Goal: Task Accomplishment & Management: Manage account settings

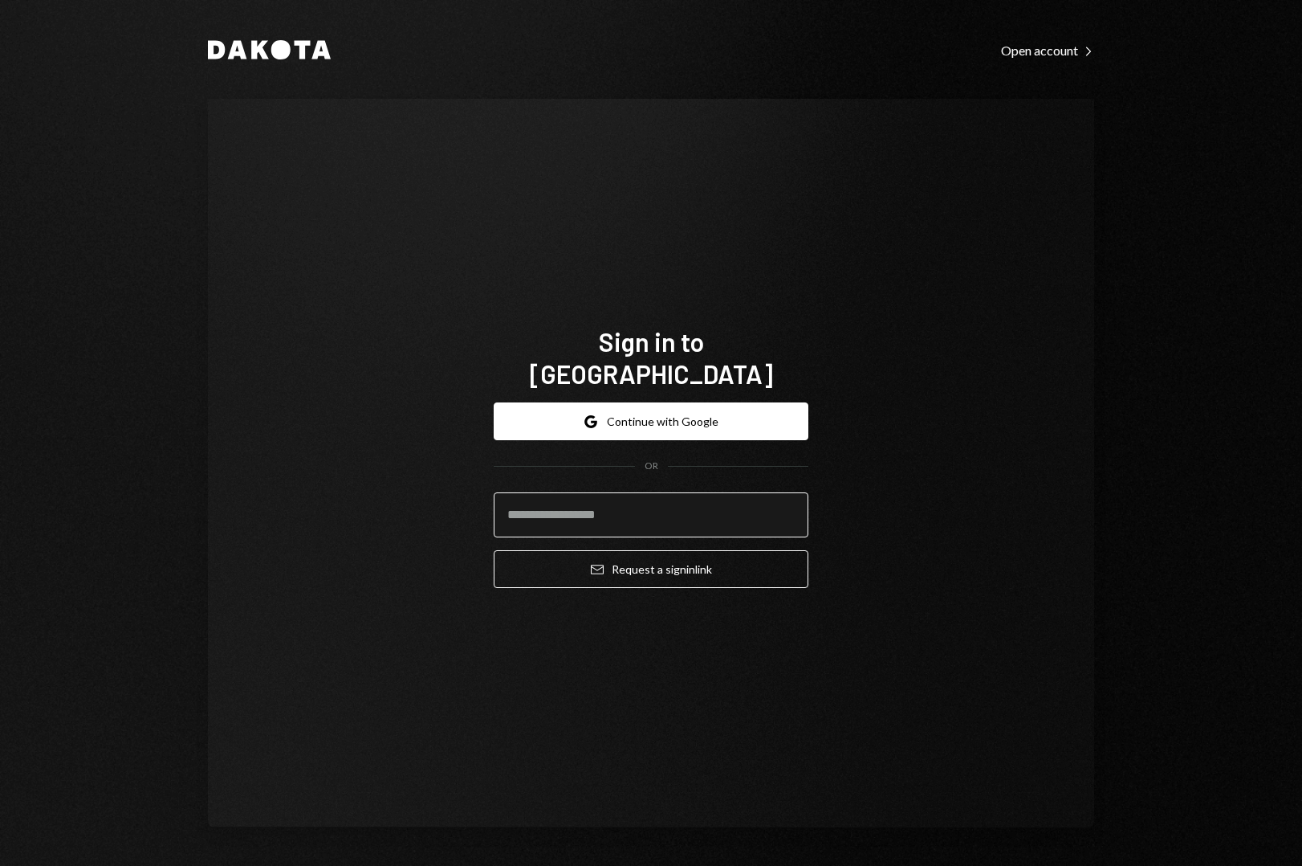
type input "**********"
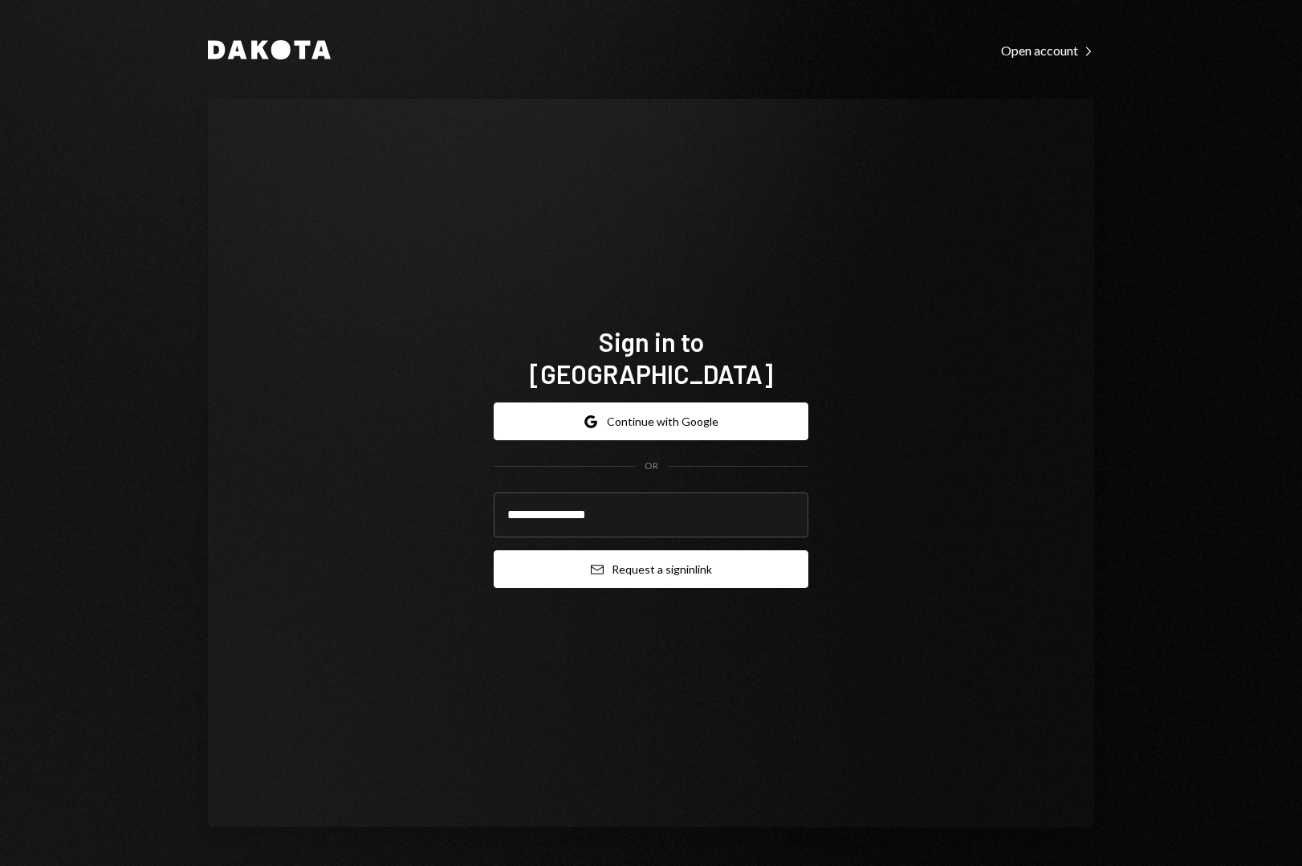
click at [671, 555] on button "Email Request a sign in link" at bounding box center [651, 569] width 315 height 38
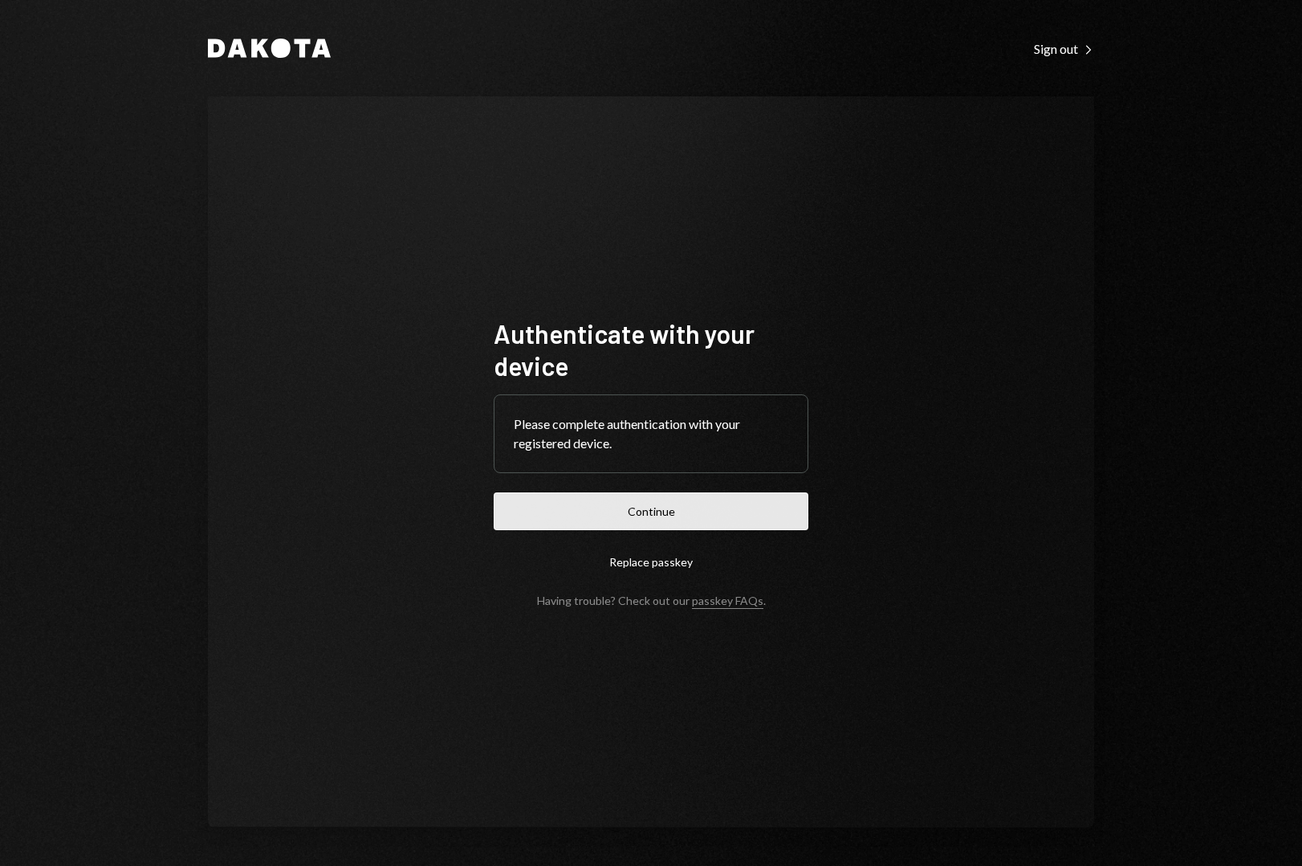
click at [627, 510] on button "Continue" at bounding box center [651, 511] width 315 height 38
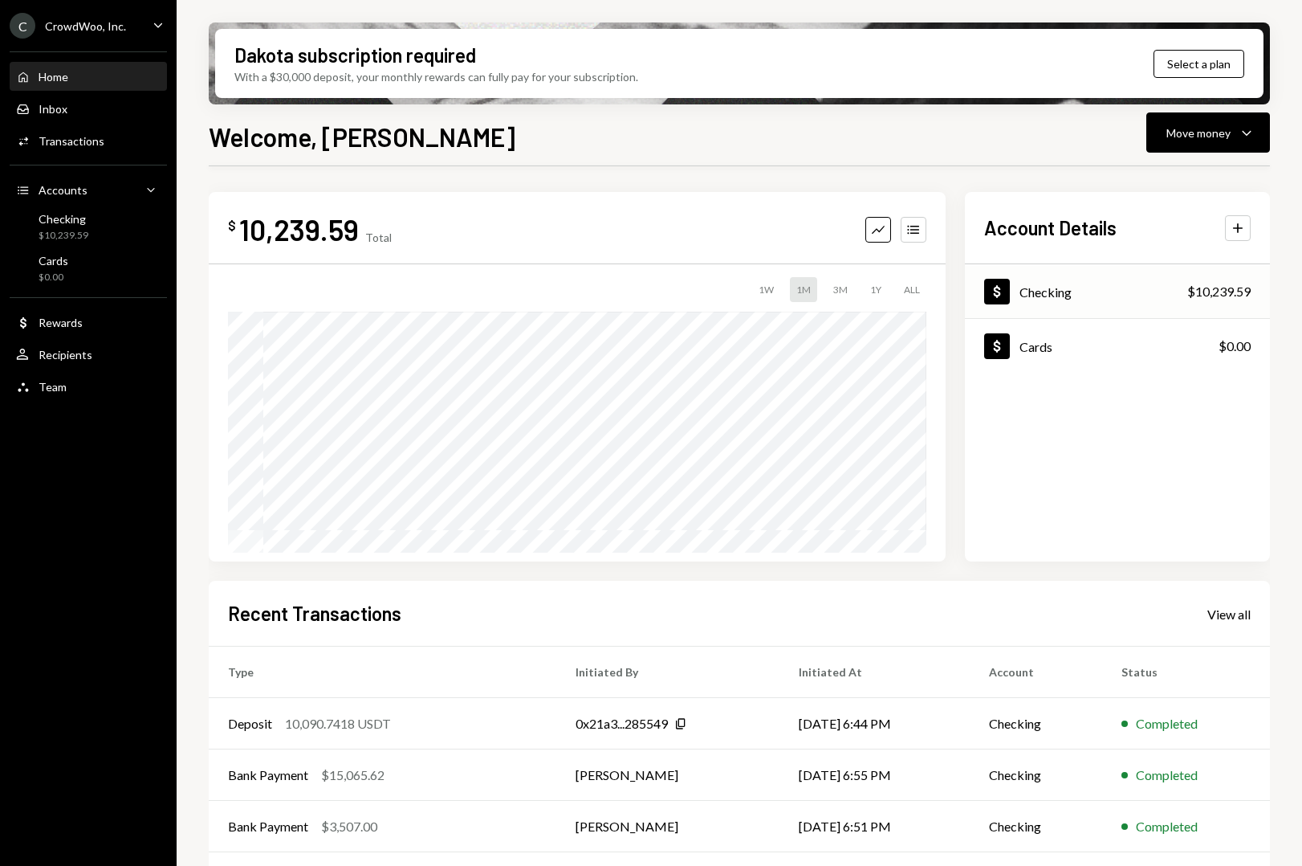
scroll to position [6, 0]
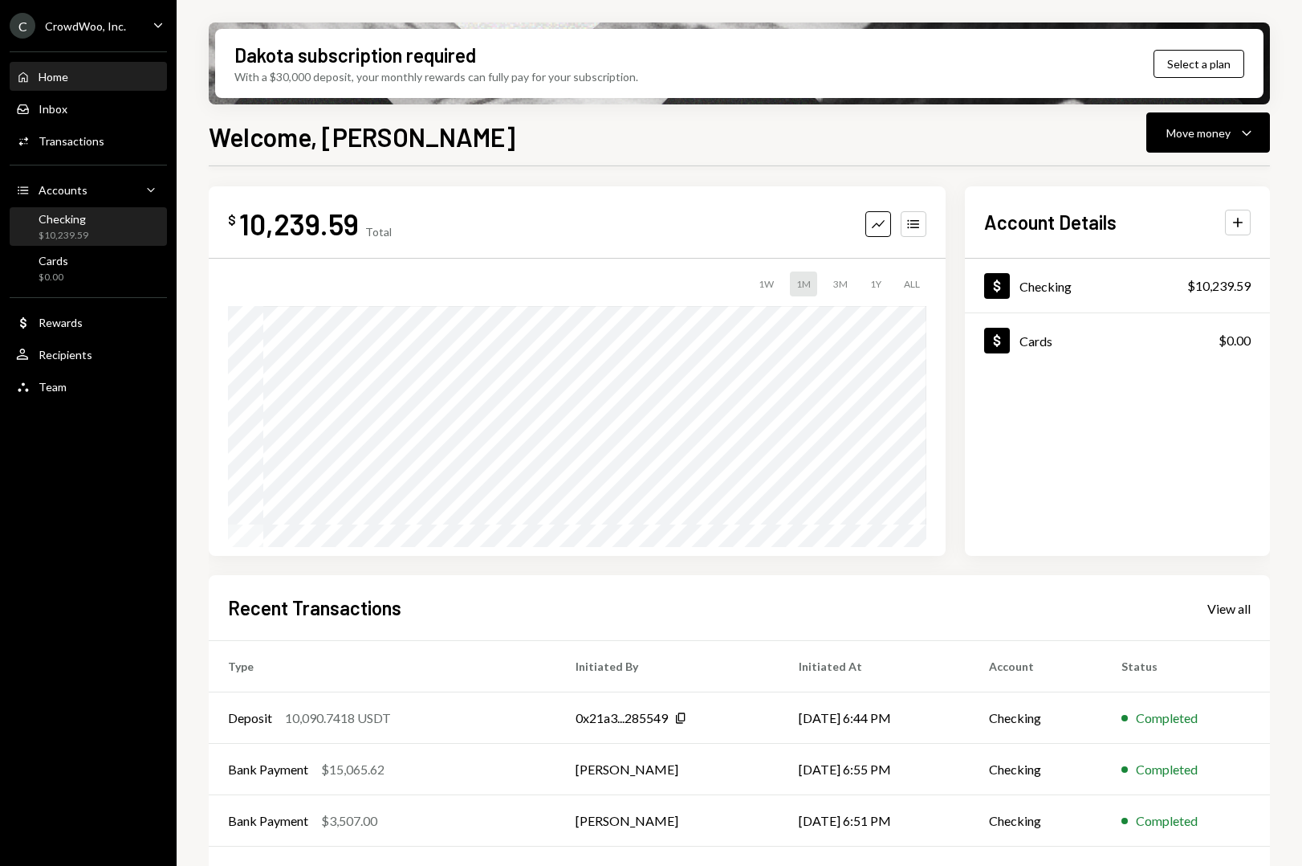
click at [59, 222] on div "Checking" at bounding box center [64, 219] width 50 height 14
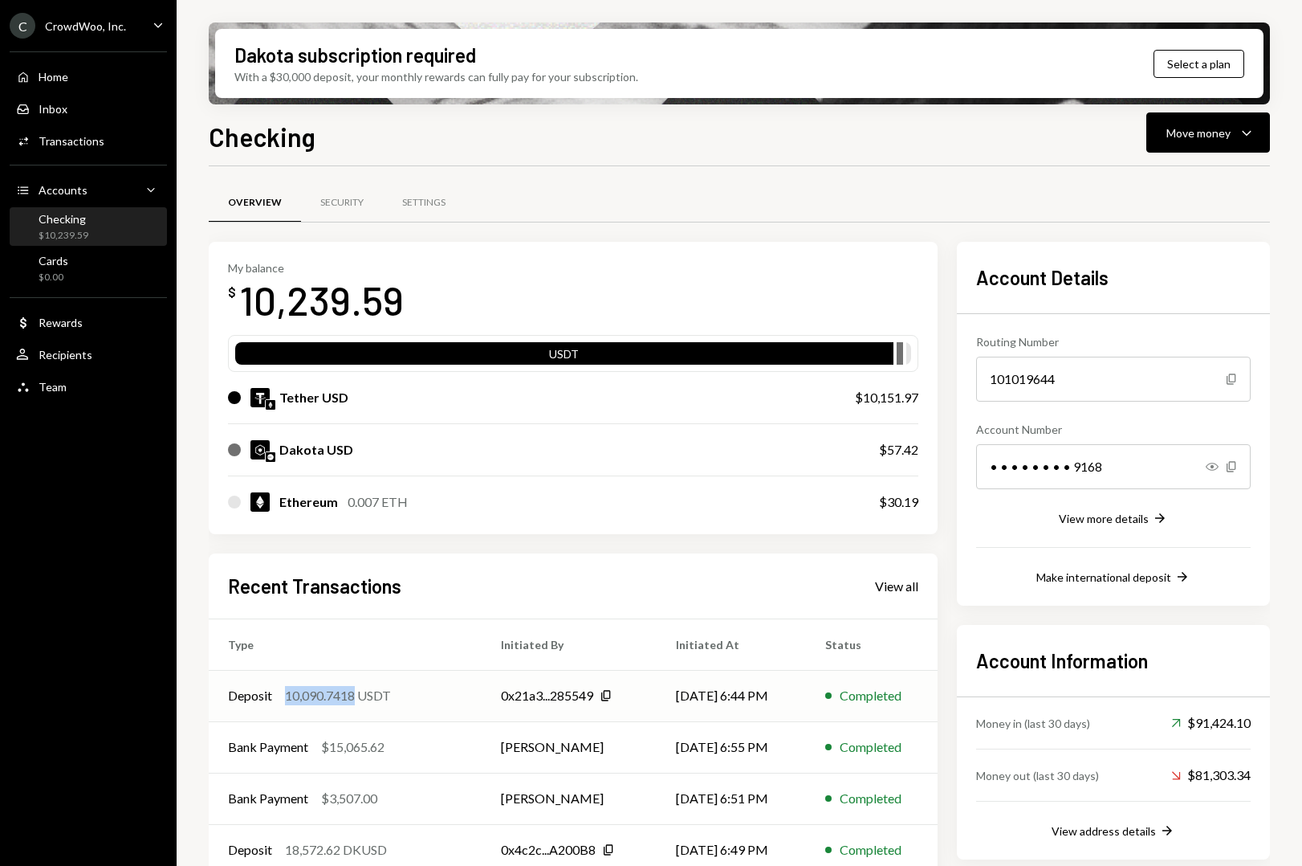
drag, startPoint x: 287, startPoint y: 696, endPoint x: 355, endPoint y: 699, distance: 68.3
click at [355, 699] on div "Deposit 10,090.7418 USDT" at bounding box center [345, 695] width 234 height 19
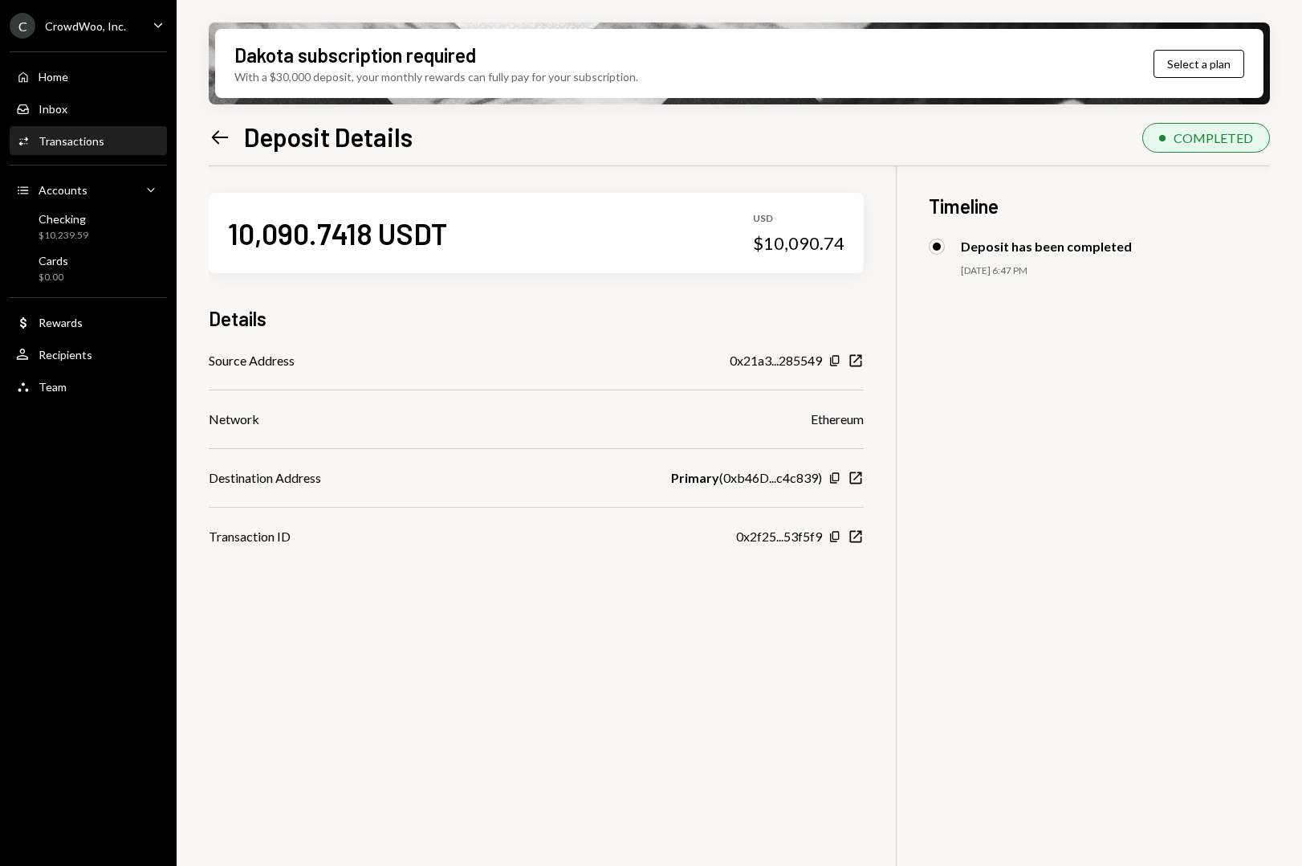
scroll to position [10, 0]
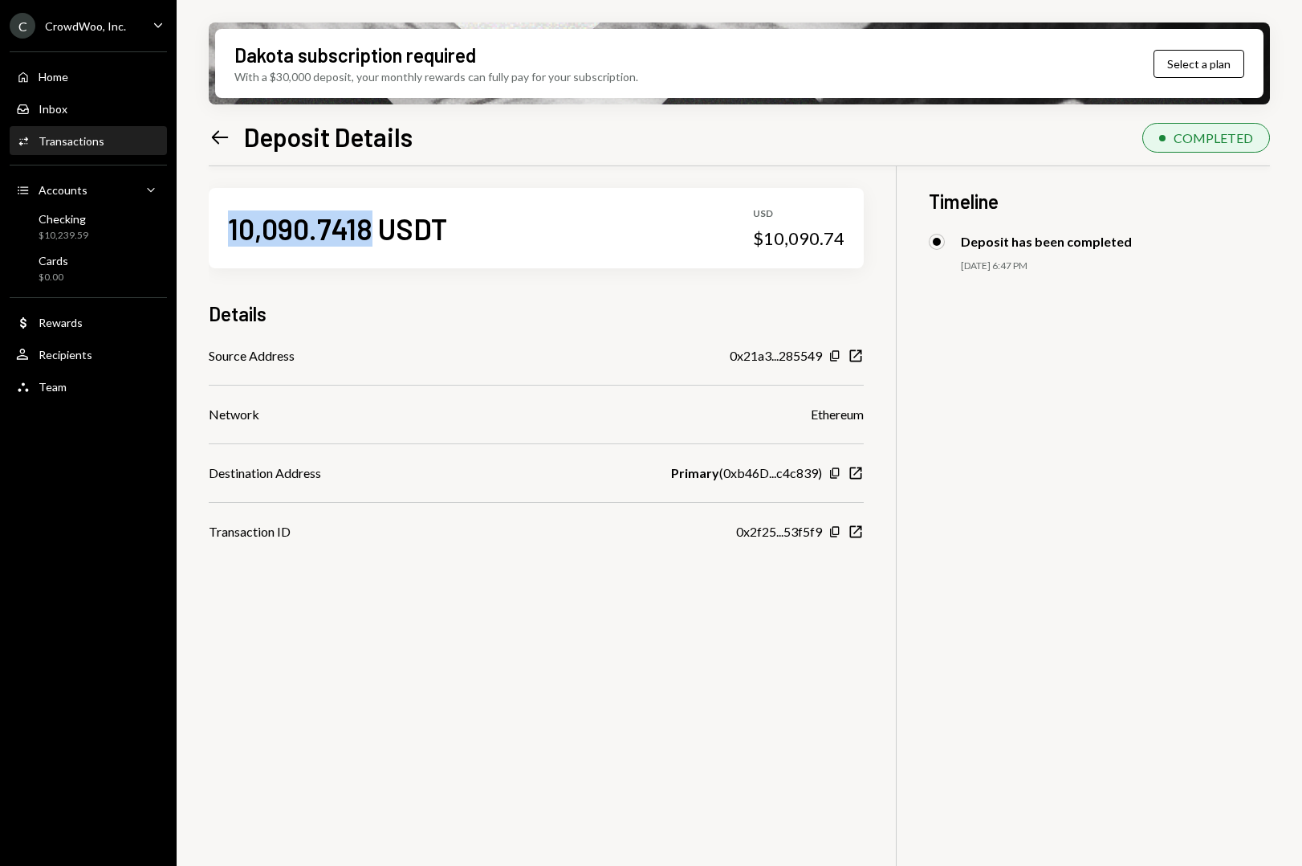
drag, startPoint x: 362, startPoint y: 233, endPoint x: 229, endPoint y: 232, distance: 133.3
click at [229, 232] on div "10,090.7418 USDT" at bounding box center [337, 228] width 219 height 36
copy div "10,090.7418"
click at [88, 229] on div "Checking $10,239.59" at bounding box center [88, 227] width 145 height 31
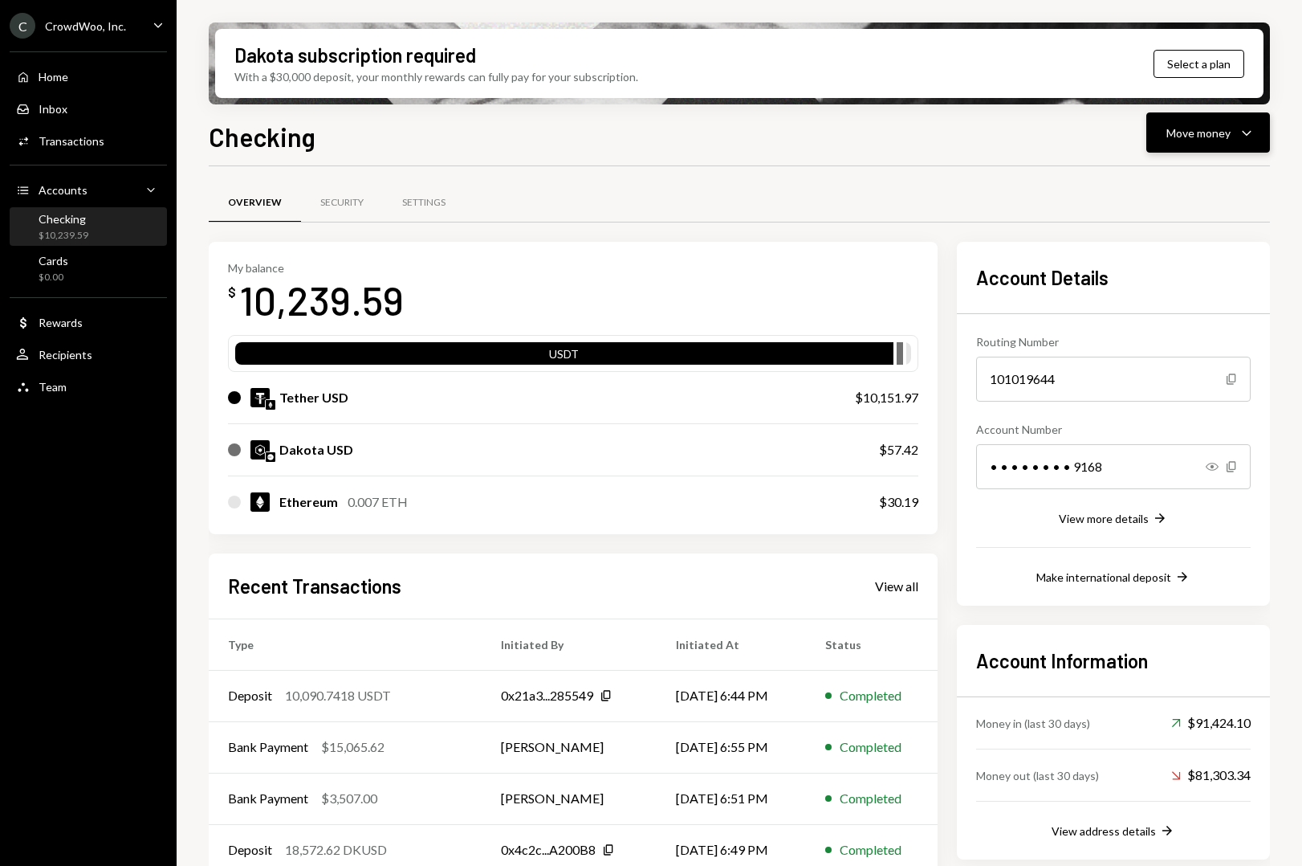
click at [1170, 123] on div "Move money Caret Down" at bounding box center [1209, 132] width 84 height 19
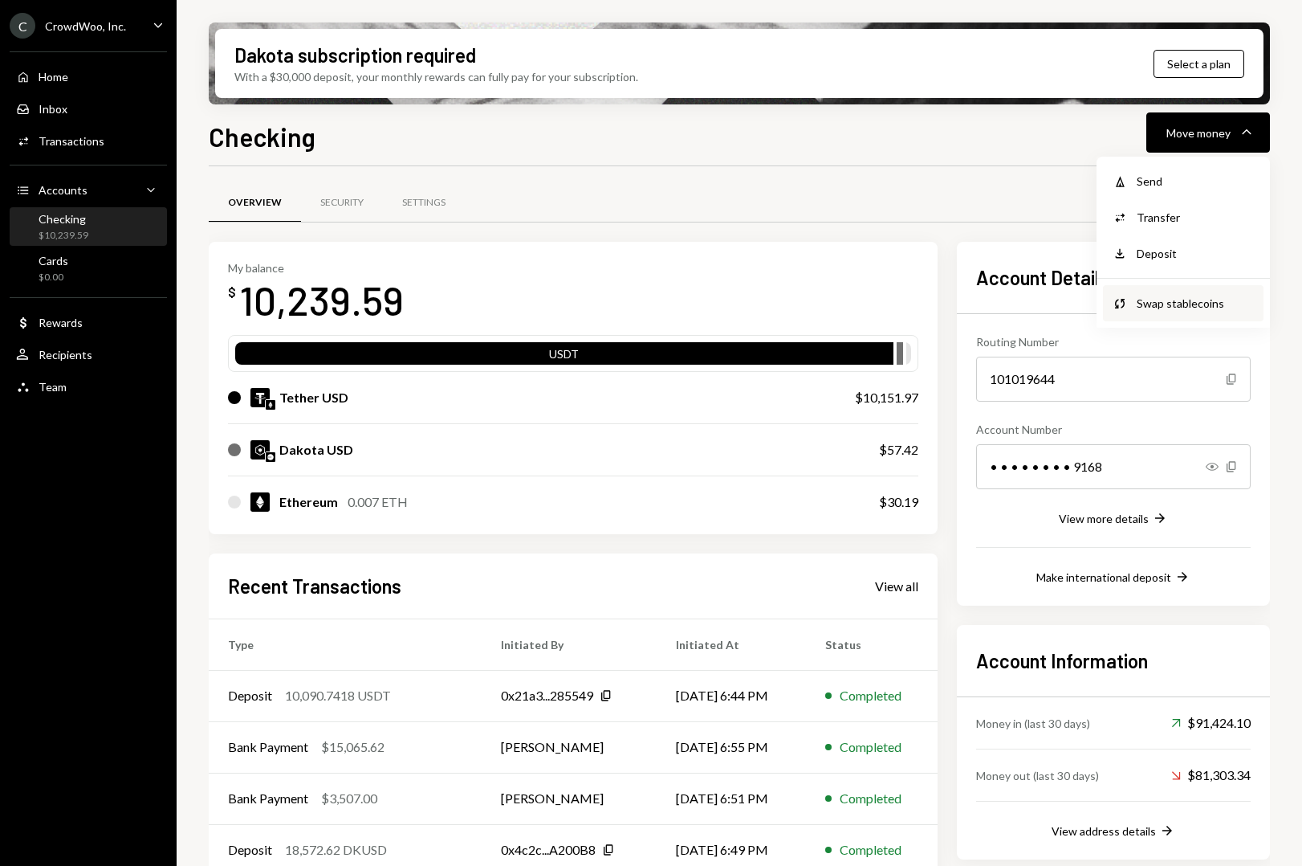
click at [1164, 285] on div "Swap Swap stablecoins" at bounding box center [1183, 303] width 161 height 36
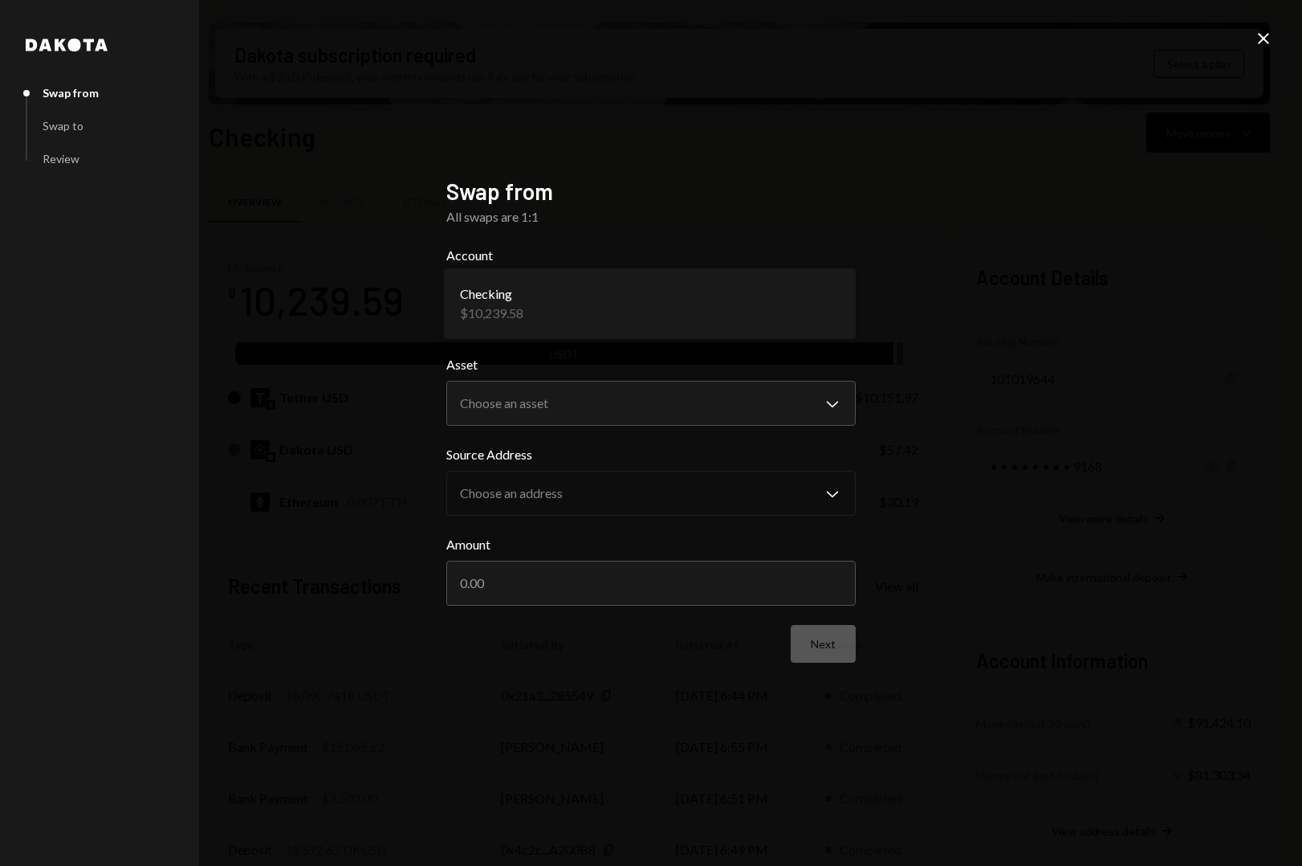
click at [622, 305] on body "C CrowdWoo, Inc. Caret Down Home Home Inbox Inbox Activities Transactions Accou…" at bounding box center [651, 433] width 1302 height 866
click at [575, 402] on body "C CrowdWoo, Inc. Caret Down Home Home Inbox Inbox Activities Transactions Accou…" at bounding box center [651, 433] width 1302 height 866
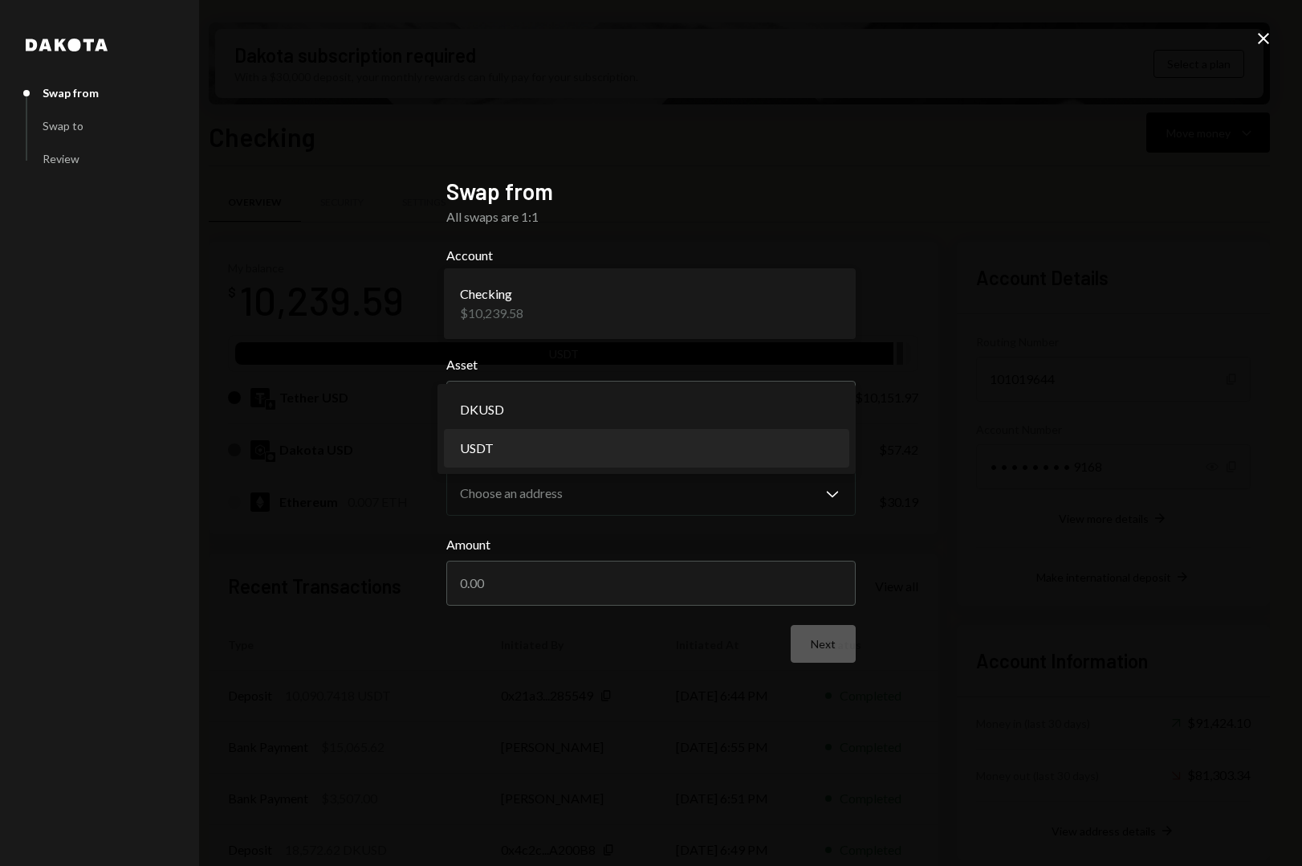
select select "****"
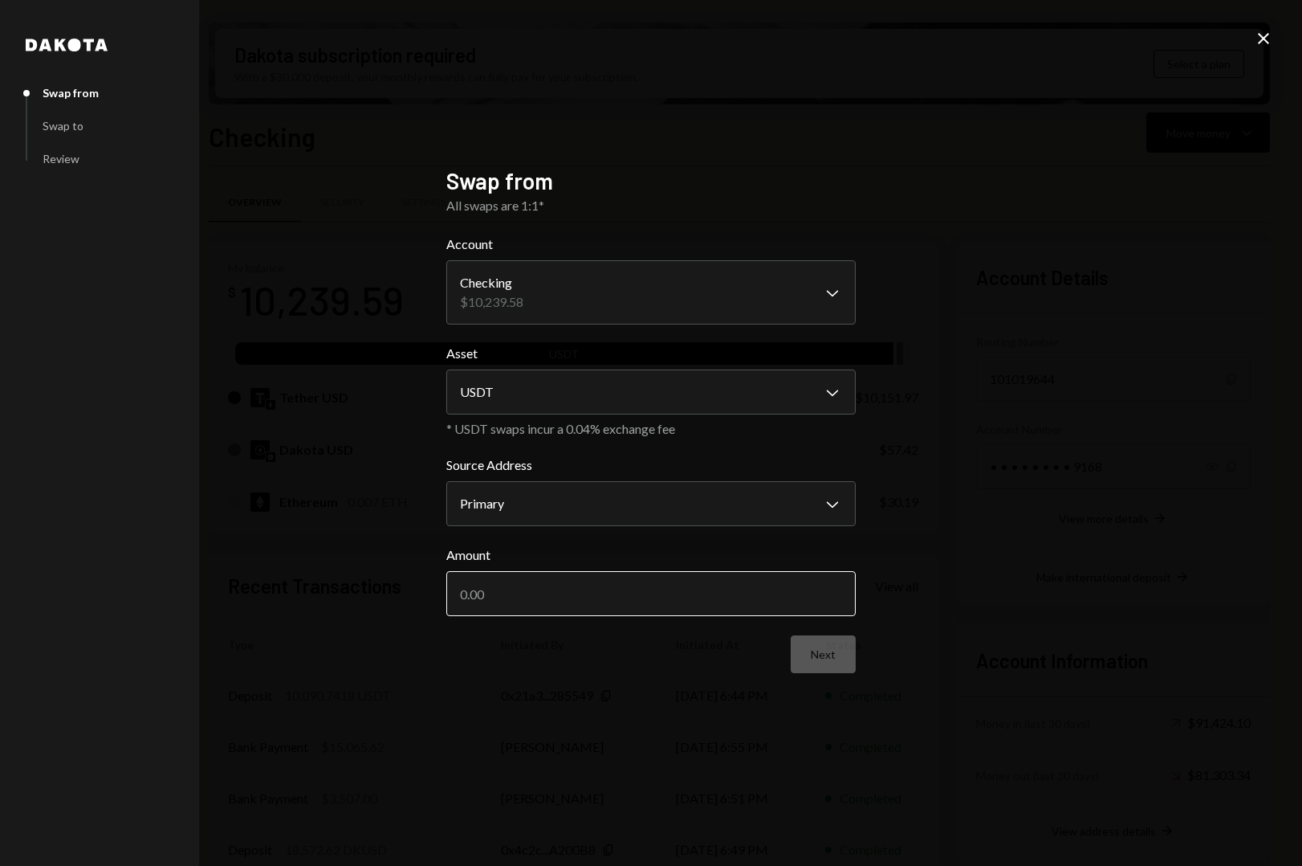
click at [560, 601] on input "Amount" at bounding box center [651, 593] width 410 height 45
click at [564, 601] on input "Amount" at bounding box center [651, 593] width 410 height 45
paste input "10090.74"
type input "10090.74"
click at [1266, 43] on icon "Close" at bounding box center [1263, 38] width 19 height 19
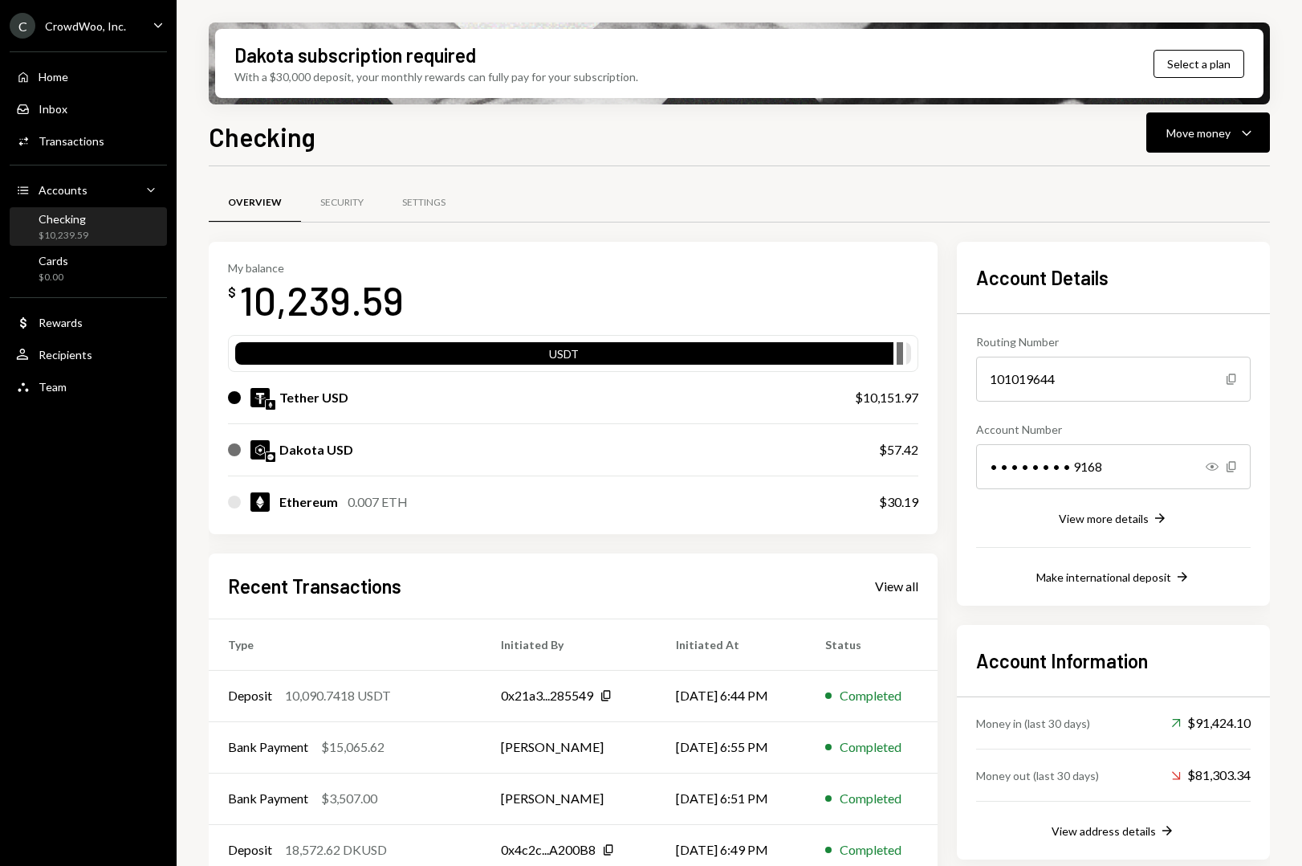
click at [96, 224] on div "Checking $10,239.59" at bounding box center [88, 227] width 145 height 31
click at [342, 697] on div "10,090.7418 USDT" at bounding box center [338, 695] width 106 height 19
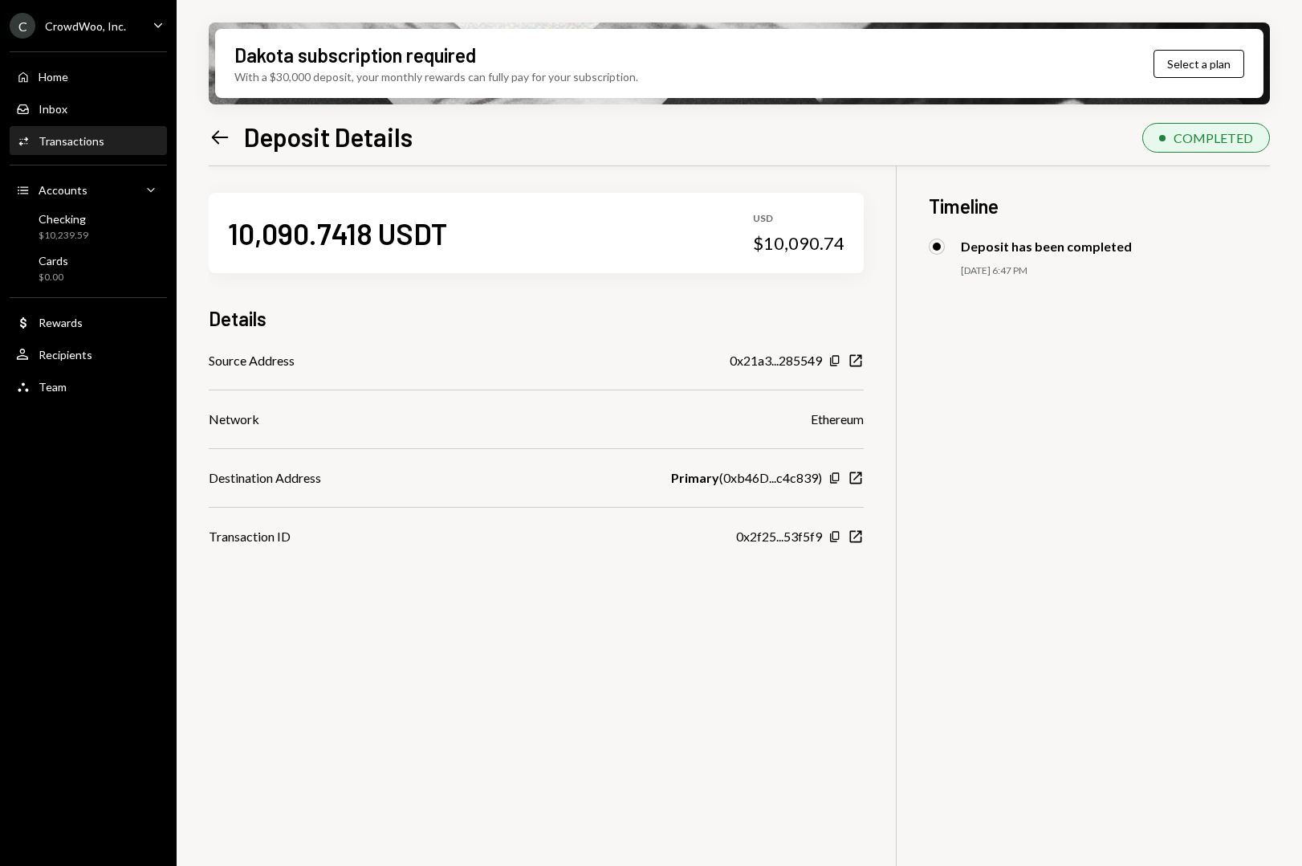
scroll to position [9, 0]
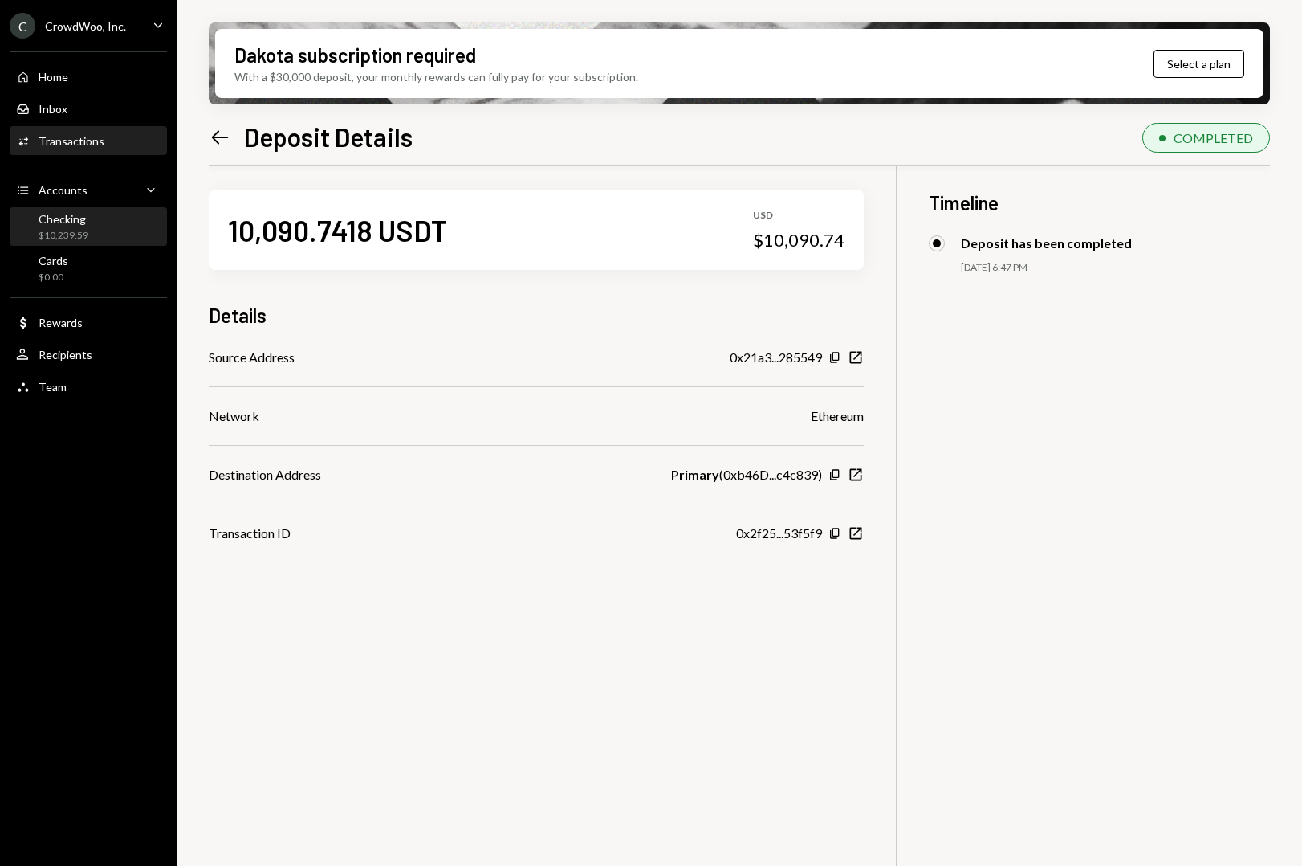
click at [84, 224] on div "Checking" at bounding box center [64, 219] width 50 height 14
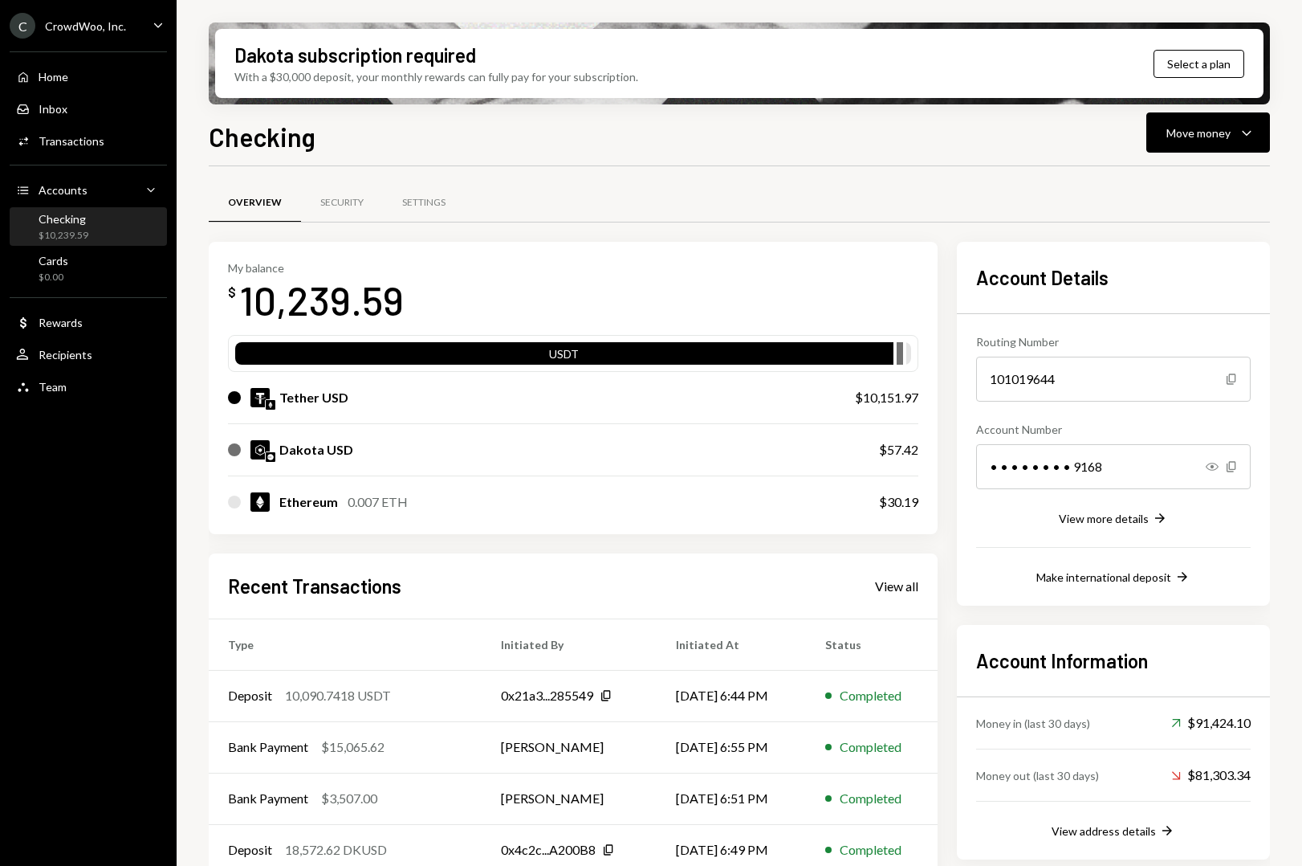
scroll to position [56, 0]
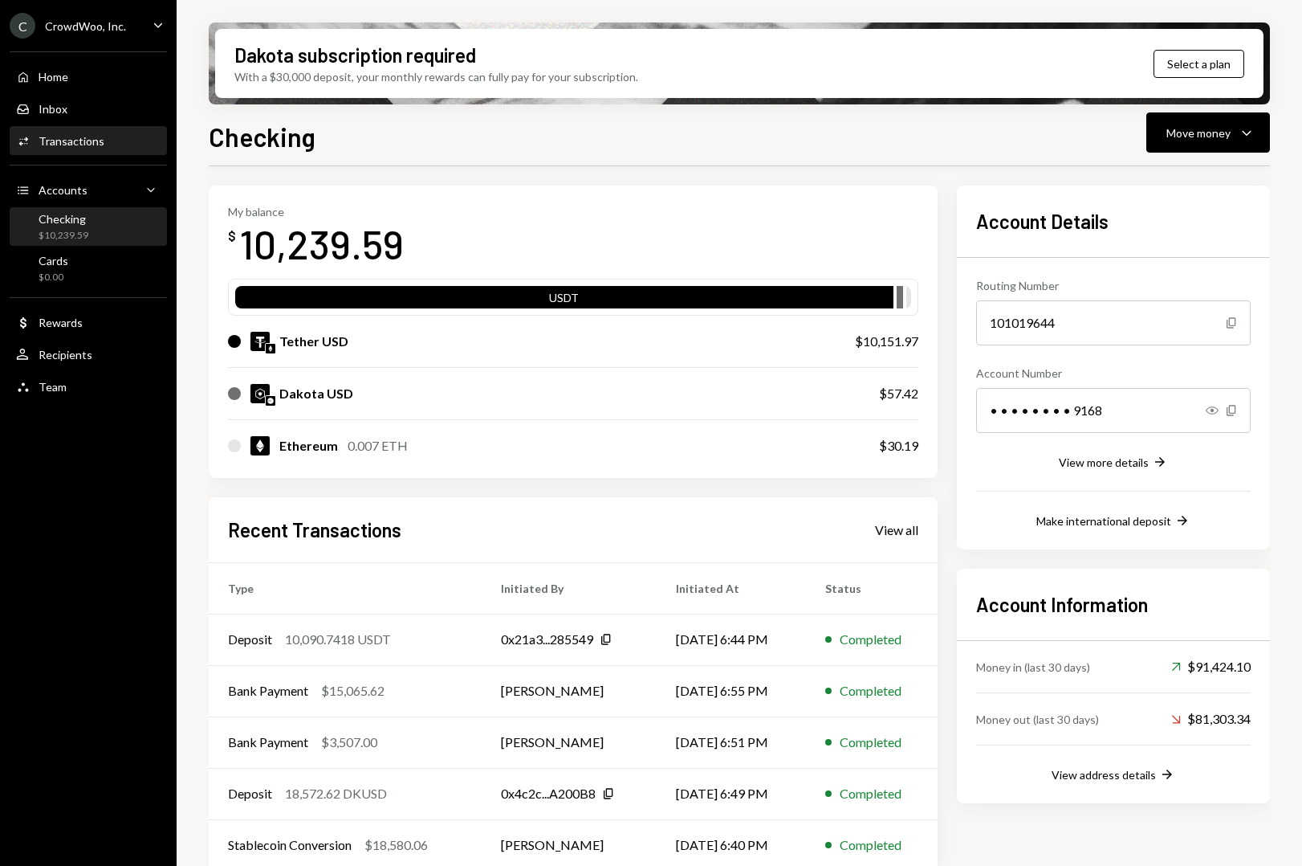
click at [79, 138] on div "Transactions" at bounding box center [72, 141] width 66 height 14
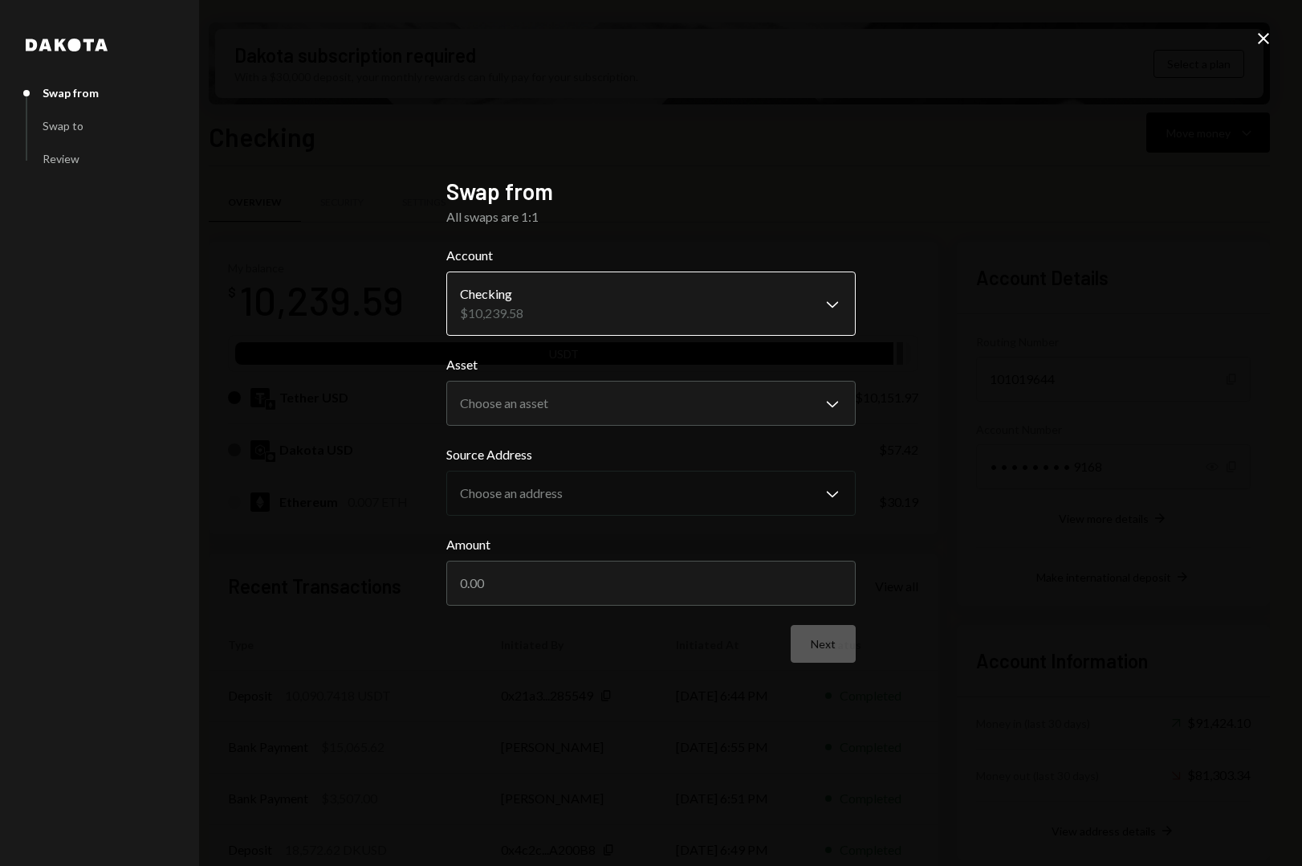
click at [526, 304] on body "C CrowdWoo, Inc. Caret Down Home Home Inbox Inbox Activities Transactions Accou…" at bounding box center [651, 433] width 1302 height 866
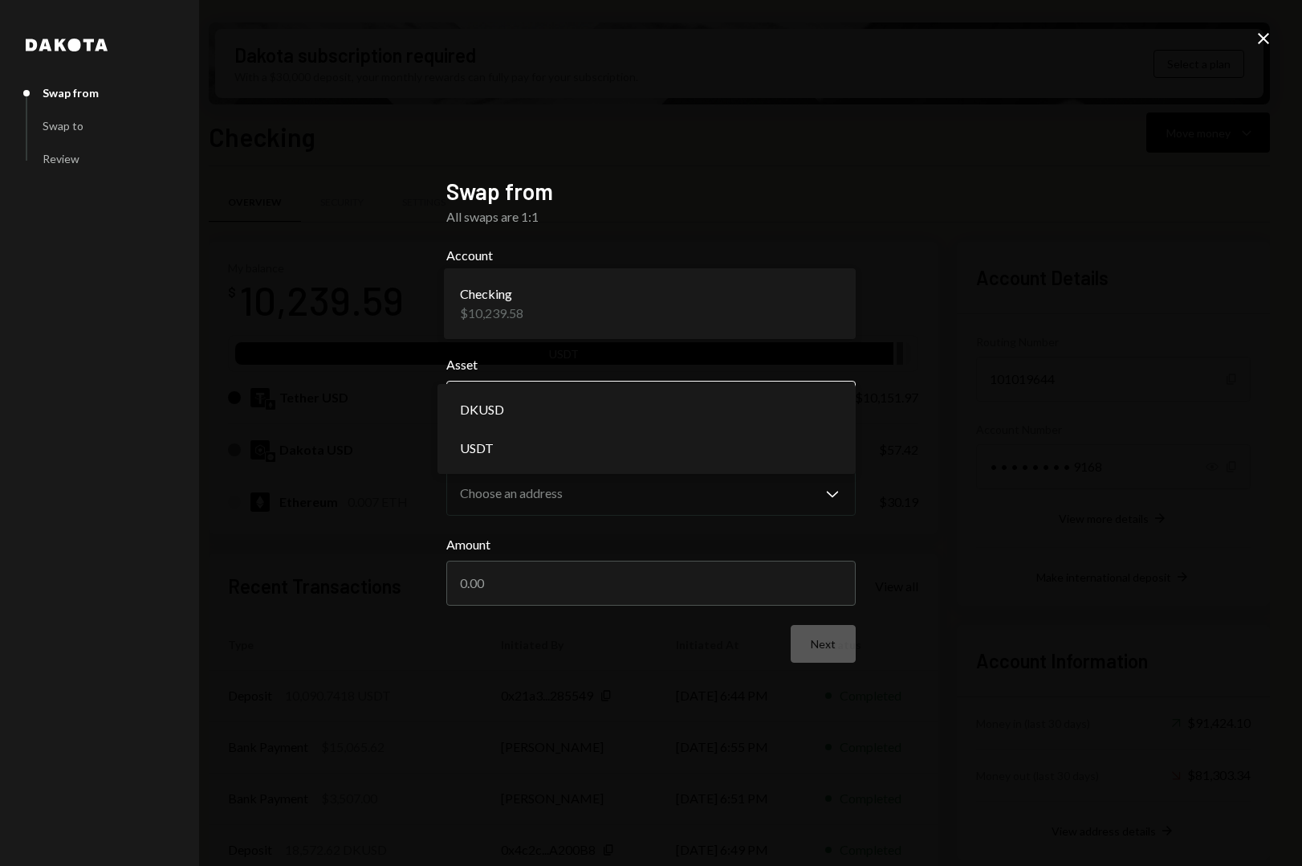
click at [518, 398] on body "C CrowdWoo, Inc. Caret Down Home Home Inbox Inbox Activities Transactions Accou…" at bounding box center [651, 433] width 1302 height 866
select select "****"
drag, startPoint x: 548, startPoint y: 431, endPoint x: 550, endPoint y: 442, distance: 10.7
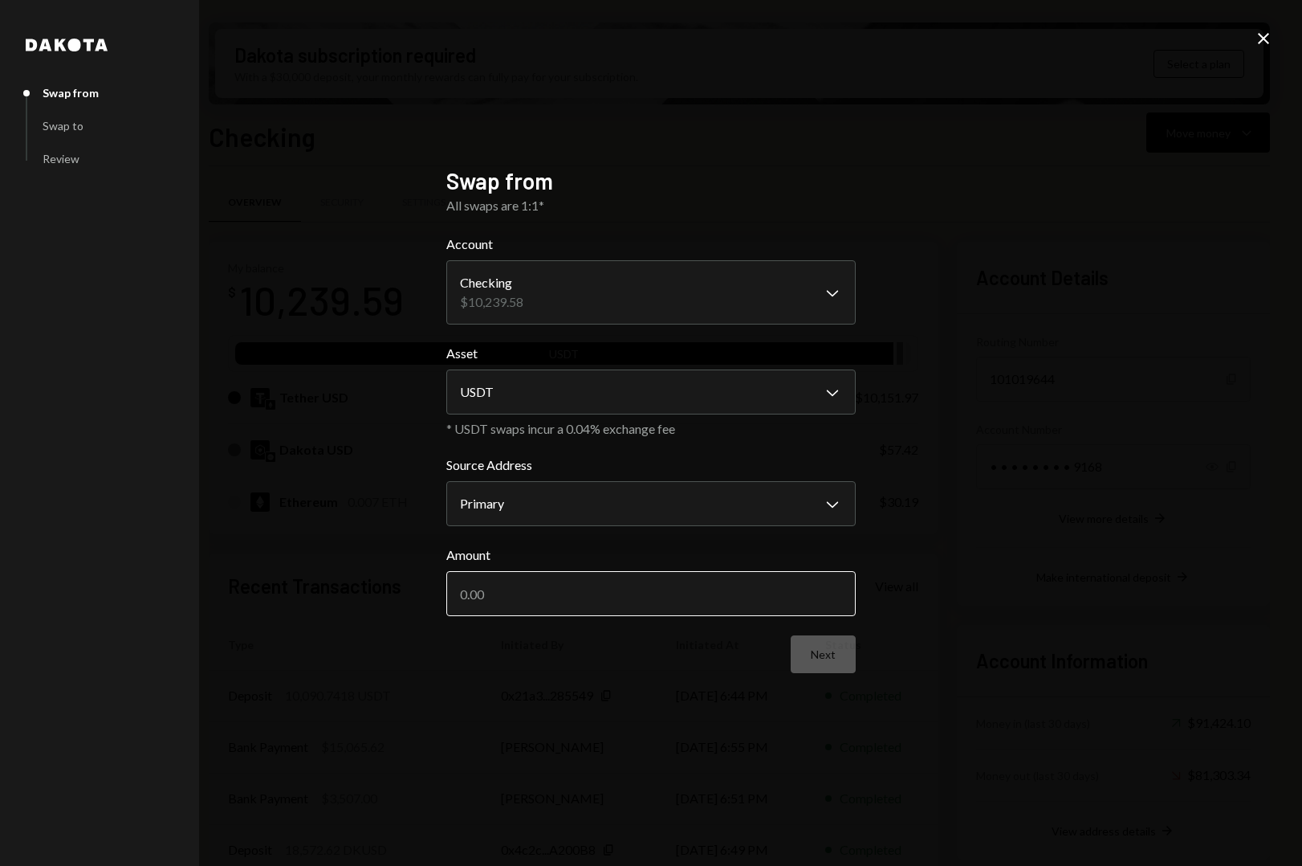
click at [564, 582] on input "Amount" at bounding box center [651, 593] width 410 height 45
click at [589, 583] on input "Amount" at bounding box center [651, 593] width 410 height 45
type input "10090.74"
drag, startPoint x: 619, startPoint y: 665, endPoint x: 608, endPoint y: 659, distance: 12.6
click at [618, 665] on div "Next" at bounding box center [651, 654] width 410 height 38
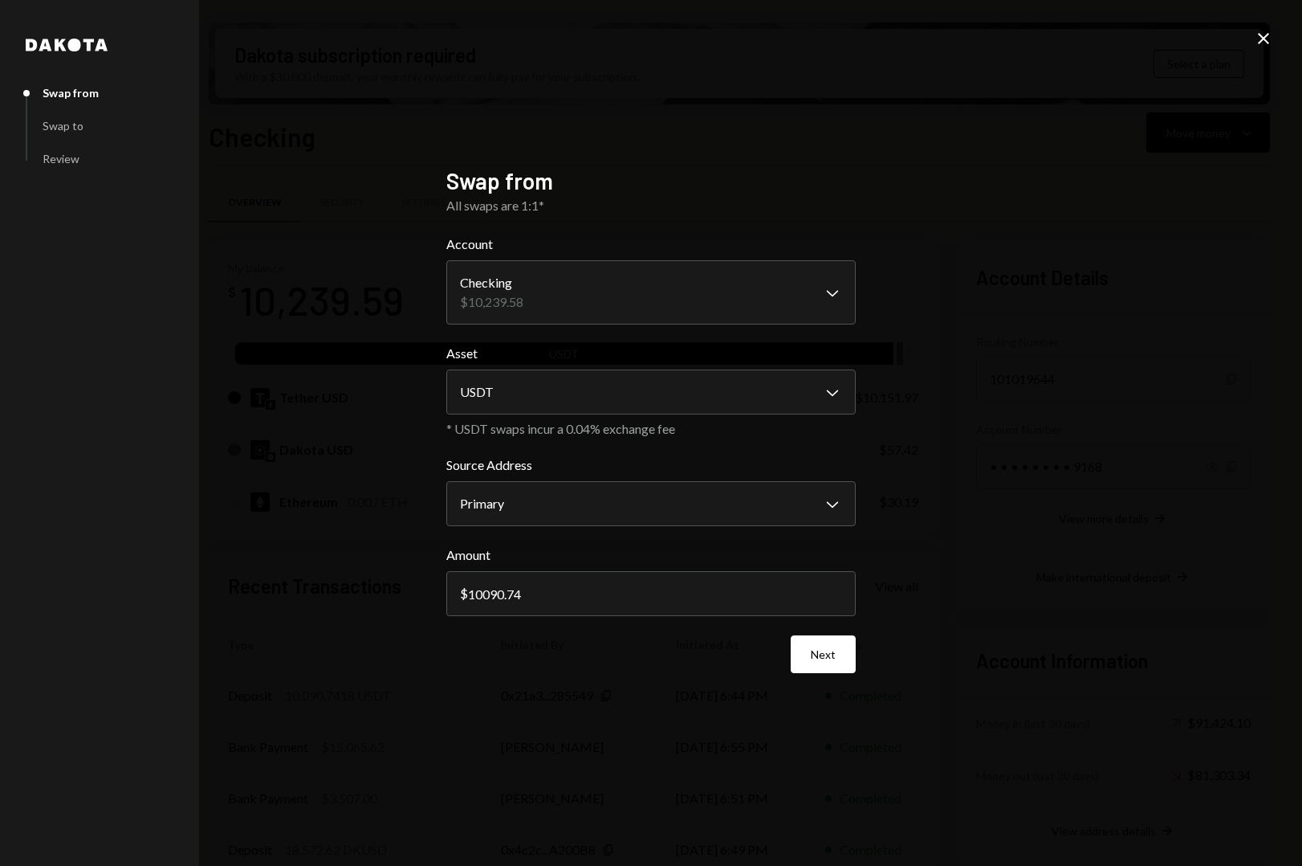
click at [1262, 43] on icon "Close" at bounding box center [1263, 38] width 19 height 19
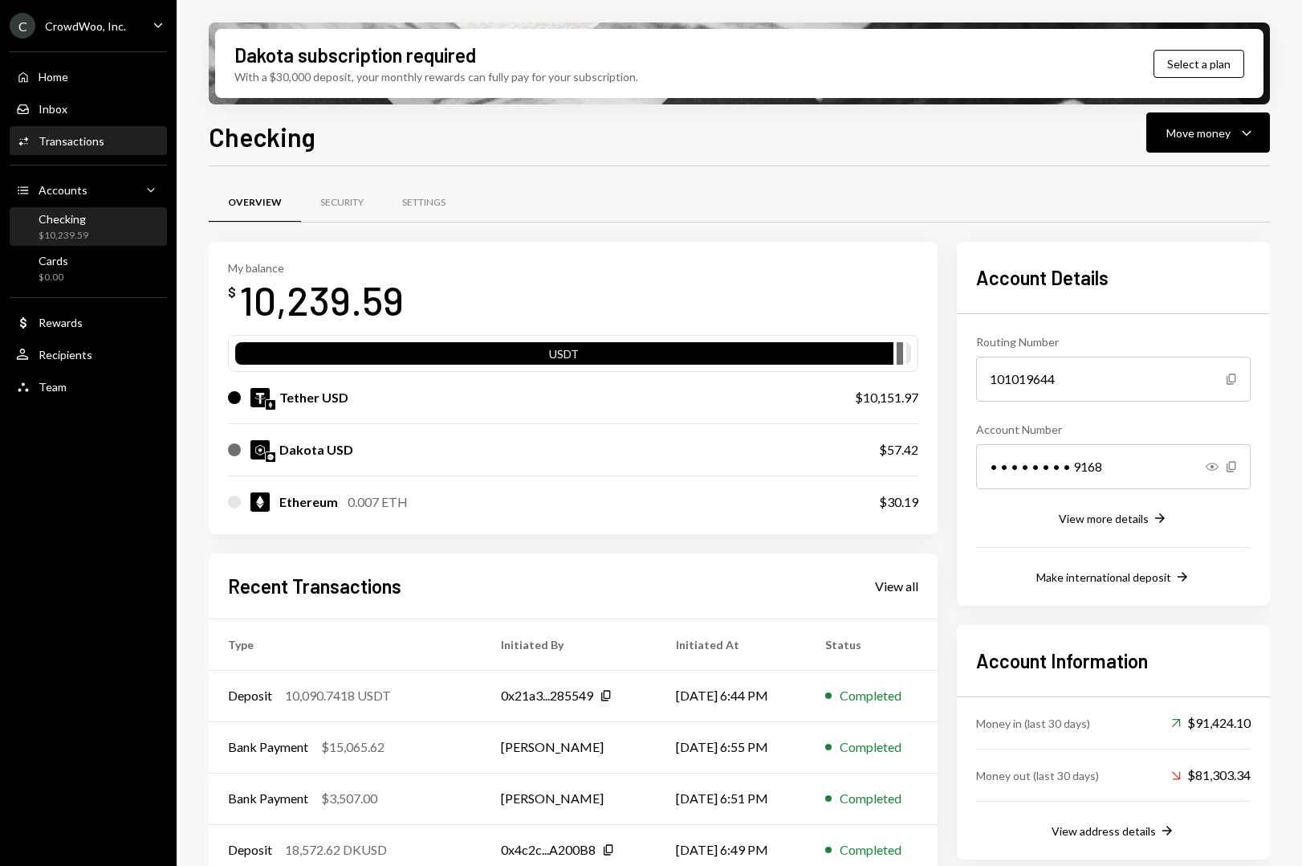
click at [78, 139] on div "Transactions" at bounding box center [72, 141] width 66 height 14
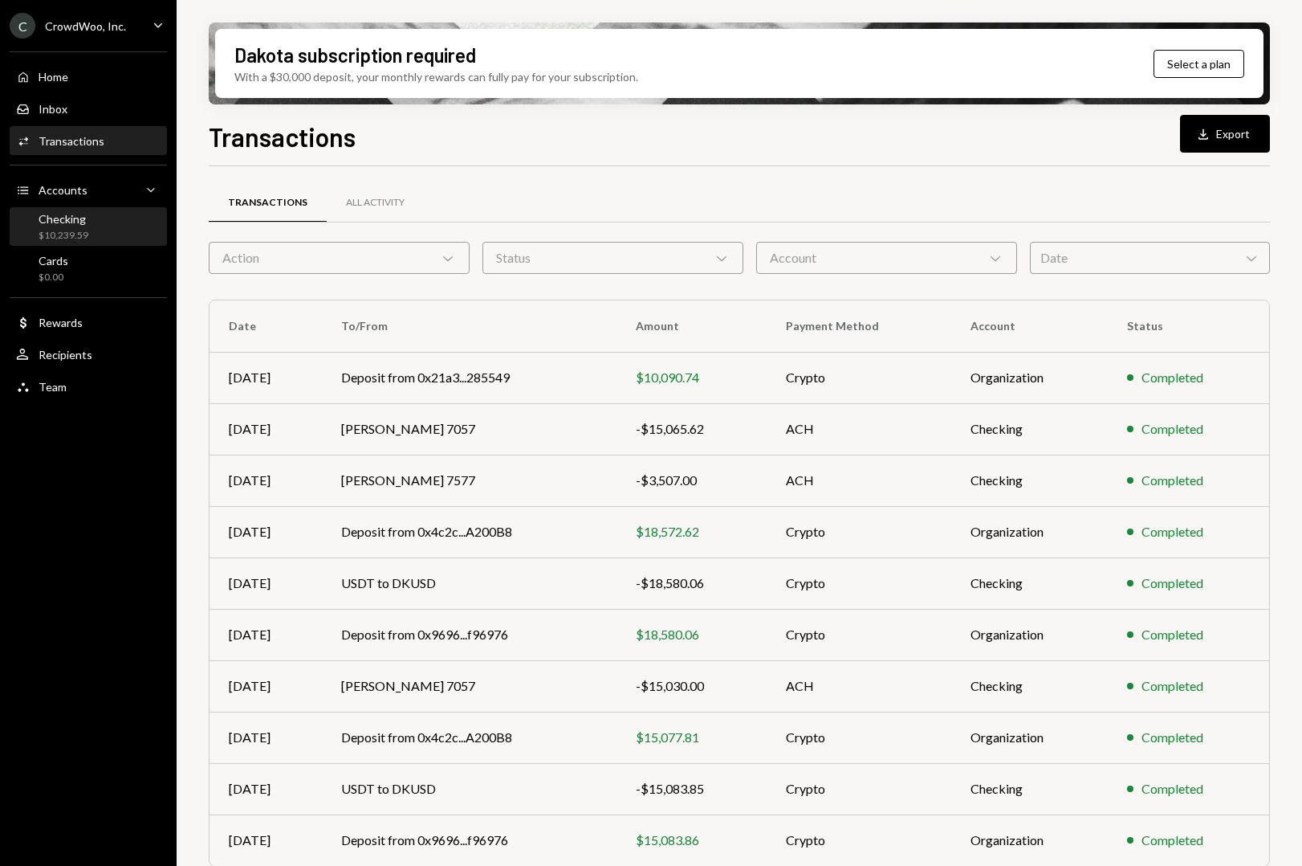
click at [56, 234] on div "$10,239.59" at bounding box center [64, 236] width 50 height 14
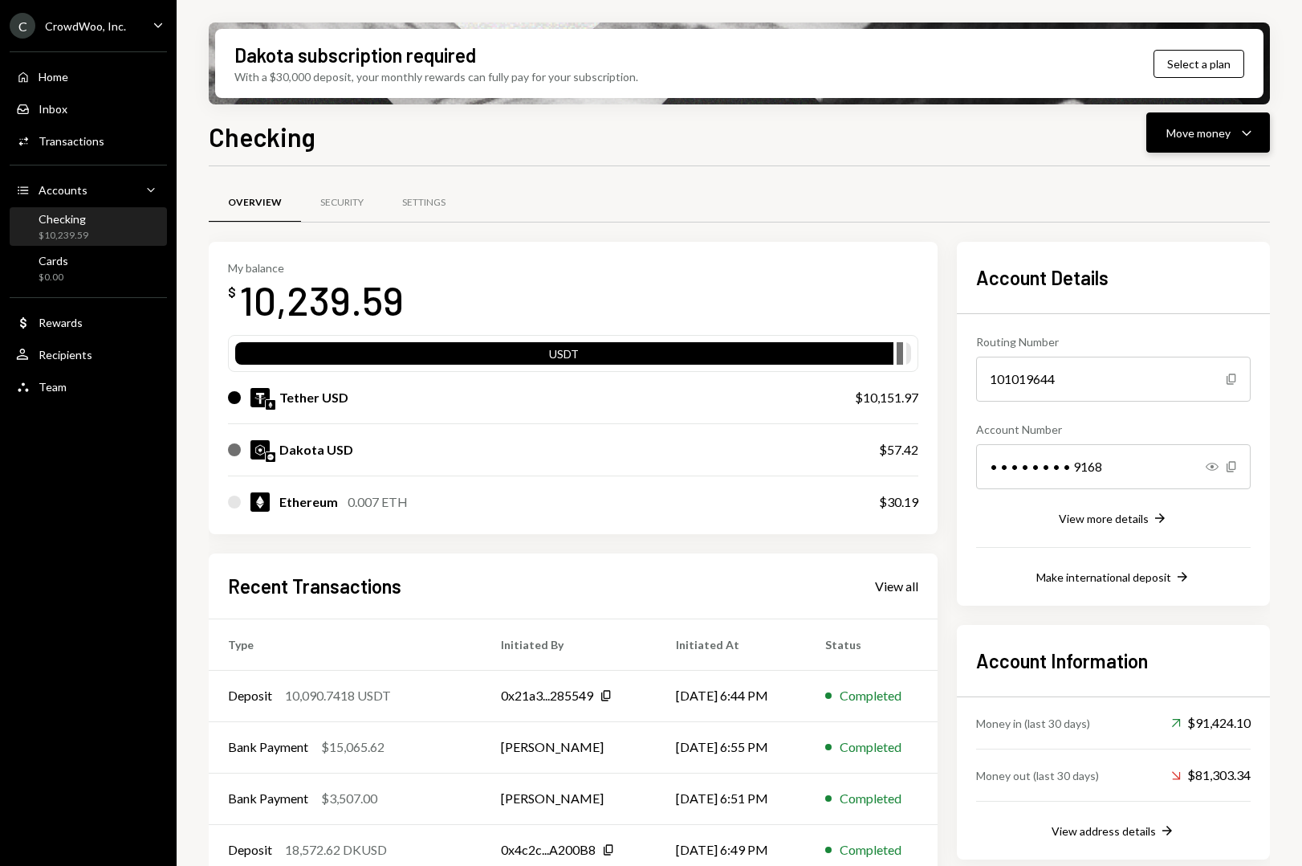
click at [1243, 125] on icon "Caret Down" at bounding box center [1246, 132] width 19 height 19
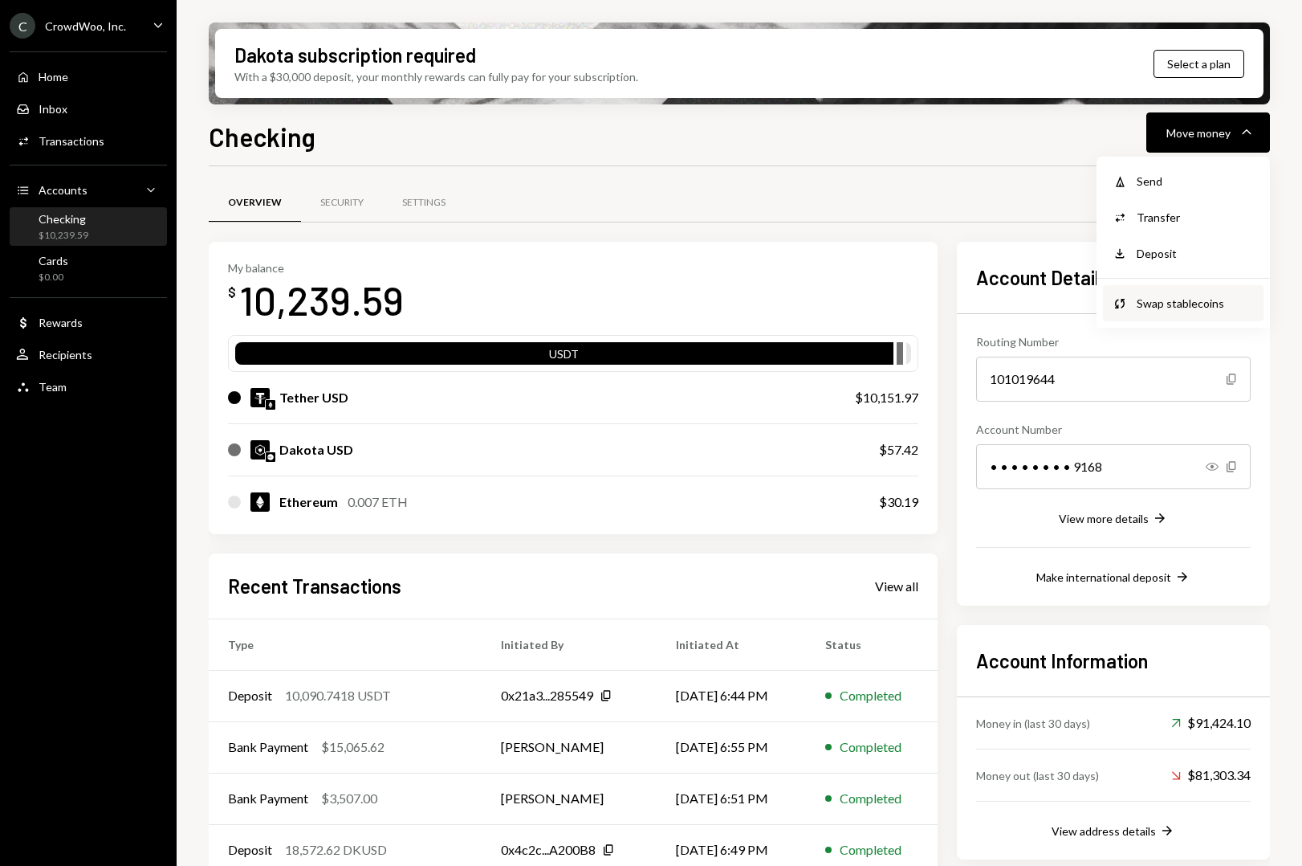
click at [1180, 304] on div "Swap stablecoins" at bounding box center [1195, 303] width 117 height 17
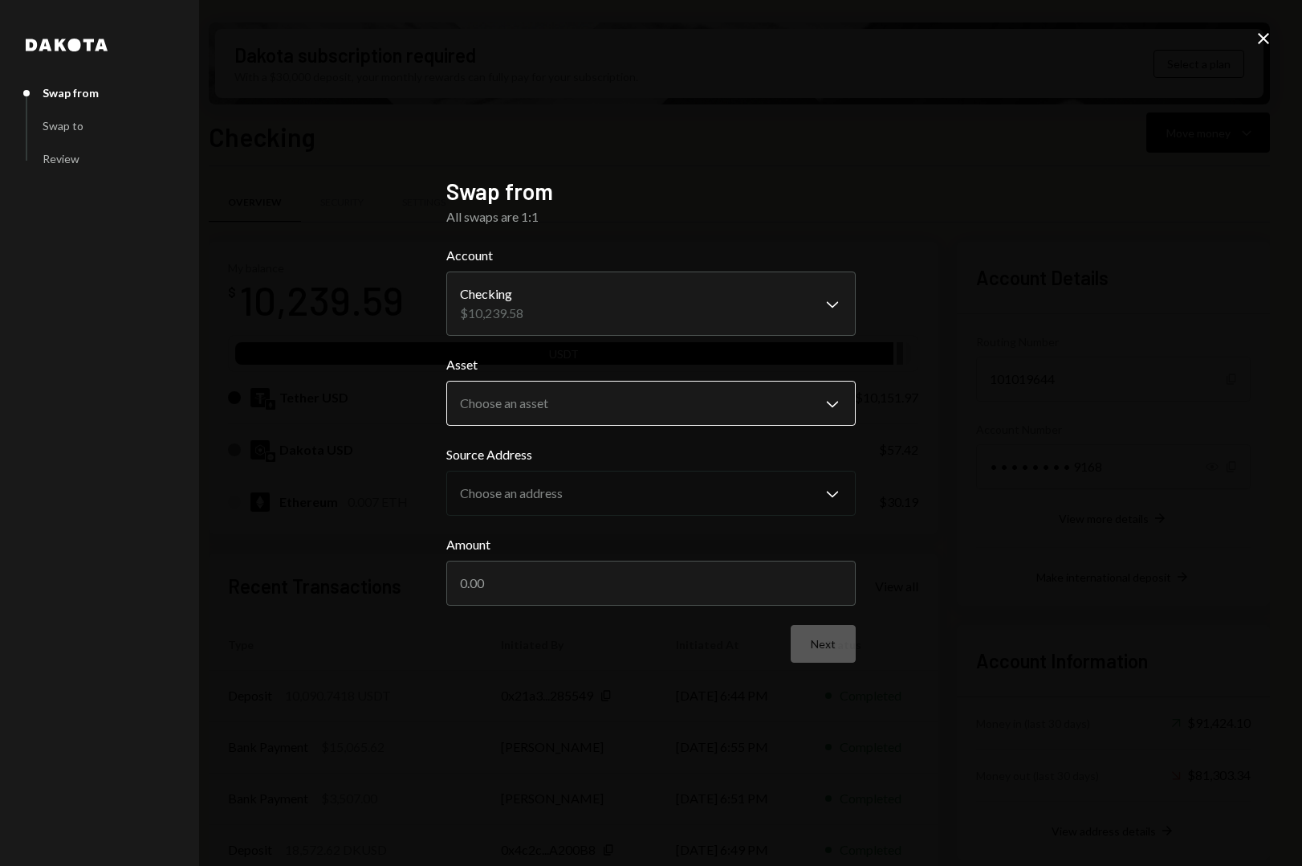
click at [581, 405] on body "C CrowdWoo, Inc. Caret Down Home Home Inbox Inbox Activities Transactions Accou…" at bounding box center [651, 433] width 1302 height 866
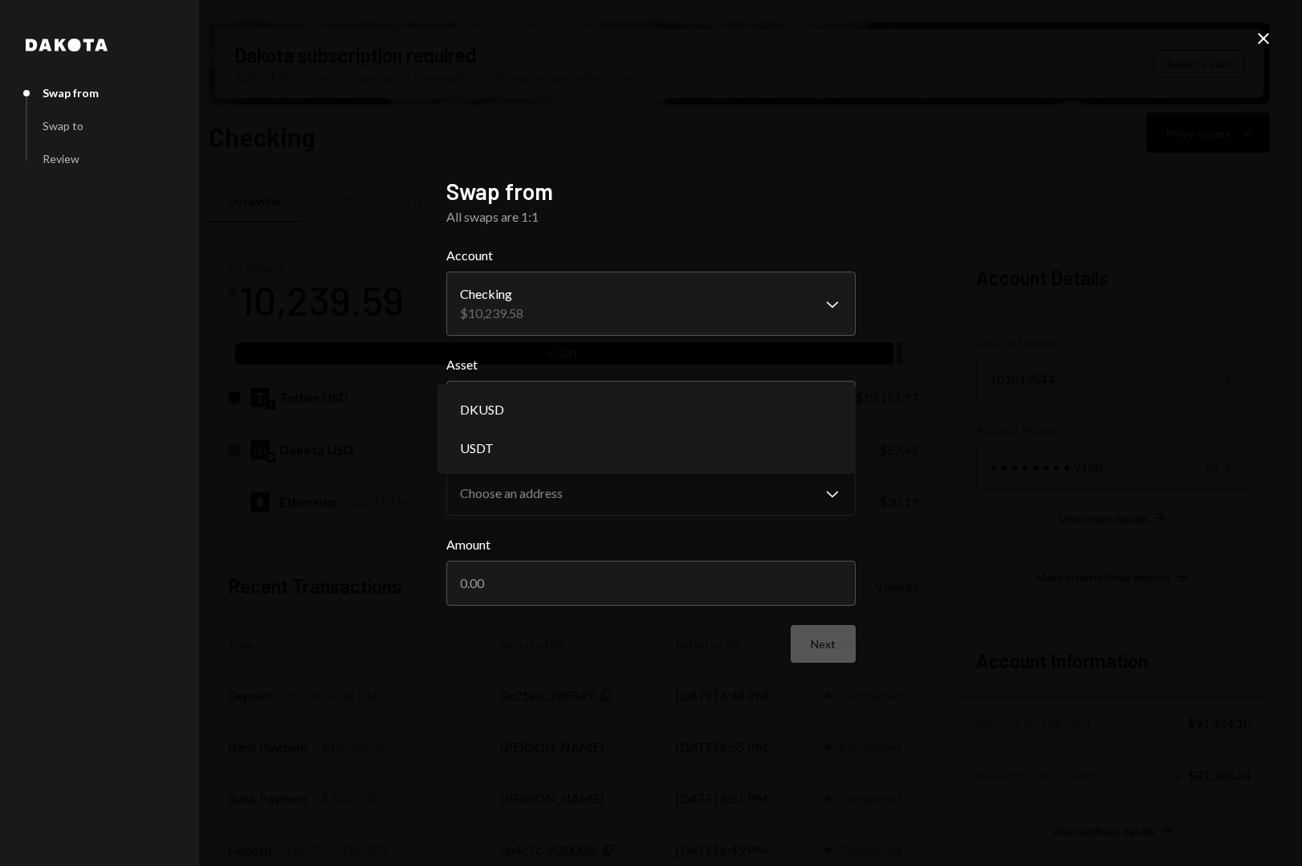
select select "****"
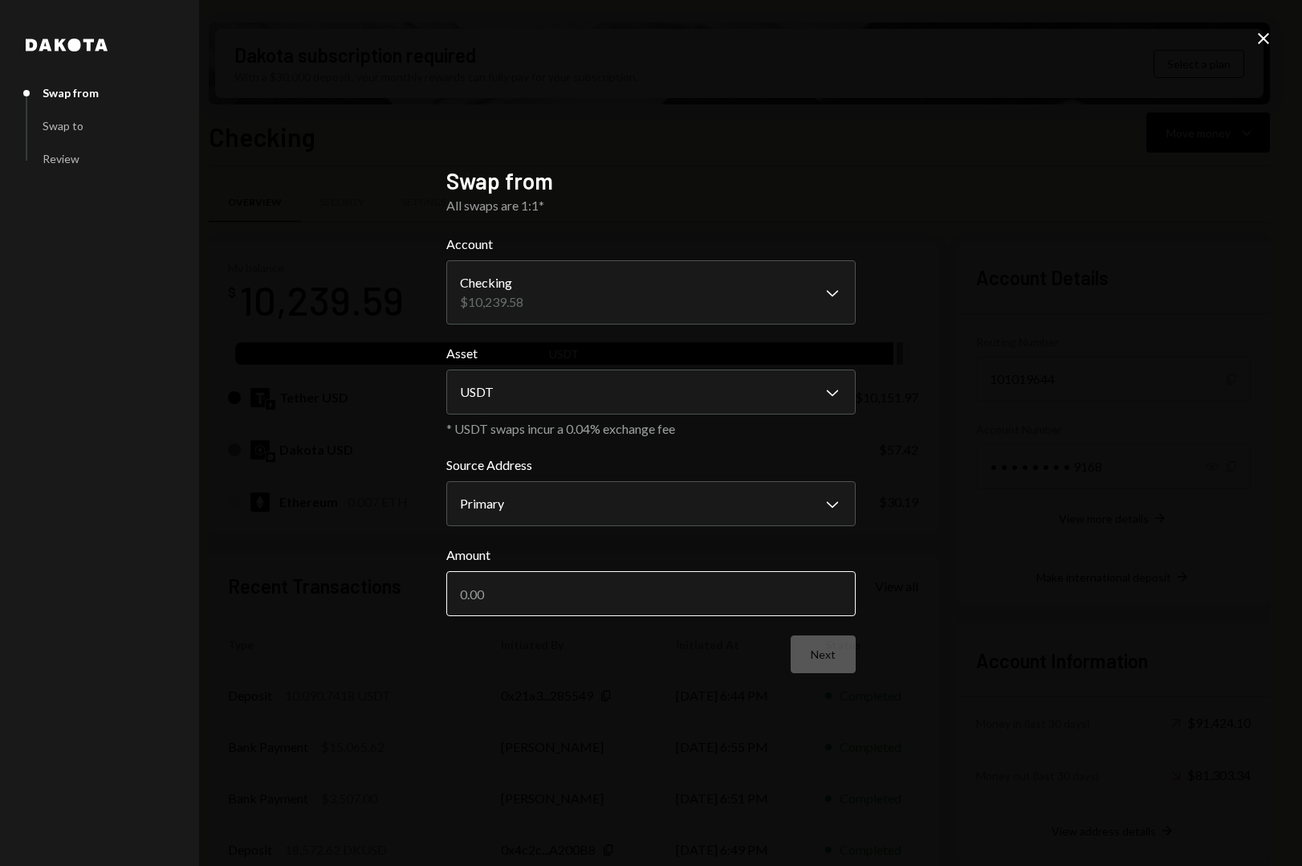
click at [592, 589] on input "Amount" at bounding box center [651, 593] width 410 height 45
type input "10090.74"
drag, startPoint x: 671, startPoint y: 675, endPoint x: 699, endPoint y: 675, distance: 27.3
click at [672, 675] on div "**********" at bounding box center [651, 433] width 410 height 532
click at [840, 660] on button "Next" at bounding box center [823, 654] width 65 height 38
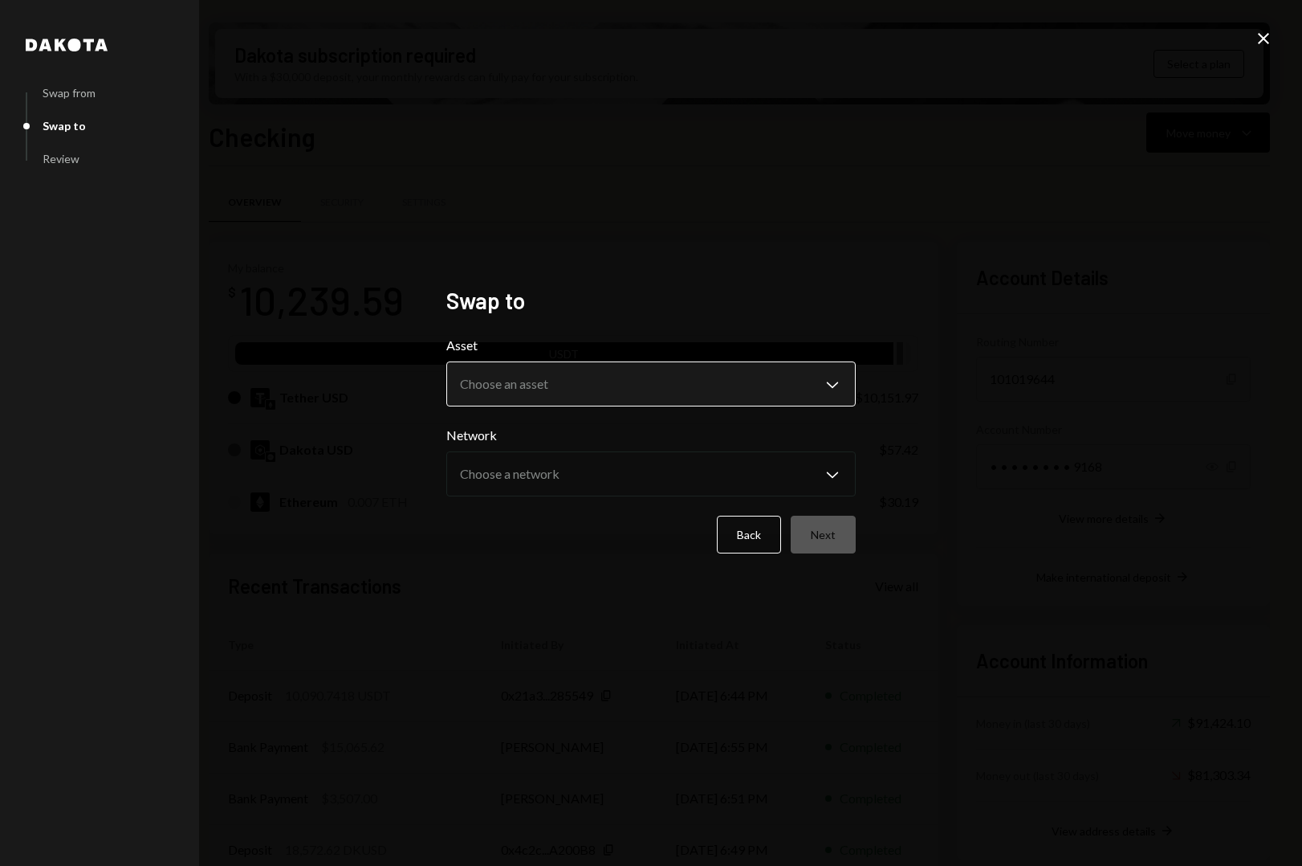
click at [814, 389] on body "C CrowdWoo, Inc. Caret Down Home Home Inbox Inbox Activities Transactions Accou…" at bounding box center [651, 433] width 1302 height 866
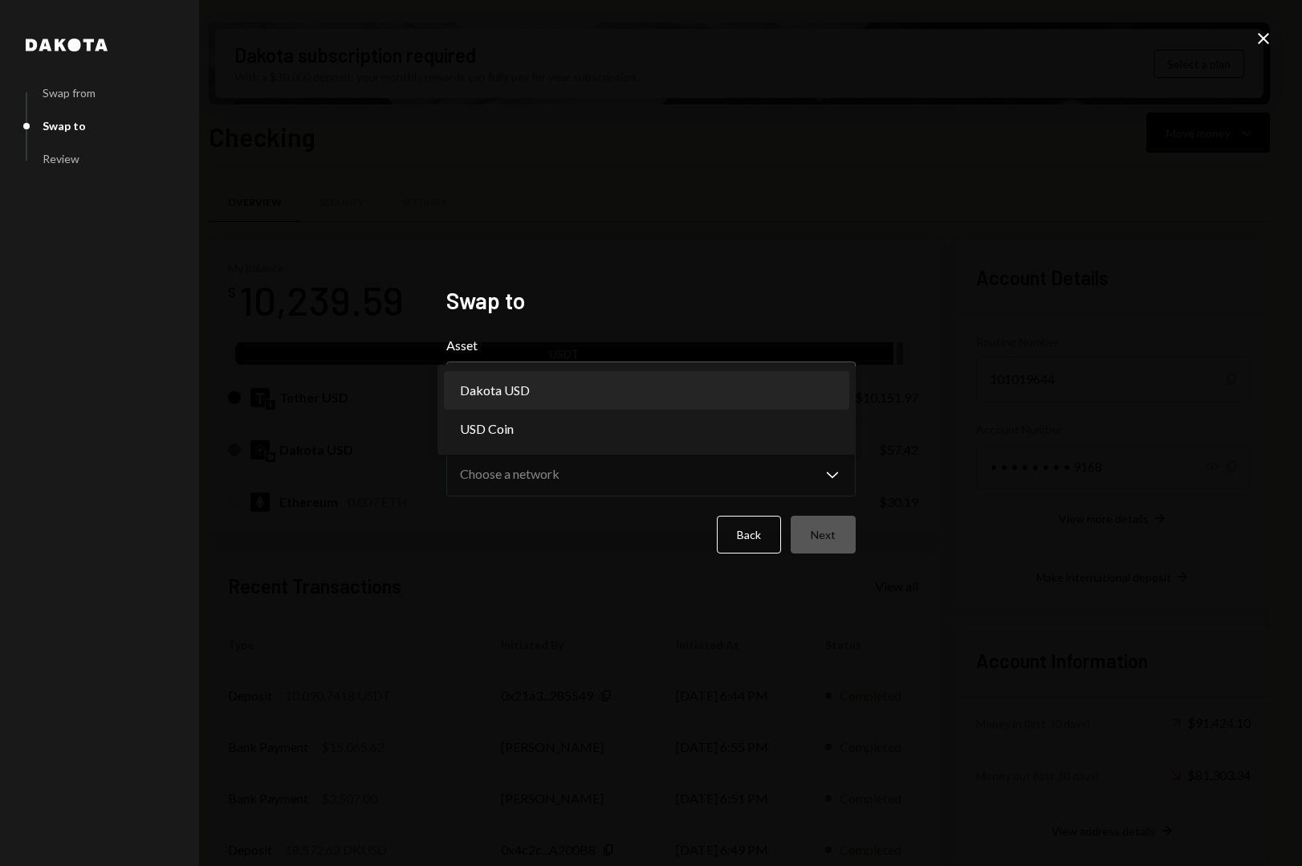
select select "*****"
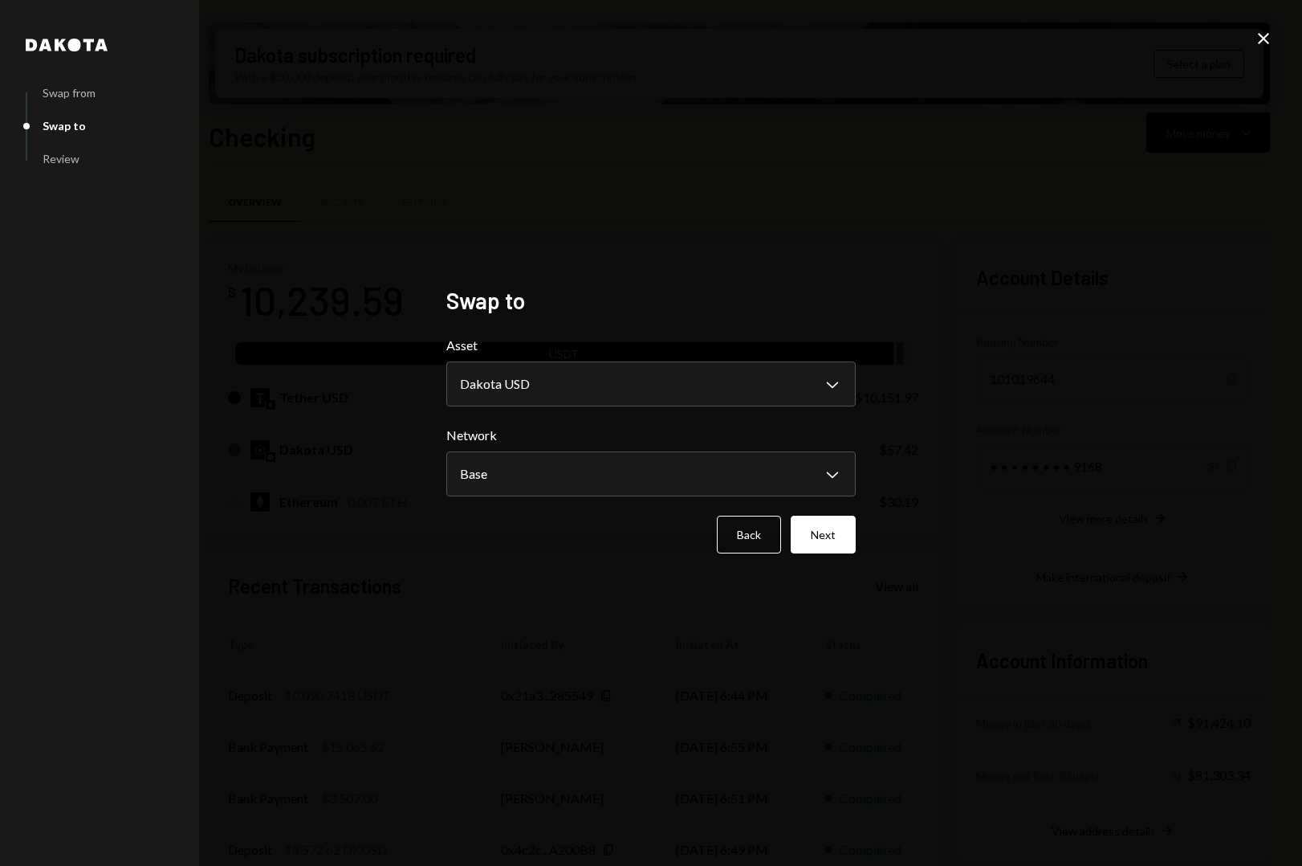
click at [824, 514] on form "**********" at bounding box center [651, 445] width 410 height 218
click at [817, 530] on button "Next" at bounding box center [823, 535] width 65 height 38
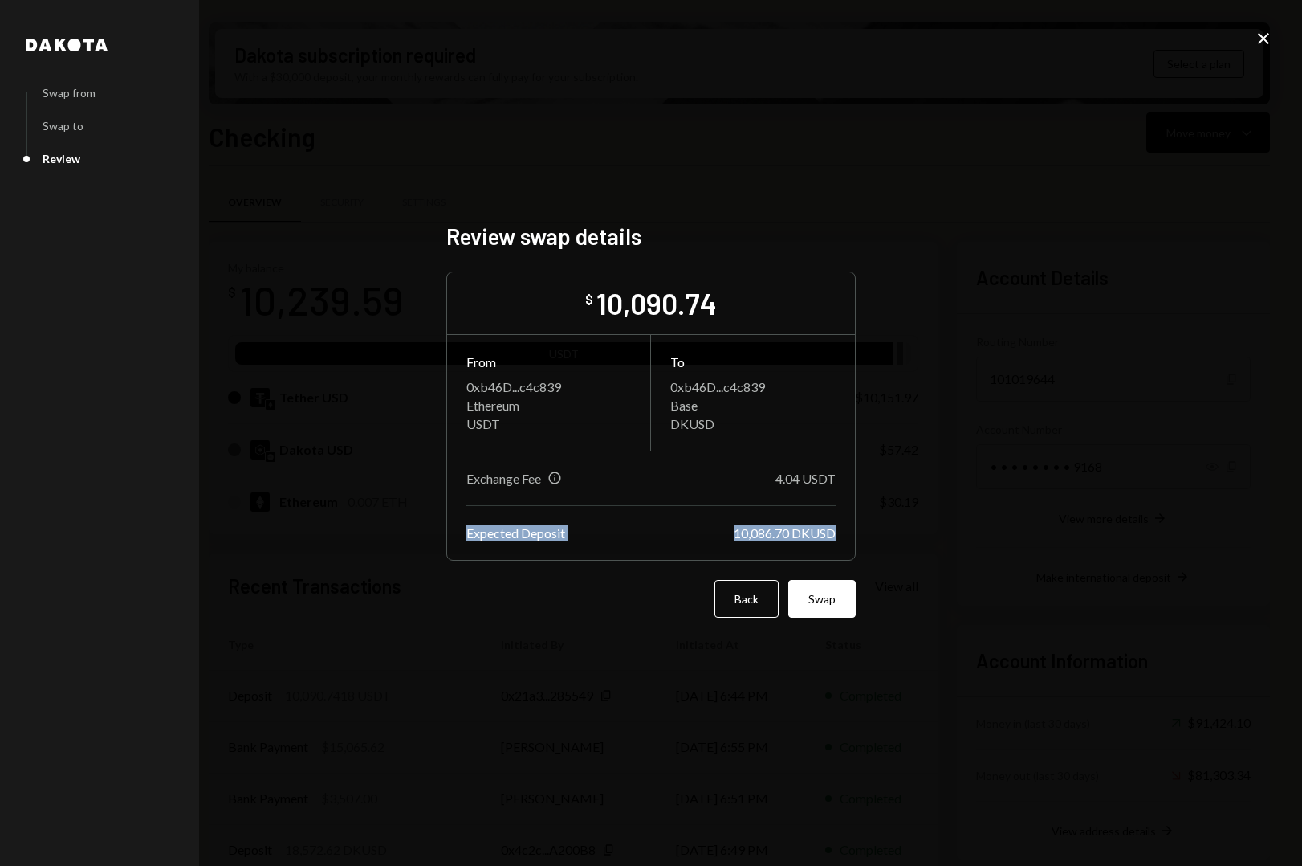
drag, startPoint x: 891, startPoint y: 531, endPoint x: 956, endPoint y: 502, distance: 71.2
click at [956, 502] on div "Dakota Swap from Swap to Review Review swap details $ 10,090.74 From 0xb46D...c…" at bounding box center [651, 433] width 1302 height 866
drag, startPoint x: 652, startPoint y: 487, endPoint x: 548, endPoint y: 471, distance: 104.8
click at [636, 483] on div "Exchange Fee Info 4.04 USDT" at bounding box center [651, 488] width 369 height 35
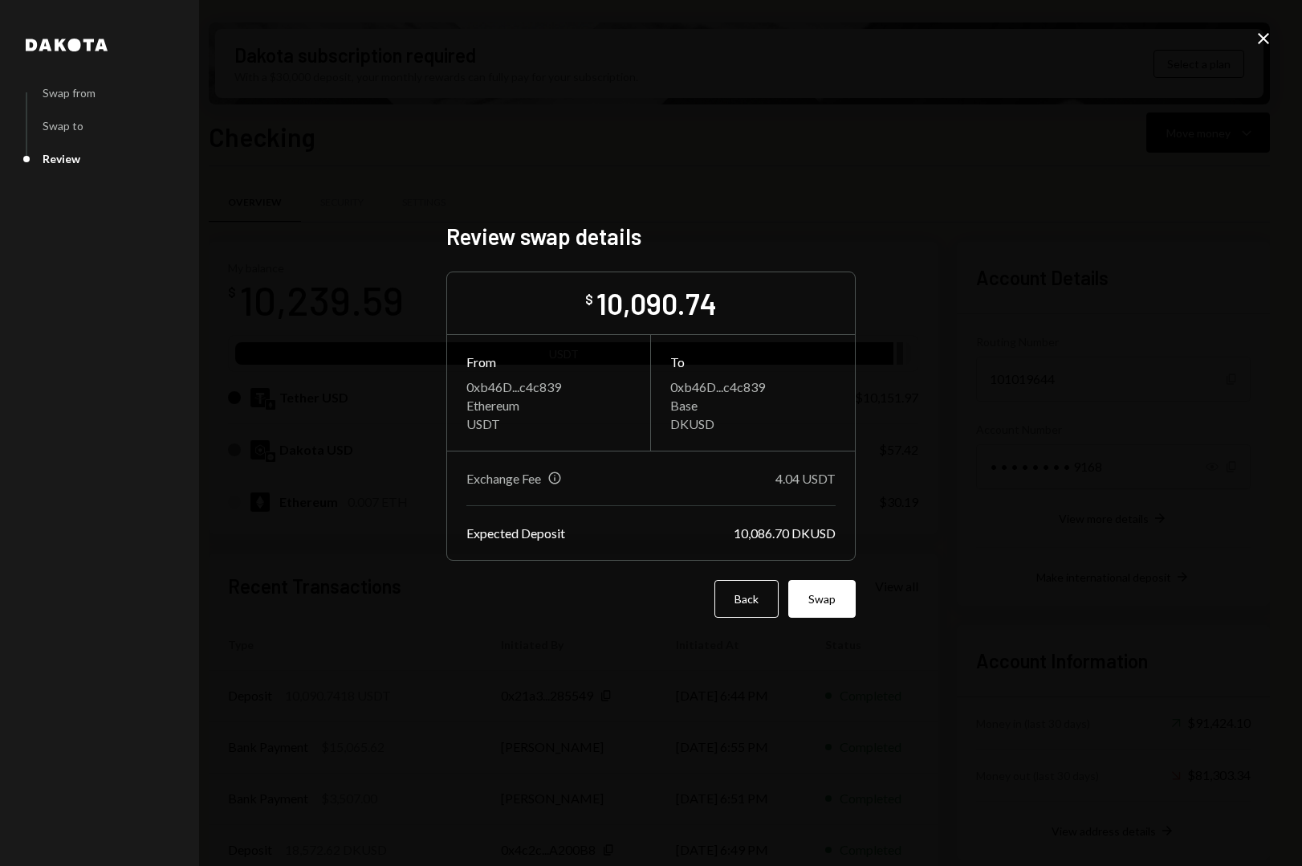
click at [558, 482] on div "Info" at bounding box center [555, 478] width 14 height 14
click at [558, 479] on div "Info" at bounding box center [555, 478] width 14 height 14
click at [598, 479] on div "Exchange Fee Info 4.04 USDT" at bounding box center [651, 478] width 369 height 15
click at [829, 597] on button "Swap" at bounding box center [822, 599] width 67 height 38
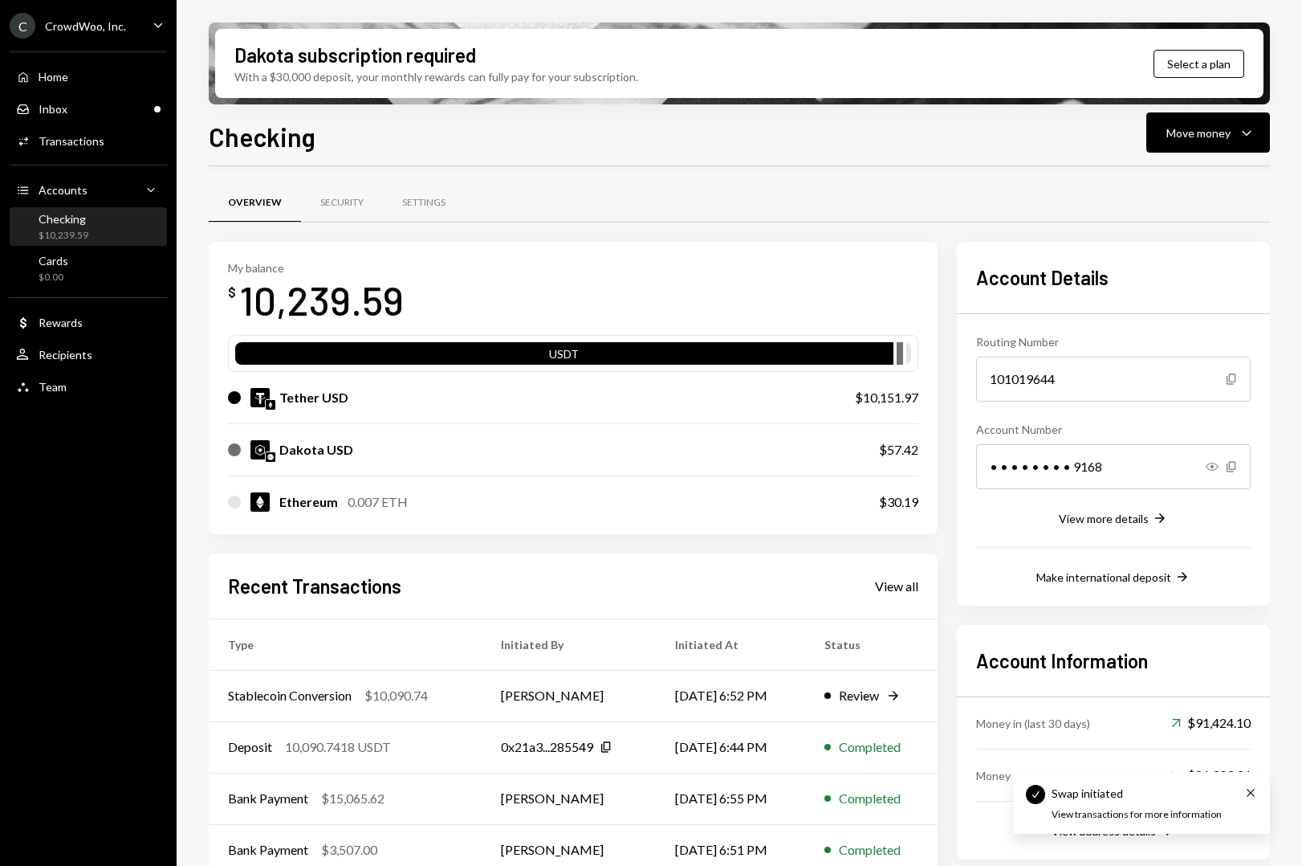
scroll to position [75, 0]
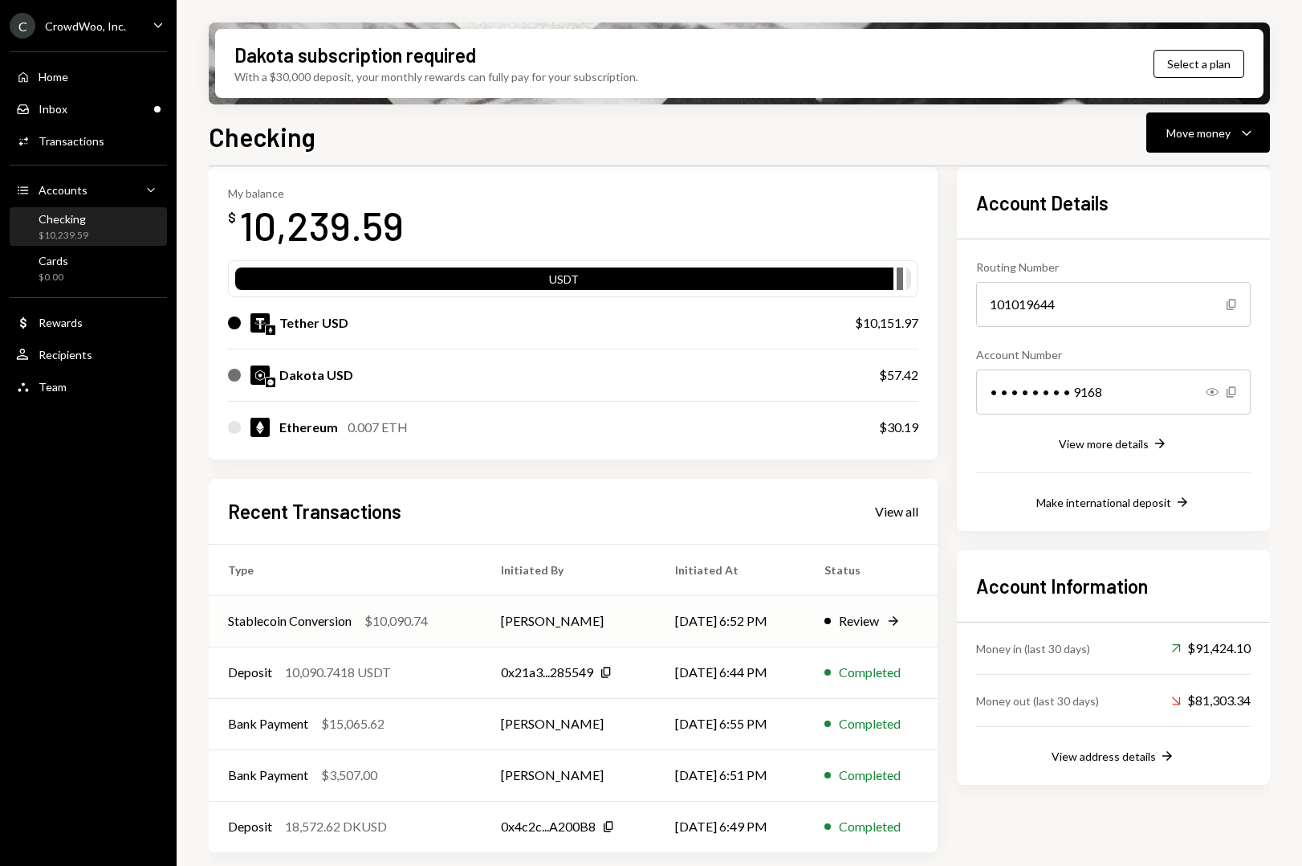
click at [368, 626] on div "$10,090.74" at bounding box center [396, 620] width 63 height 19
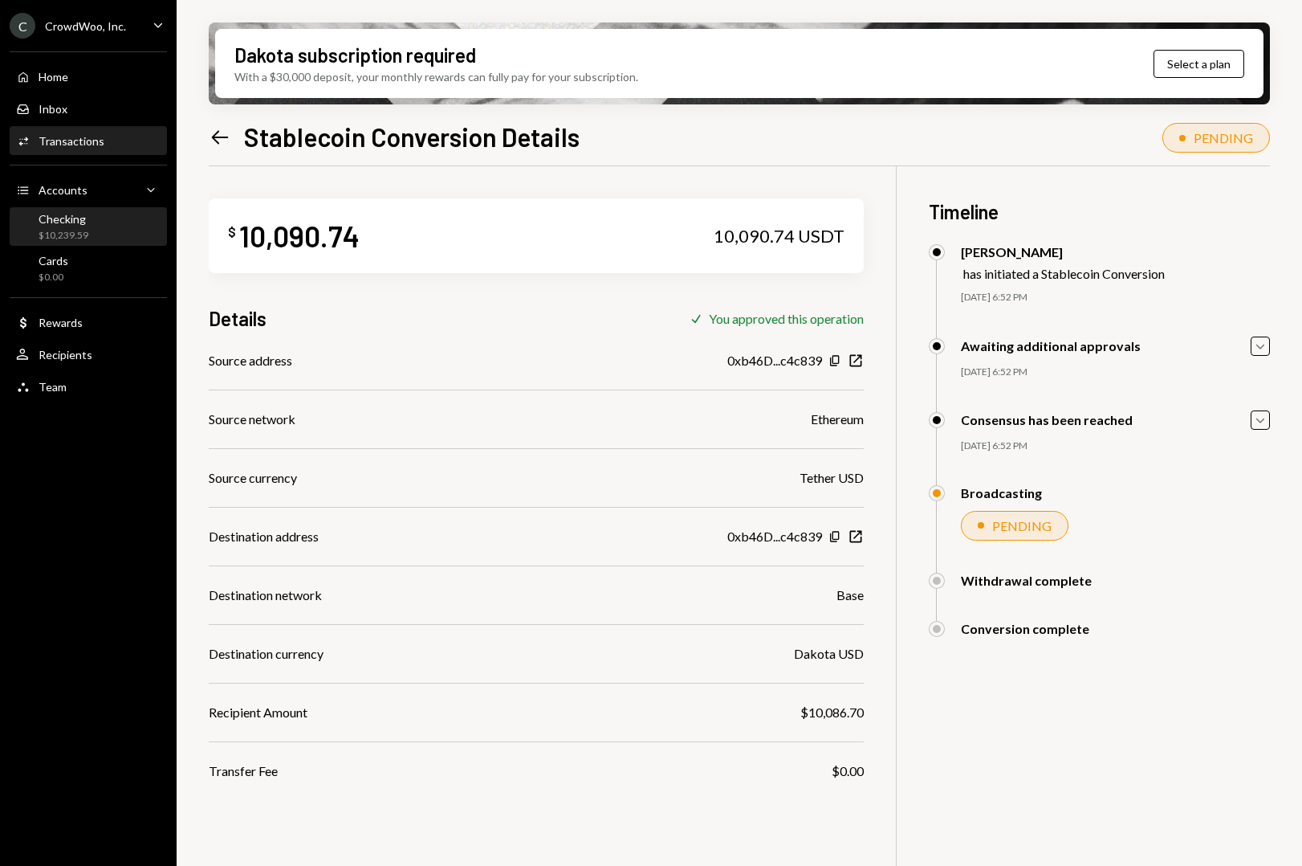
click at [52, 225] on div "Checking" at bounding box center [64, 219] width 50 height 14
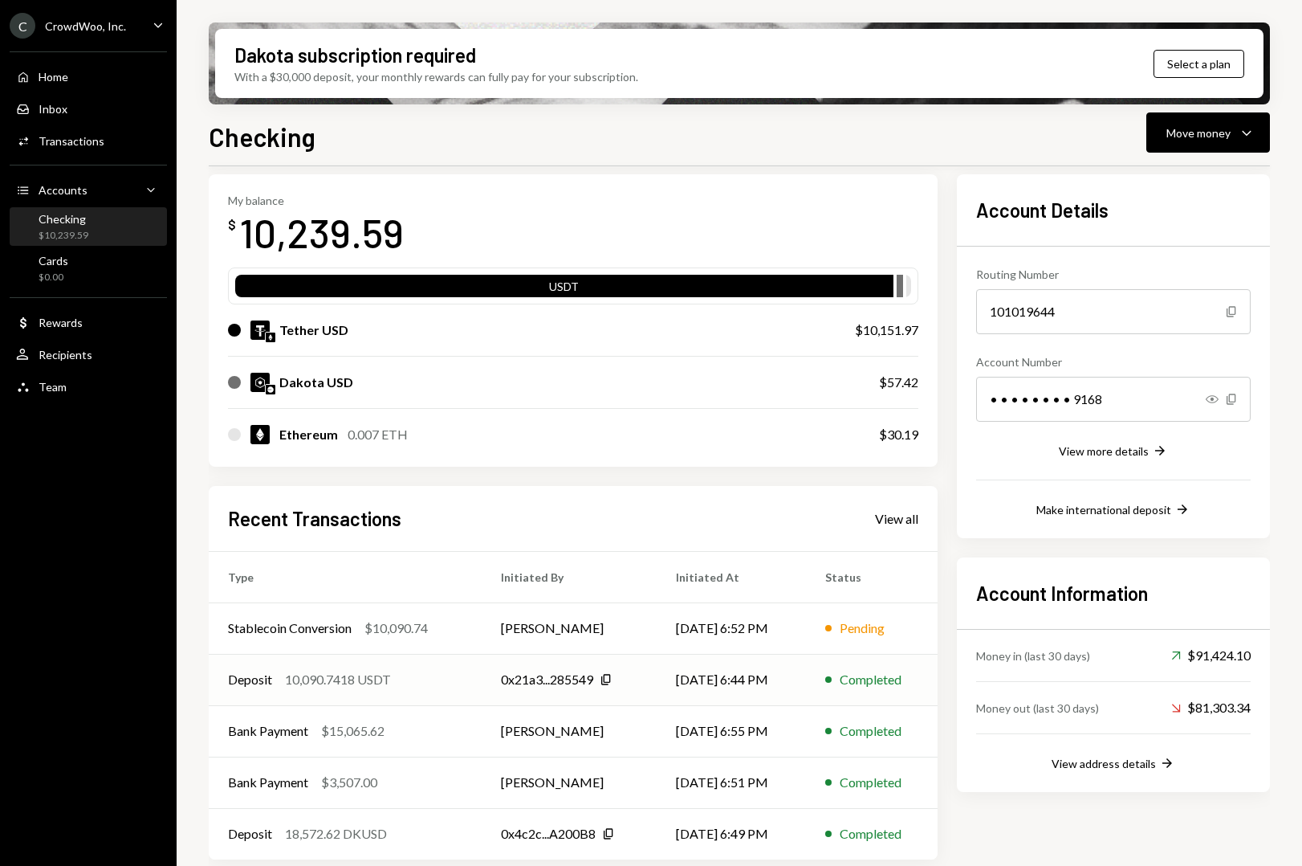
scroll to position [70, 0]
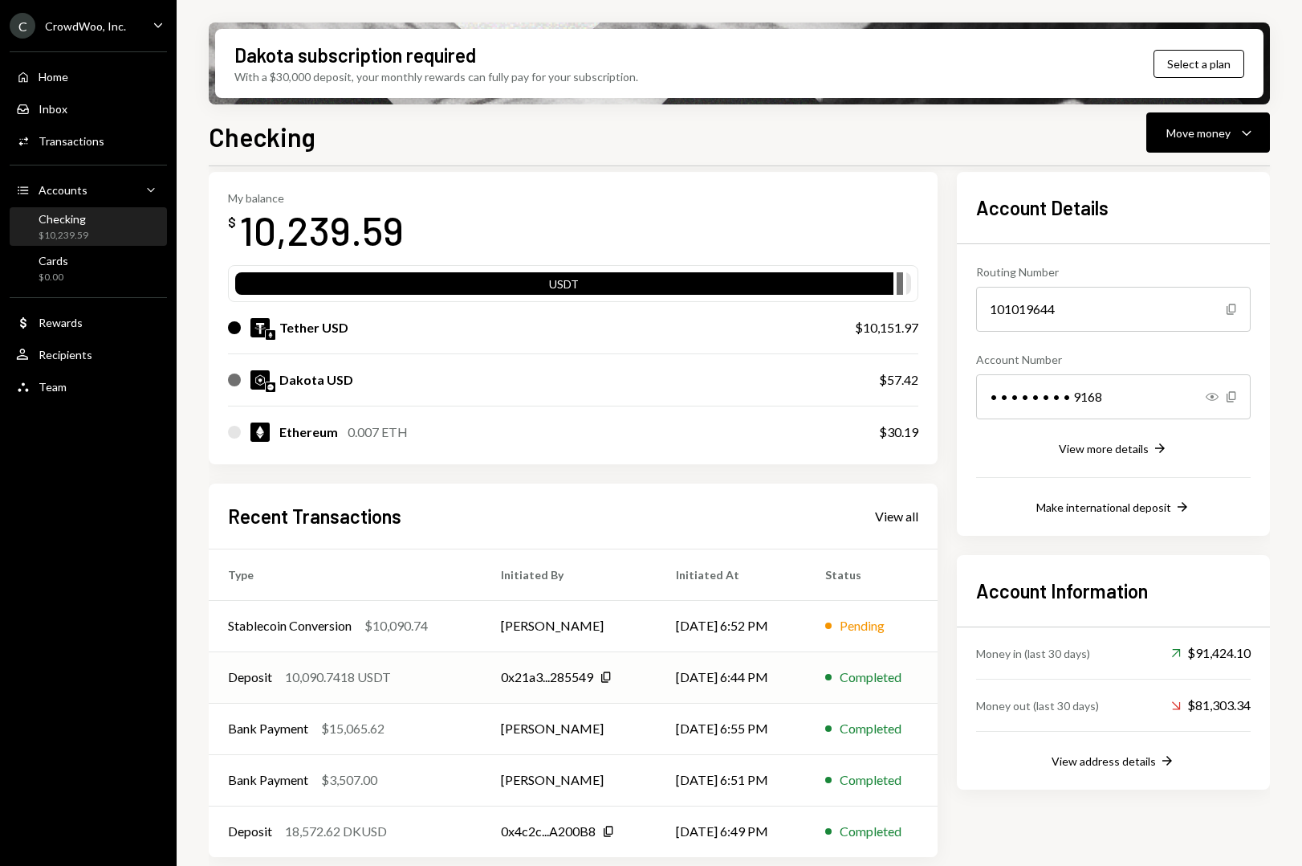
click at [351, 671] on div "10,090.7418 USDT" at bounding box center [338, 676] width 106 height 19
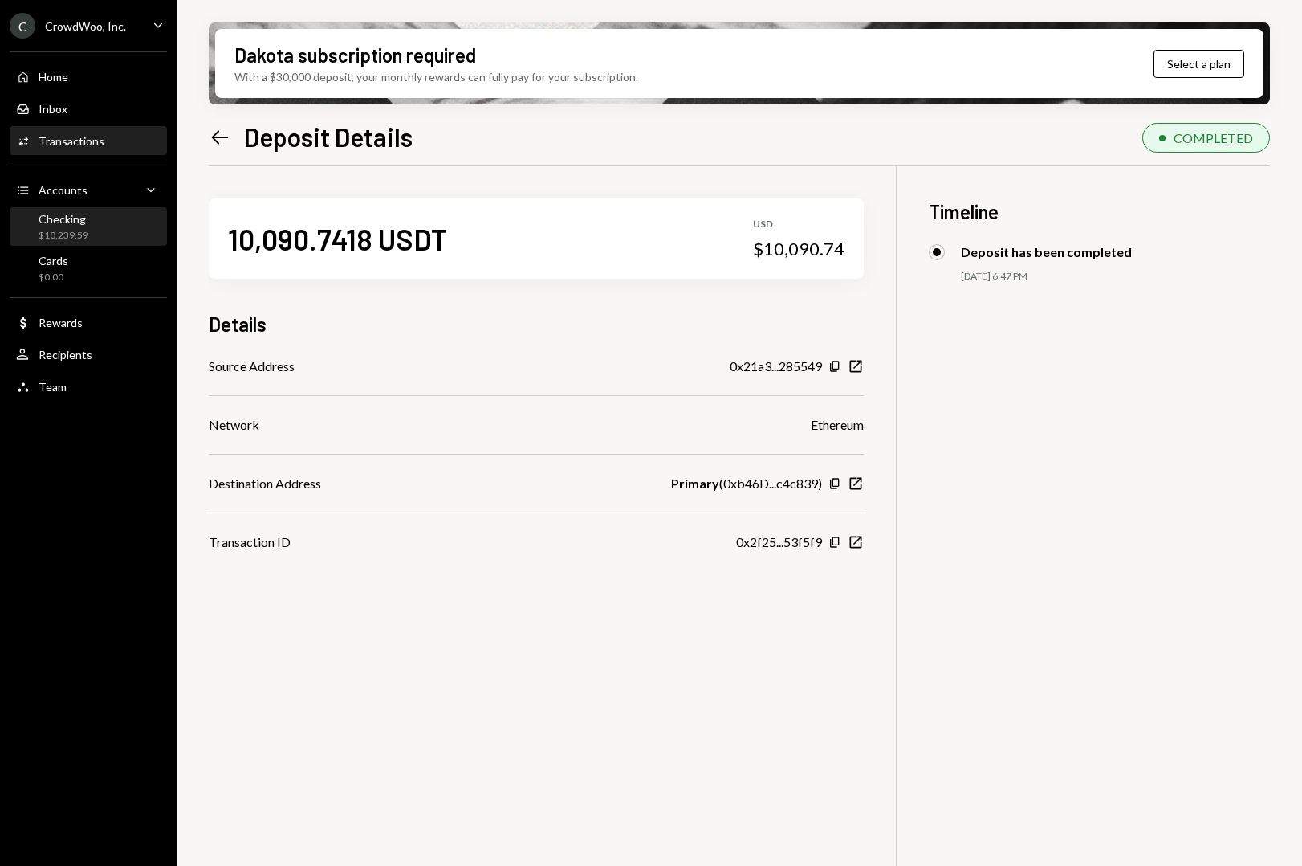
click at [83, 220] on div "Checking" at bounding box center [64, 219] width 50 height 14
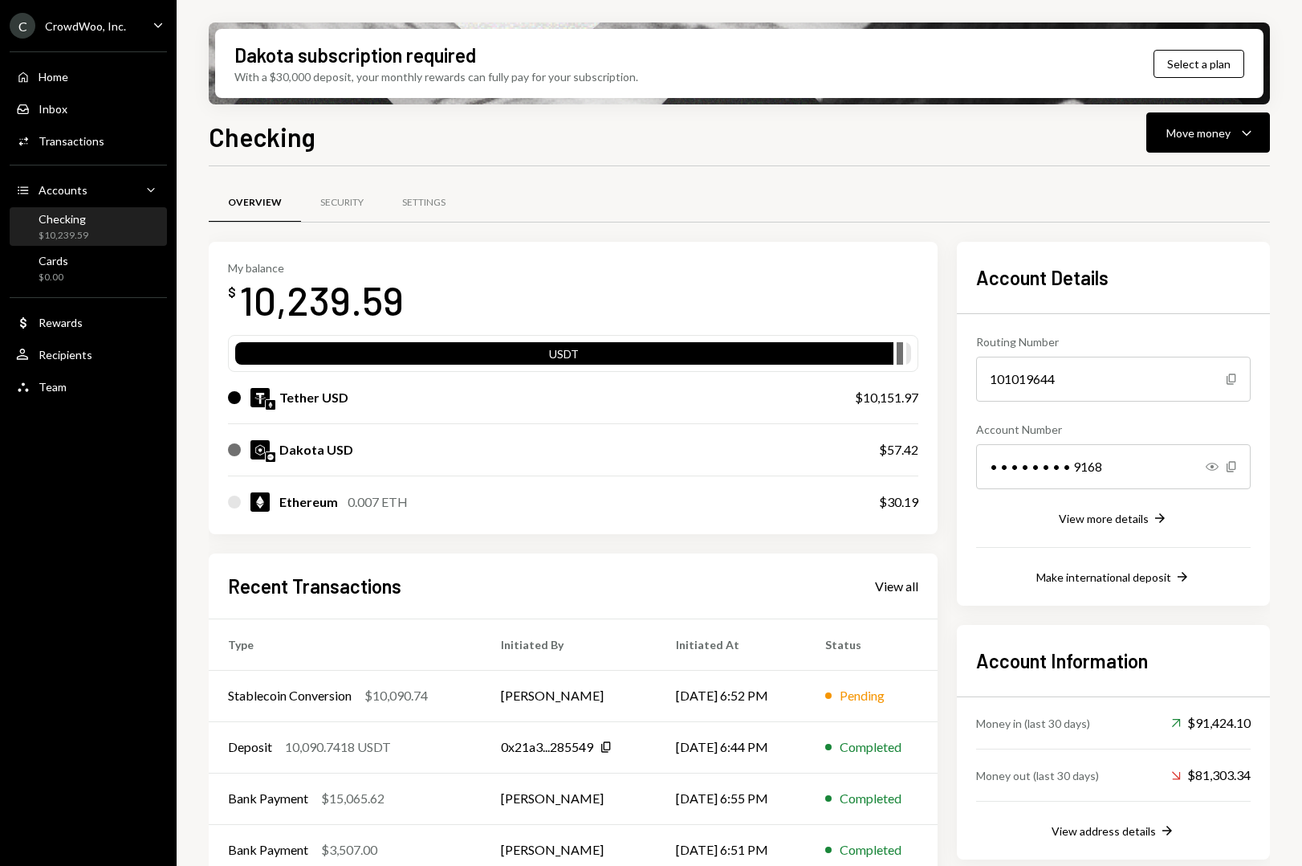
drag, startPoint x: 74, startPoint y: 217, endPoint x: 108, endPoint y: 243, distance: 43.0
click at [74, 217] on div "Checking" at bounding box center [64, 219] width 50 height 14
click at [379, 699] on div "$10,090.74" at bounding box center [396, 695] width 63 height 19
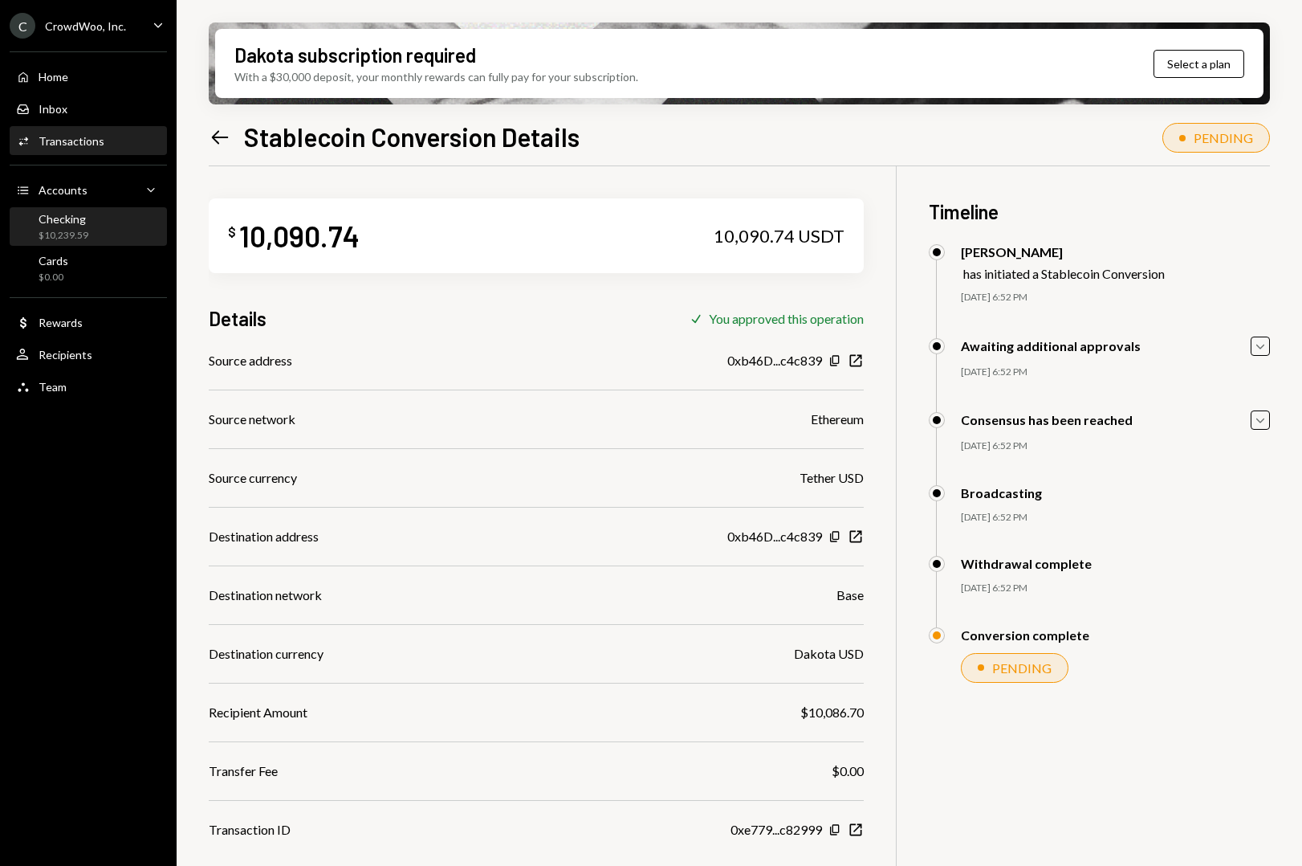
click at [83, 225] on div "Checking" at bounding box center [64, 219] width 50 height 14
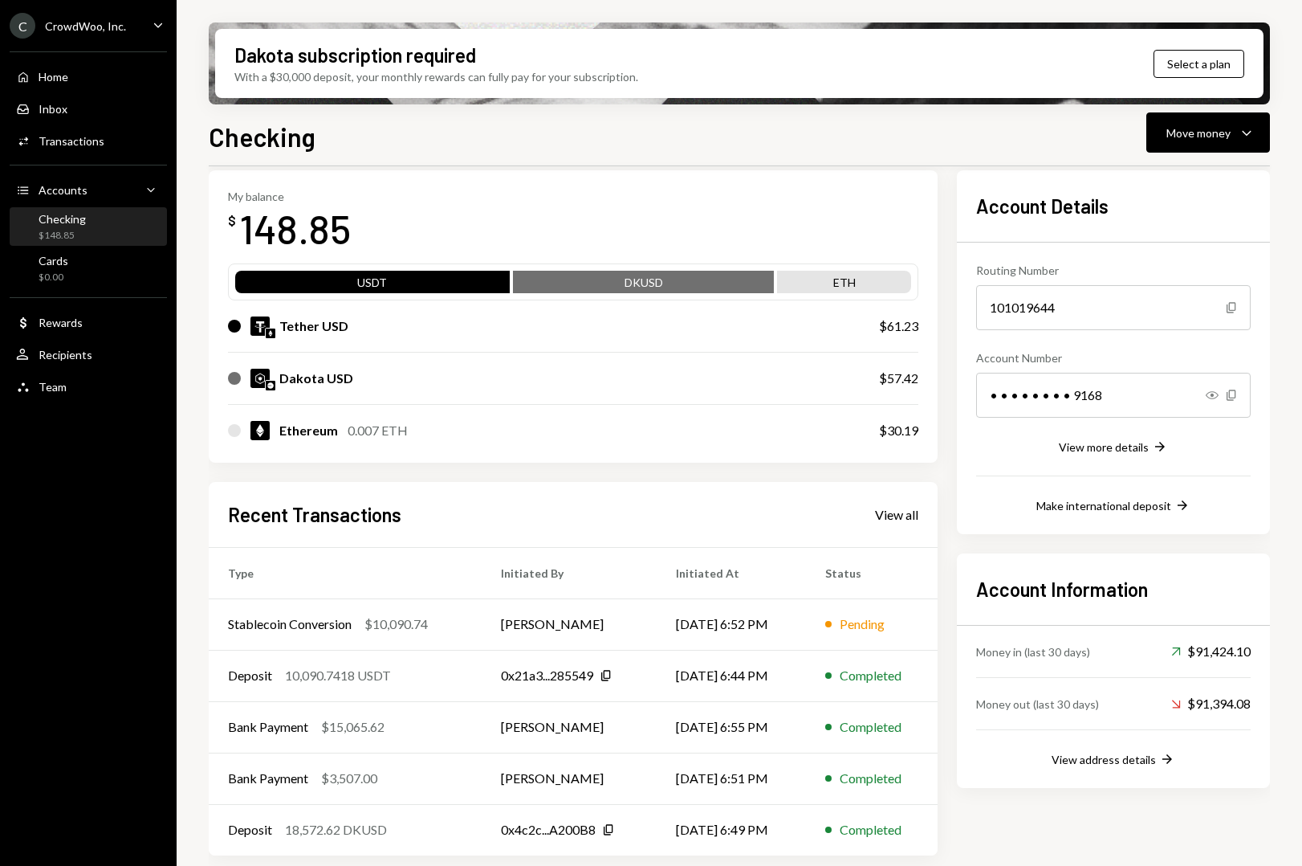
scroll to position [75, 0]
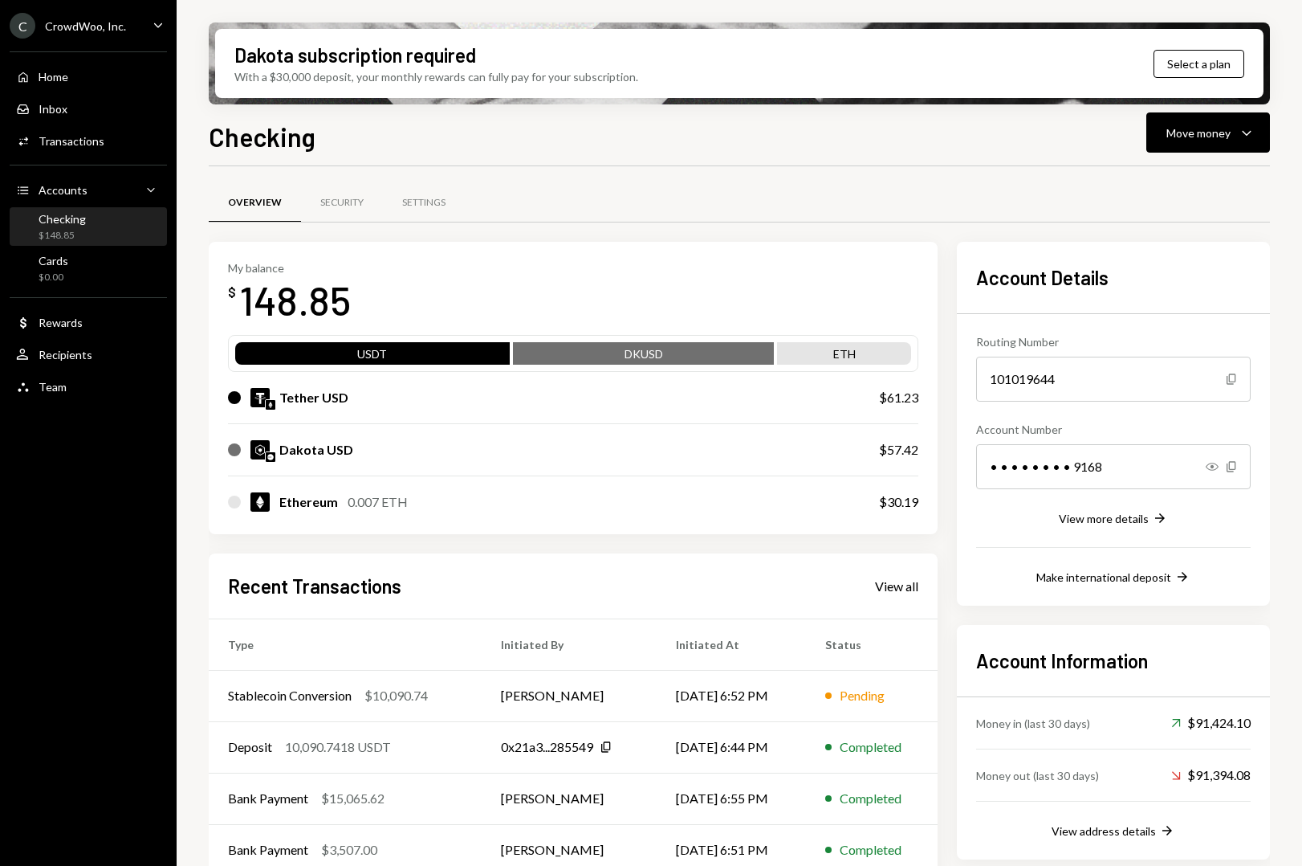
scroll to position [1, 0]
drag, startPoint x: 964, startPoint y: 243, endPoint x: 930, endPoint y: 234, distance: 34.7
click at [950, 239] on div "Overview Security Settings My balance $ 148.85 USDT DKUSD ETH Tether USD $61.23…" at bounding box center [740, 574] width 1062 height 767
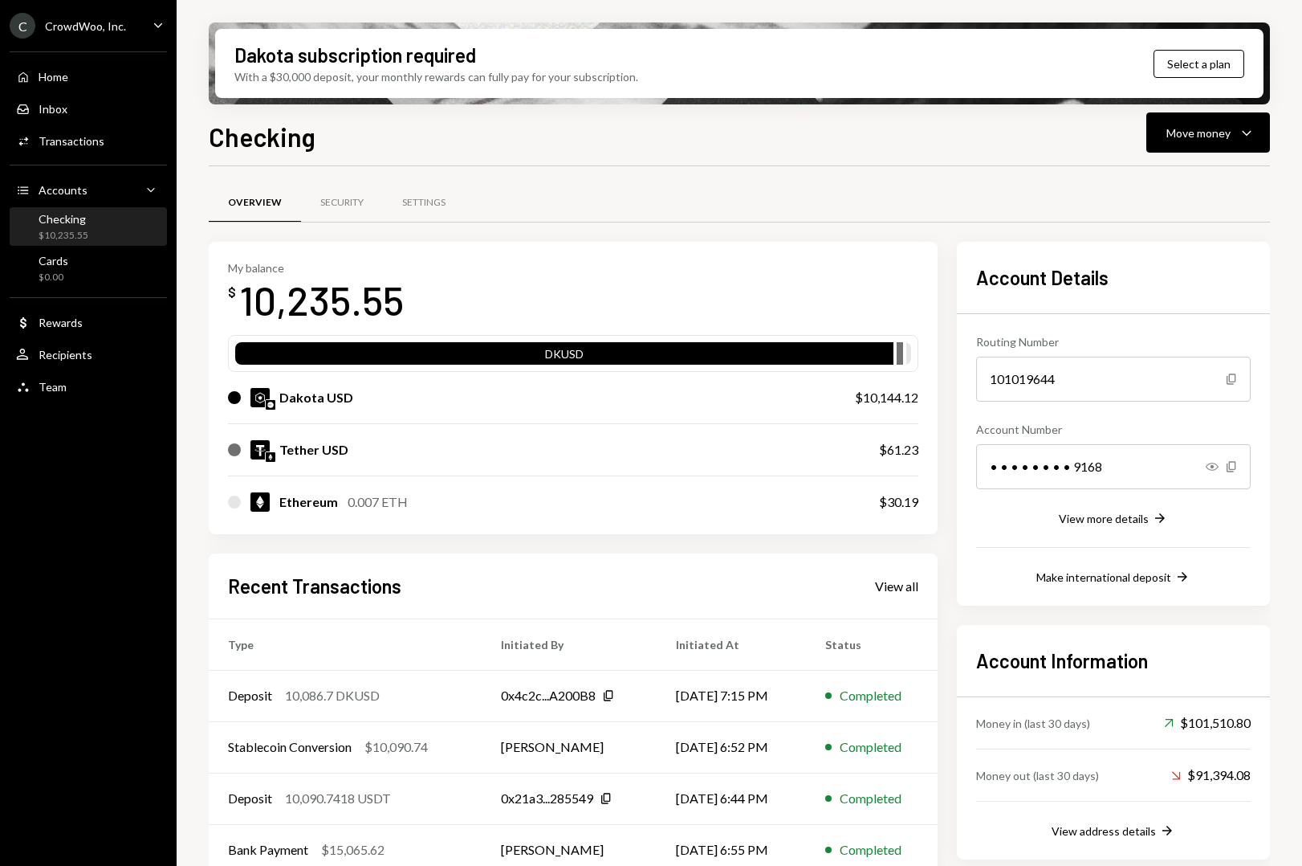
click at [630, 157] on div "Checking Move money Caret Down Overview Security Settings My balance $ 10,235.5…" at bounding box center [740, 538] width 1062 height 843
click at [358, 698] on div "10,086.7 DKUSD" at bounding box center [332, 695] width 95 height 19
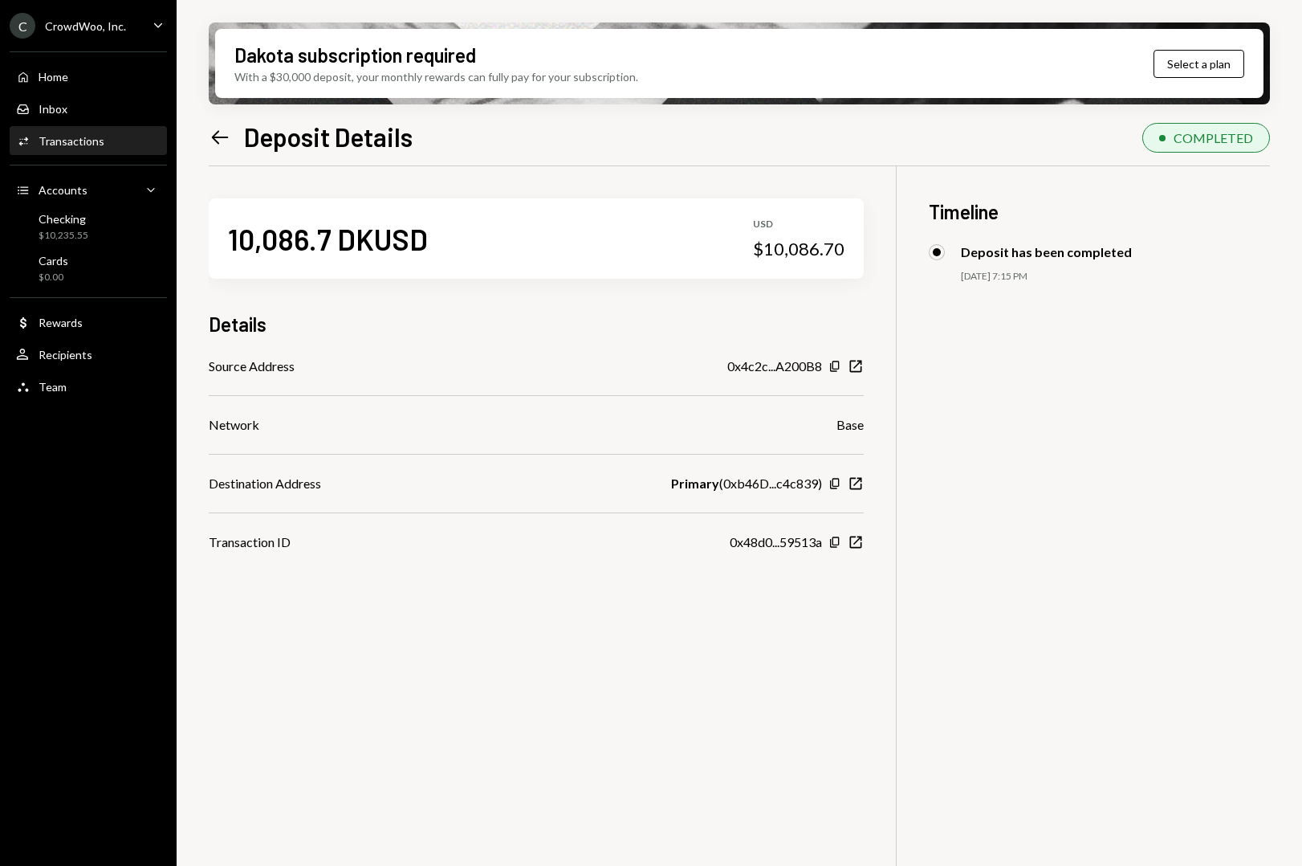
click at [218, 141] on icon "Left Arrow" at bounding box center [220, 137] width 22 height 22
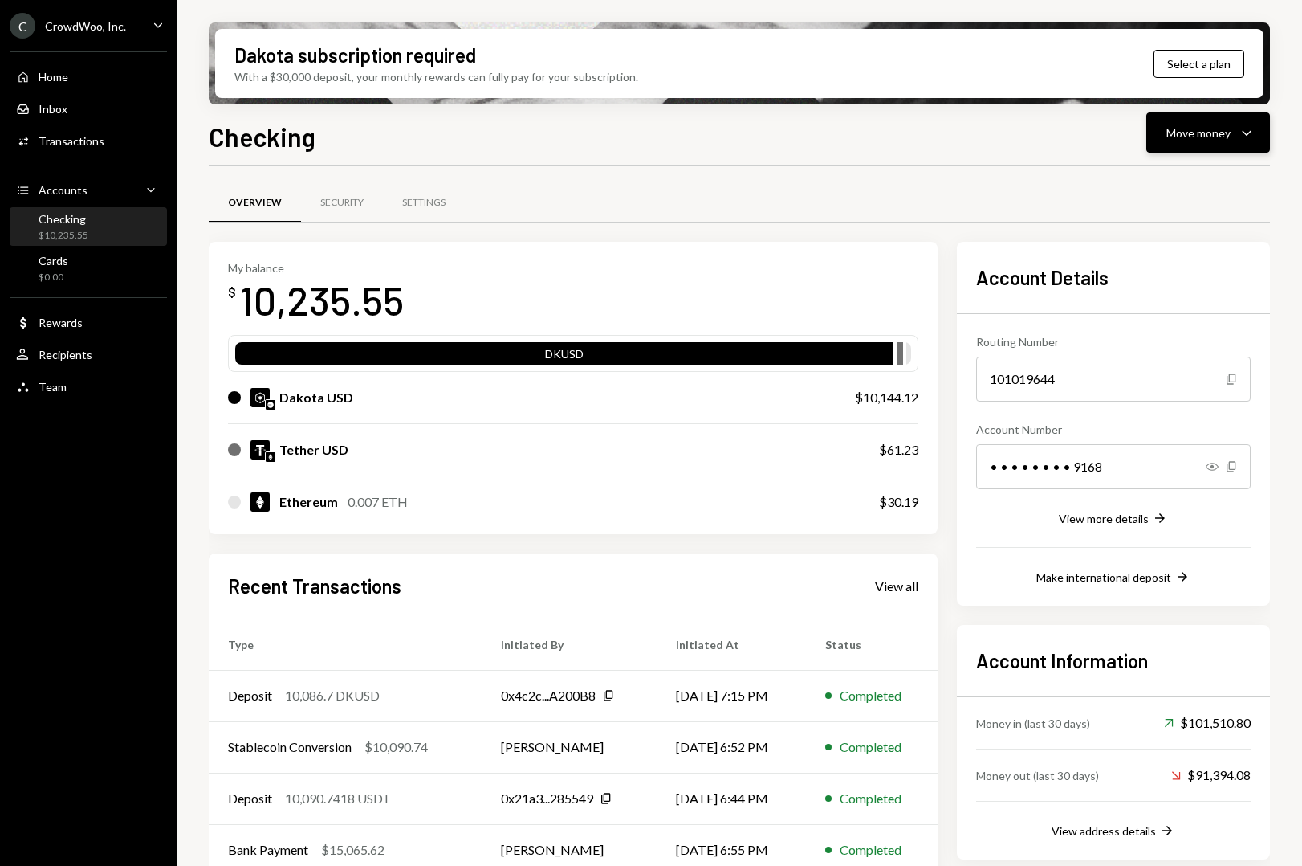
click at [1221, 138] on div "Move money" at bounding box center [1199, 132] width 64 height 17
click at [1164, 180] on div "Send" at bounding box center [1195, 181] width 117 height 17
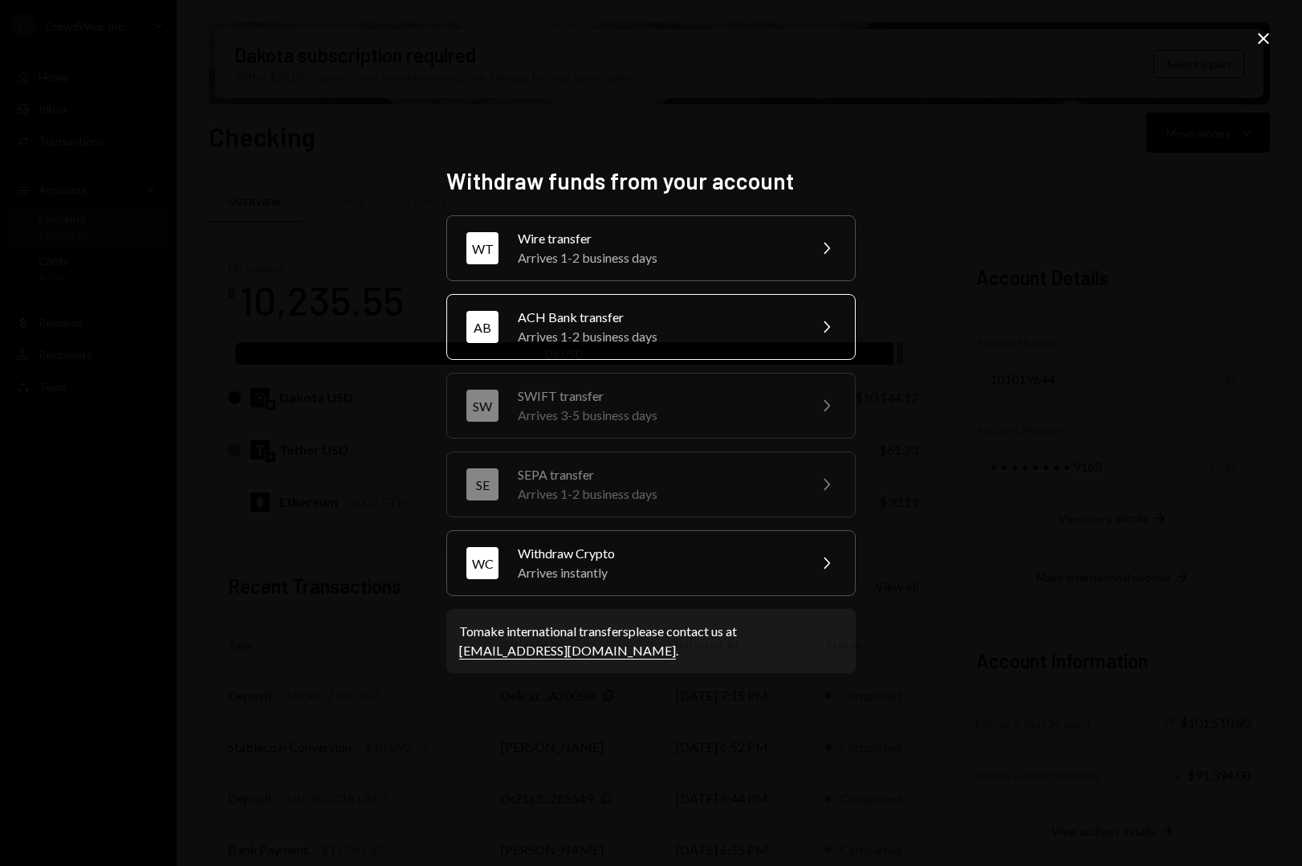
click at [672, 323] on div "ACH Bank transfer" at bounding box center [657, 317] width 279 height 19
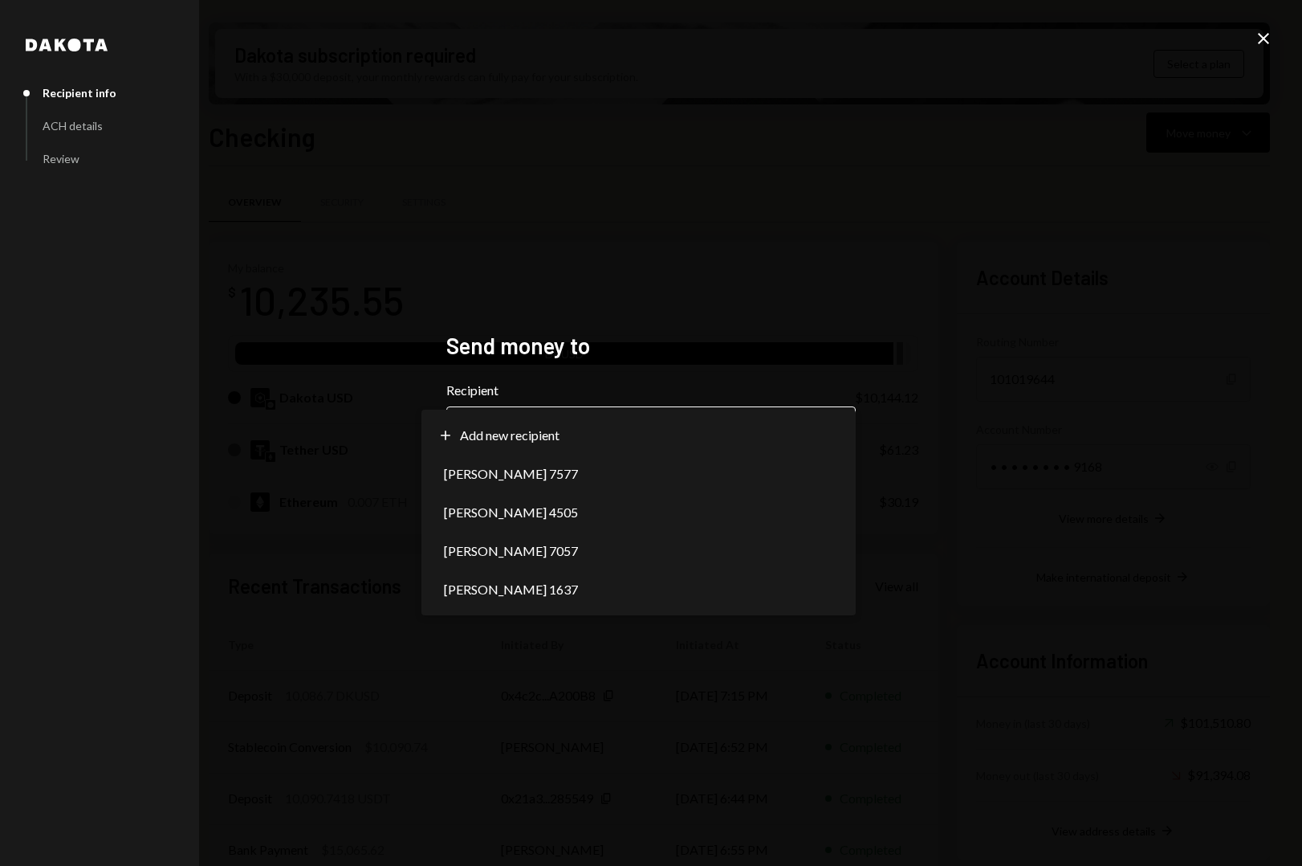
click at [665, 425] on body "C CrowdWoo, Inc. Caret Down Home Home Inbox Inbox Activities Transactions Accou…" at bounding box center [651, 433] width 1302 height 866
select select "**********"
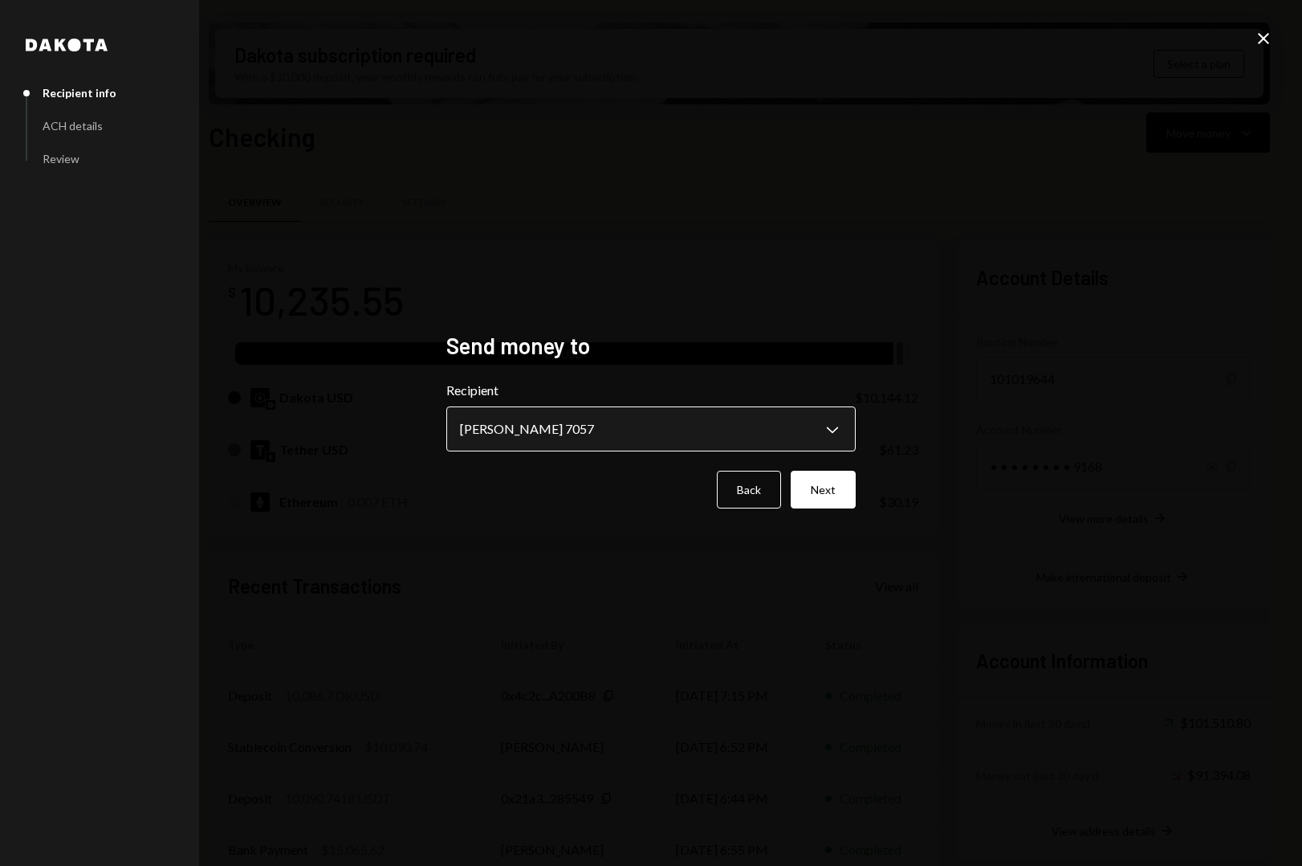
click at [764, 428] on body "C CrowdWoo, Inc. Caret Down Home Home Inbox Inbox Activities Transactions Accou…" at bounding box center [651, 433] width 1302 height 866
click at [821, 497] on button "Next" at bounding box center [823, 490] width 65 height 38
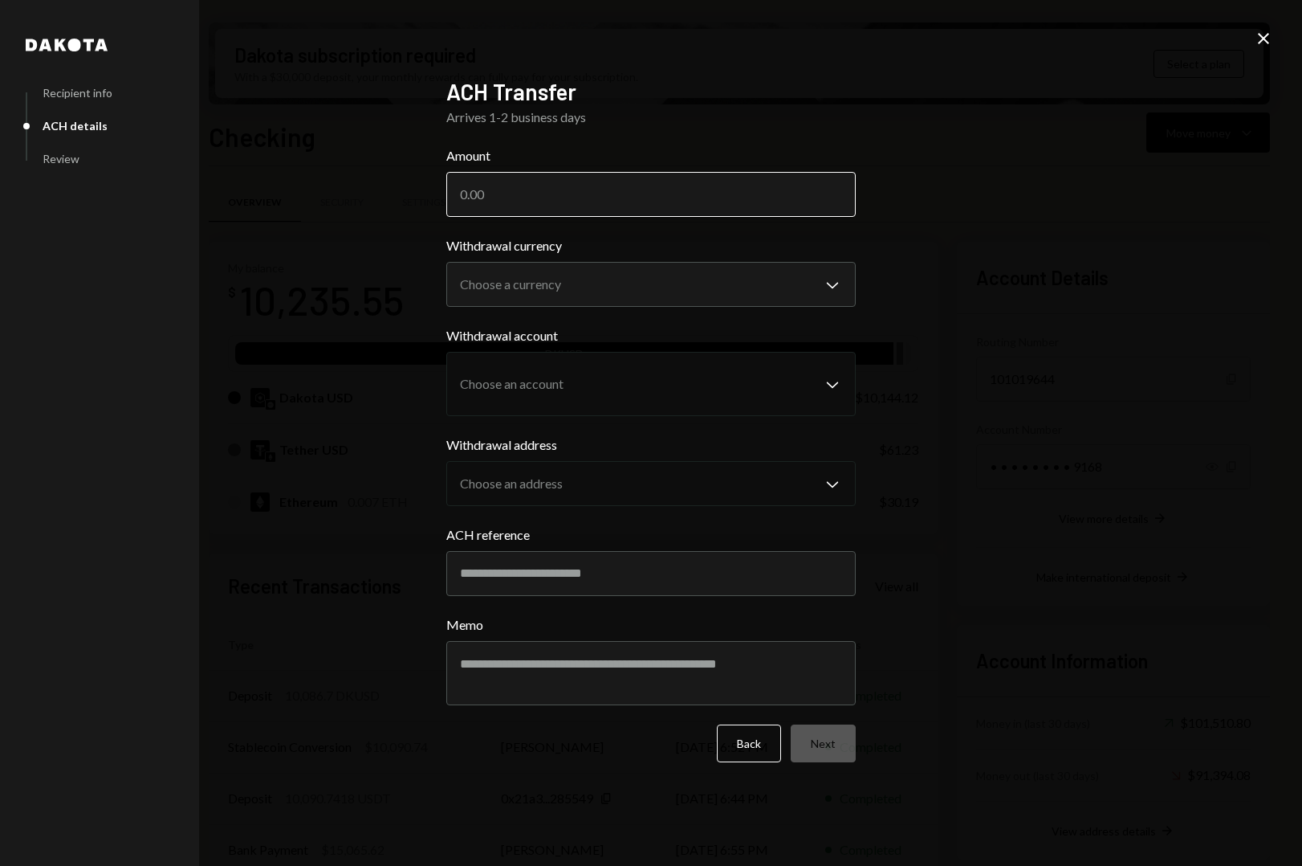
click at [630, 185] on input "Amount" at bounding box center [651, 194] width 410 height 45
click at [1268, 40] on icon "Close" at bounding box center [1263, 38] width 19 height 19
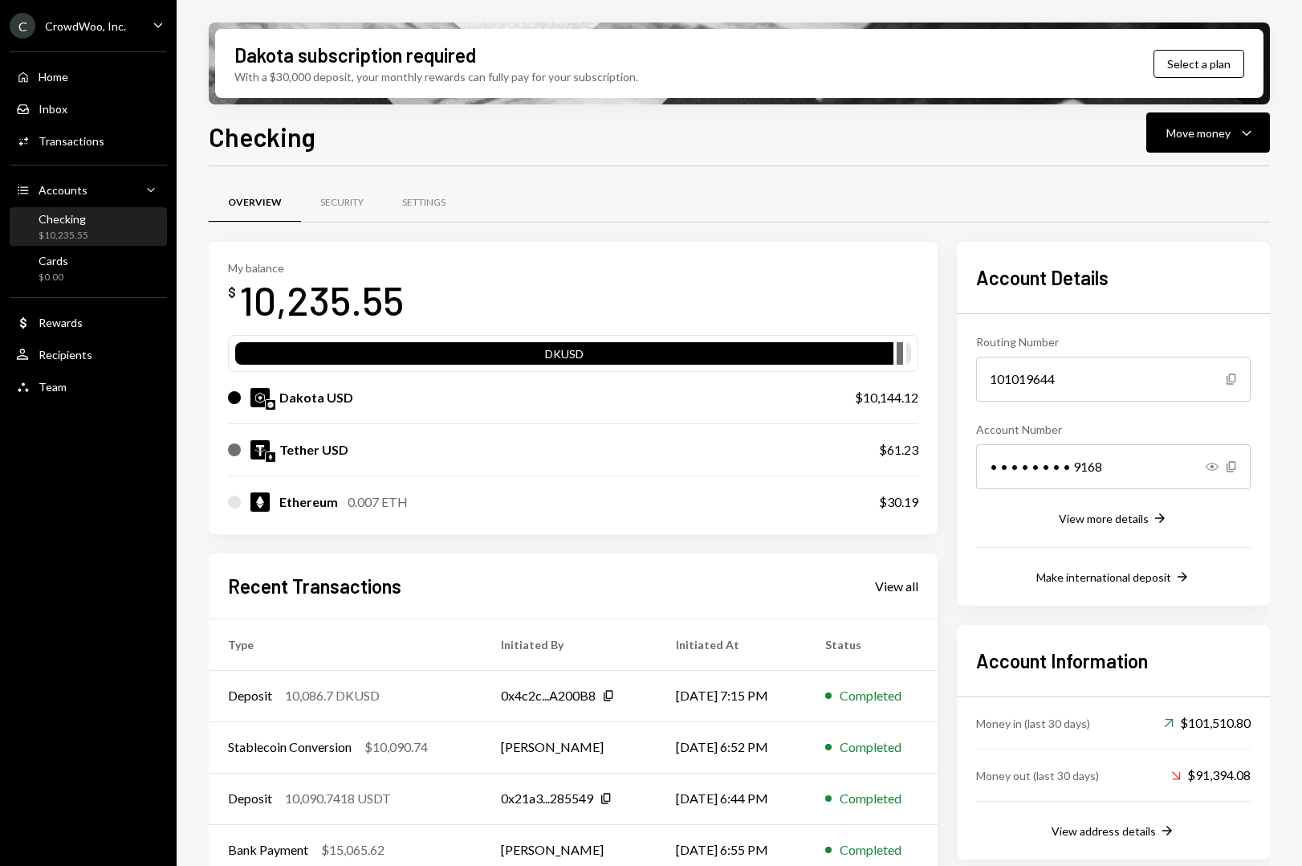
scroll to position [75, 0]
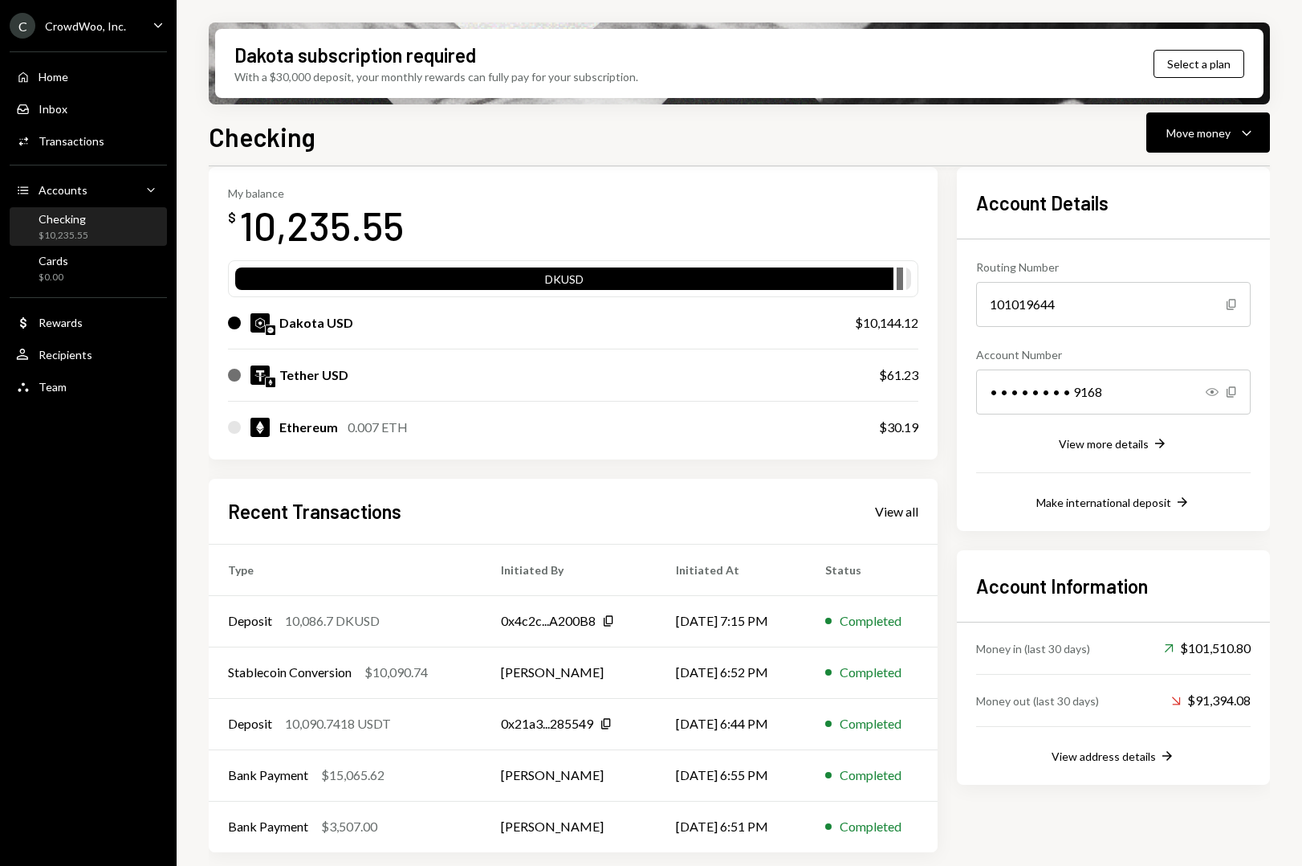
click at [80, 230] on div "$10,235.55" at bounding box center [64, 236] width 50 height 14
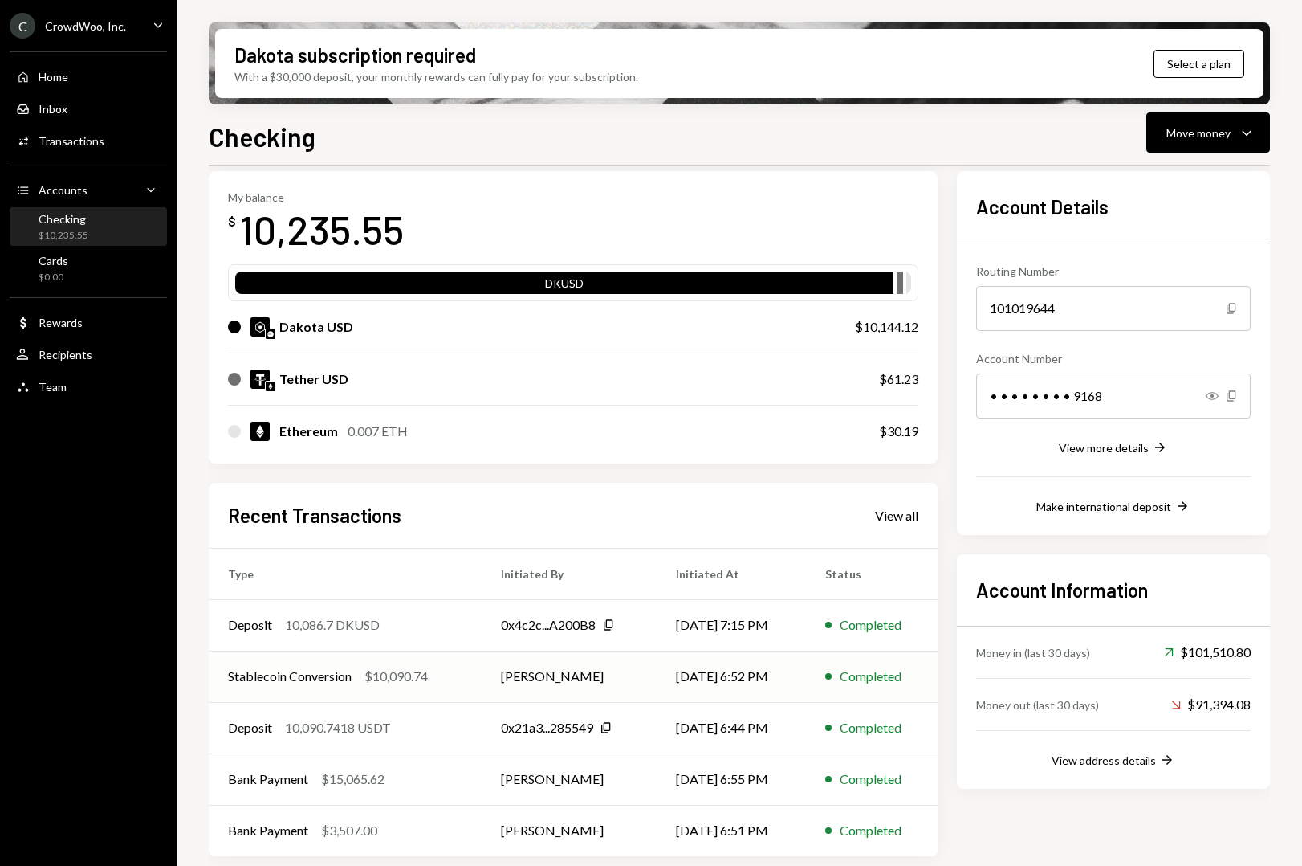
scroll to position [71, 0]
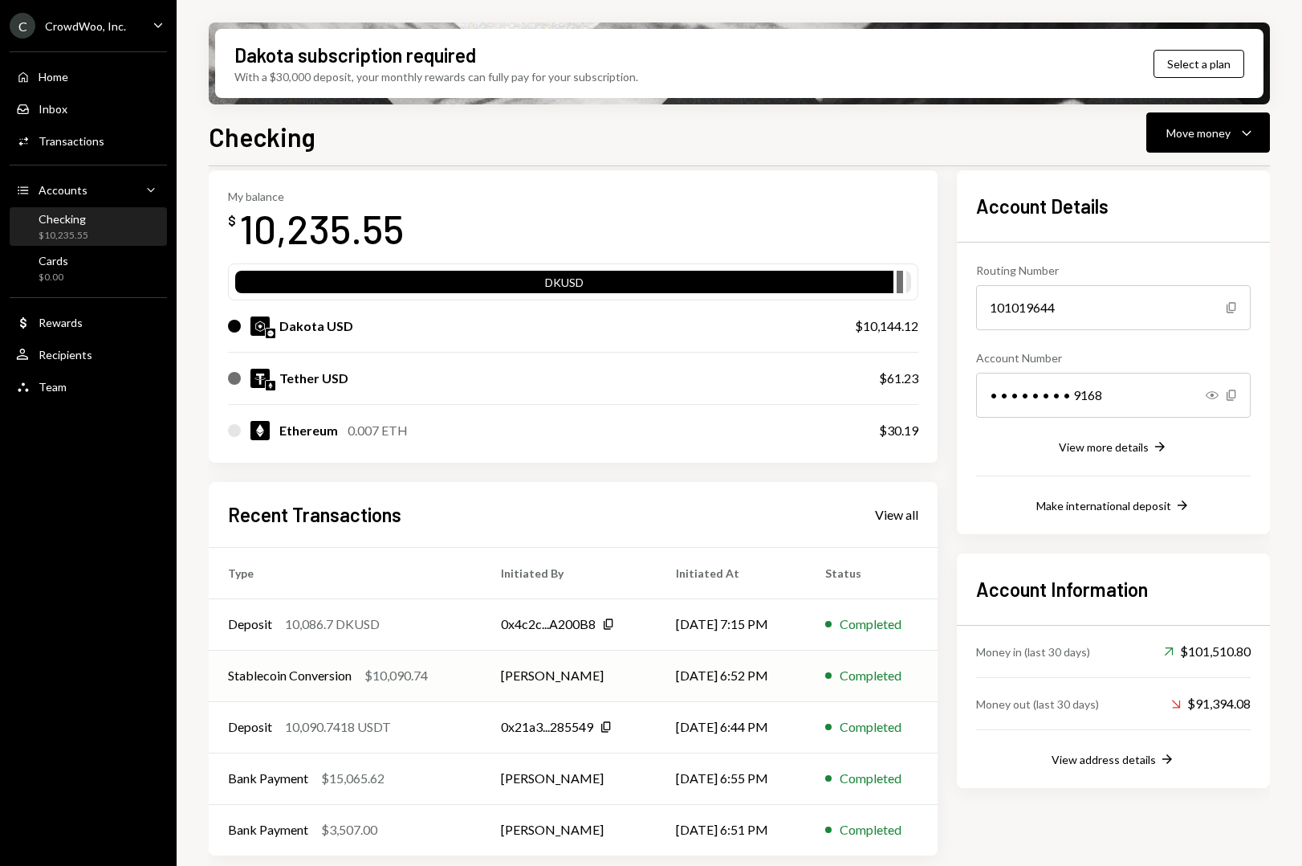
click at [393, 683] on div "$10,090.74" at bounding box center [396, 675] width 63 height 19
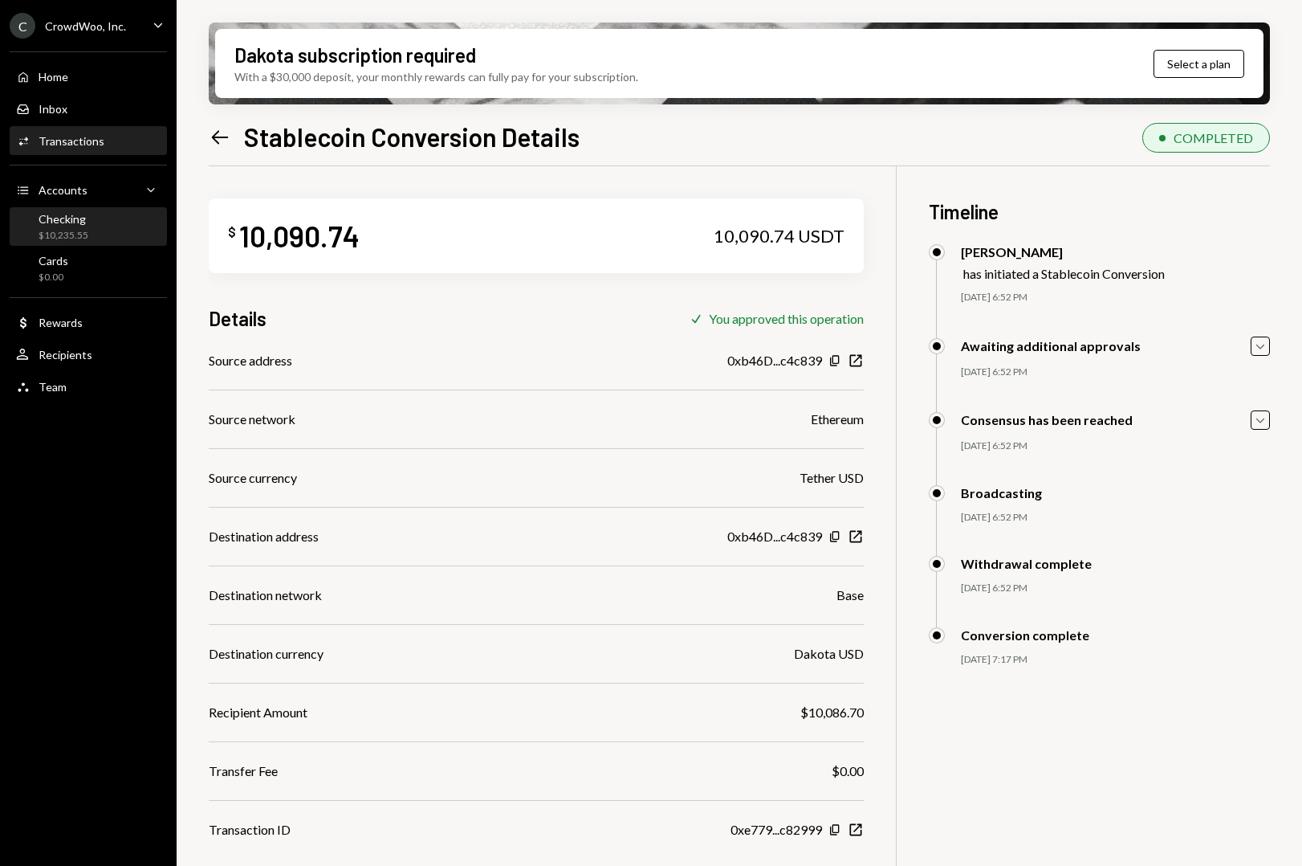
click at [97, 221] on div "Checking $10,235.55" at bounding box center [88, 227] width 145 height 31
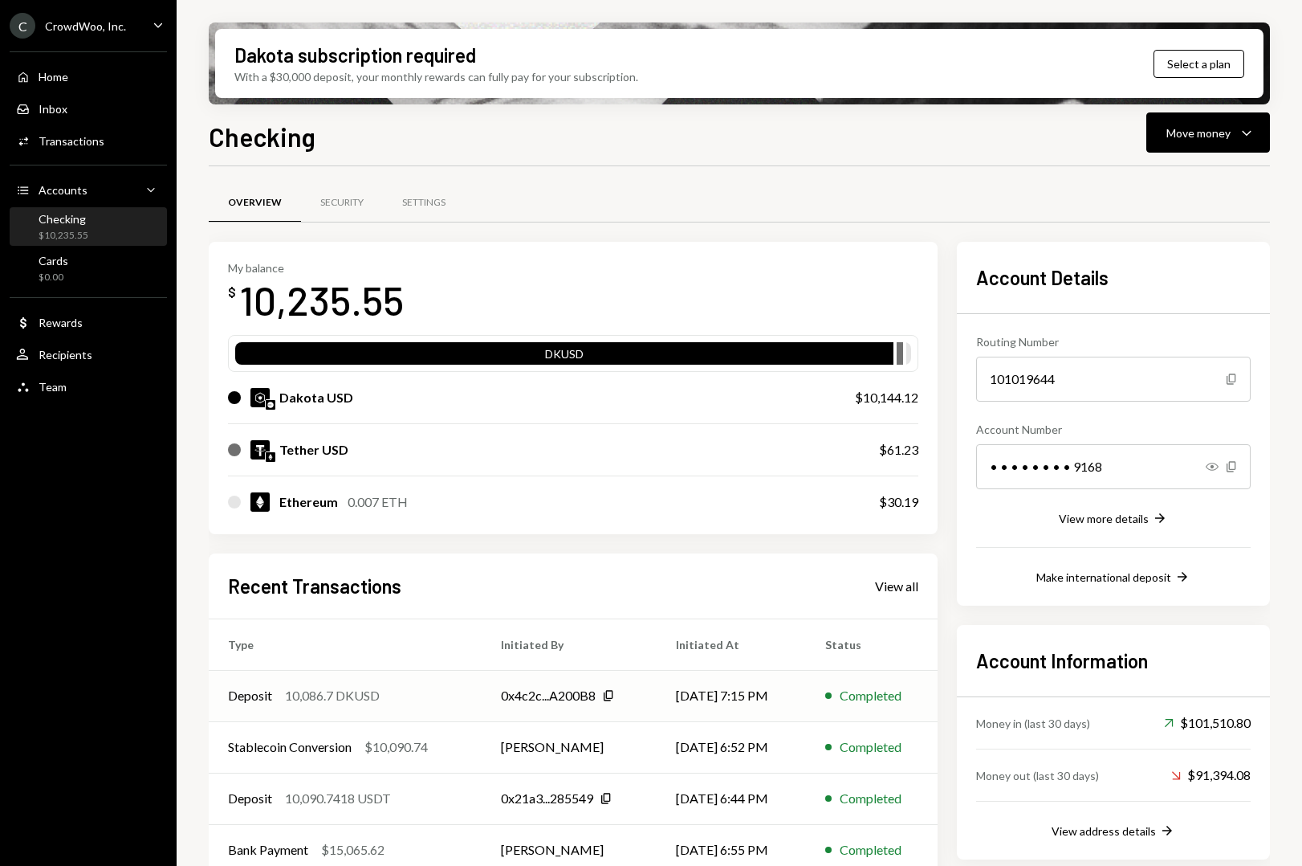
click at [400, 708] on td "Deposit 10,086.7 DKUSD" at bounding box center [345, 695] width 273 height 51
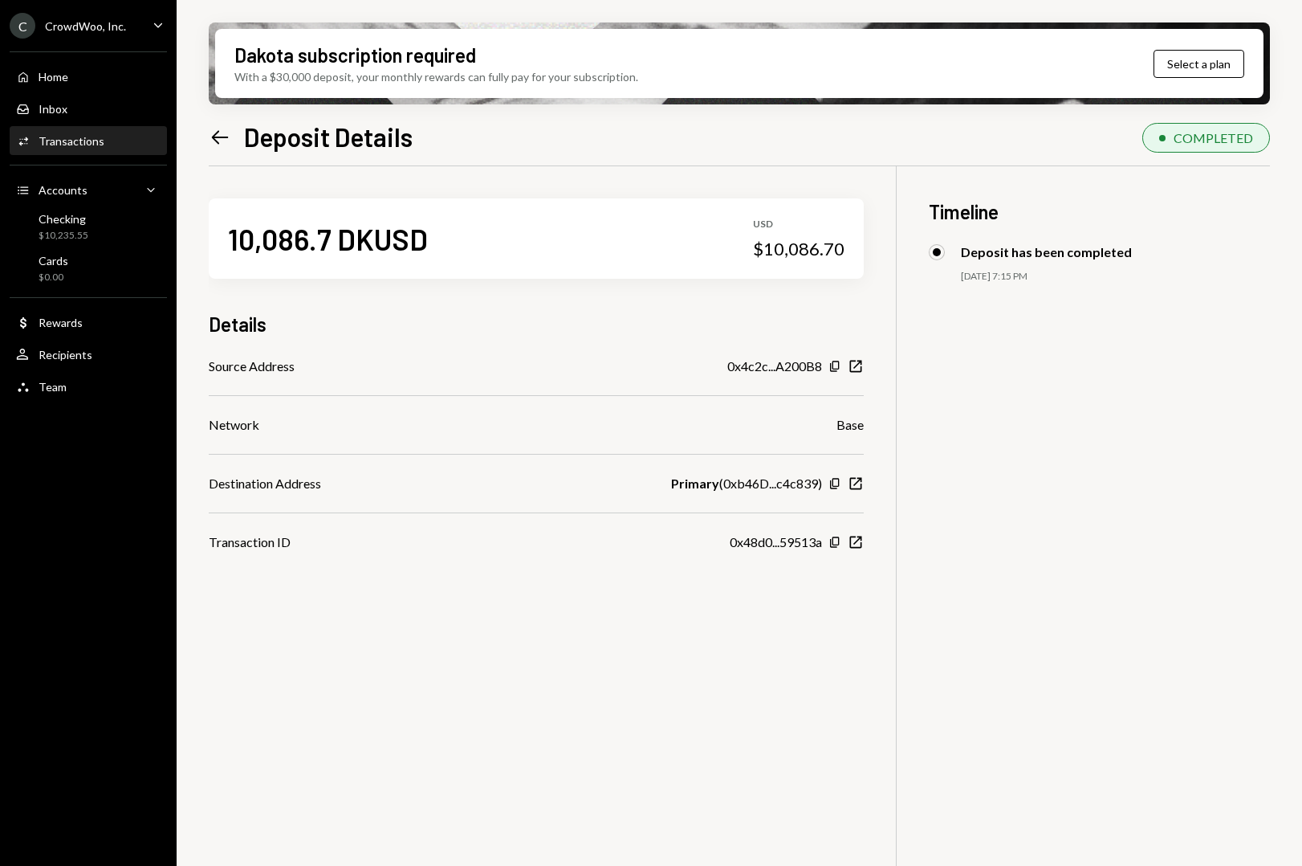
click at [215, 136] on icon "Left Arrow" at bounding box center [220, 137] width 22 height 22
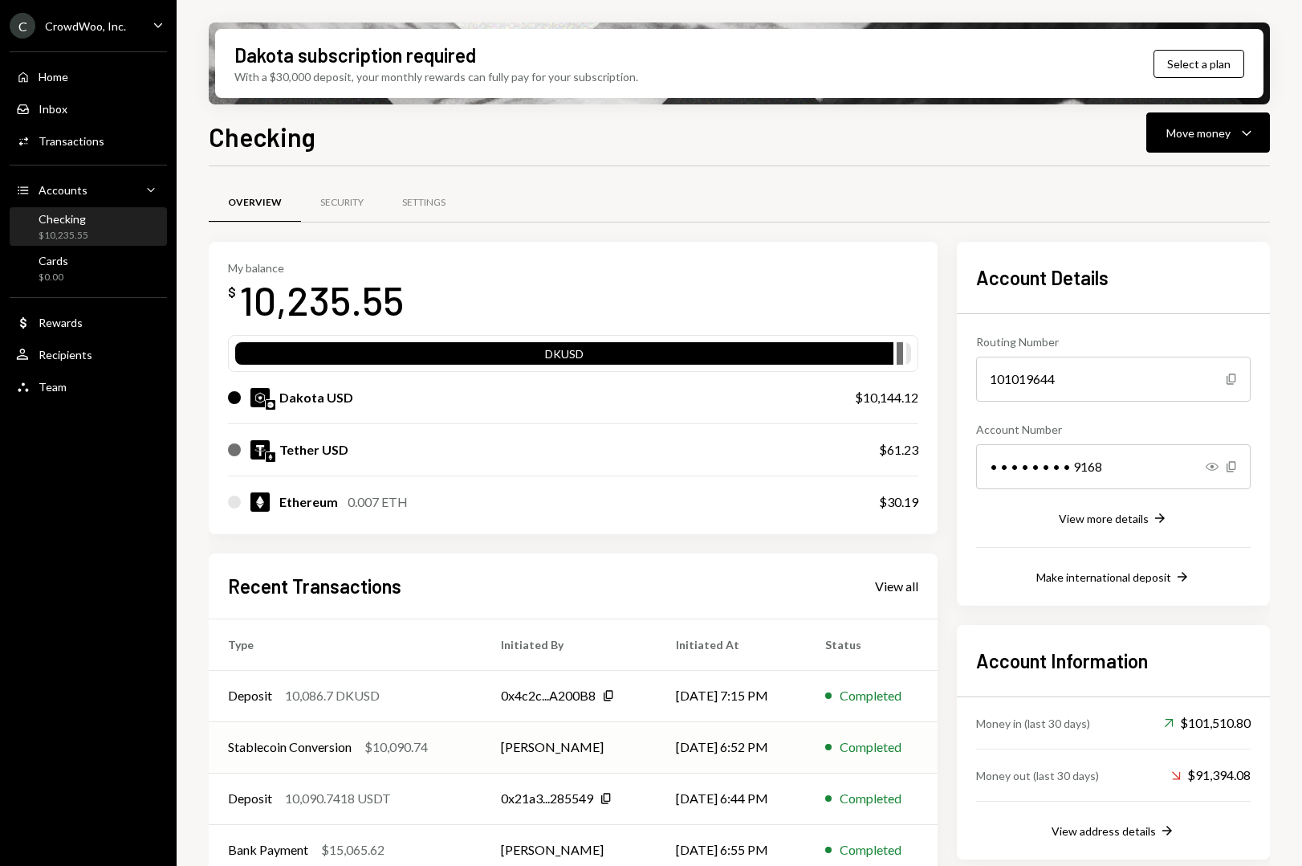
click at [332, 748] on div "Stablecoin Conversion" at bounding box center [290, 746] width 124 height 19
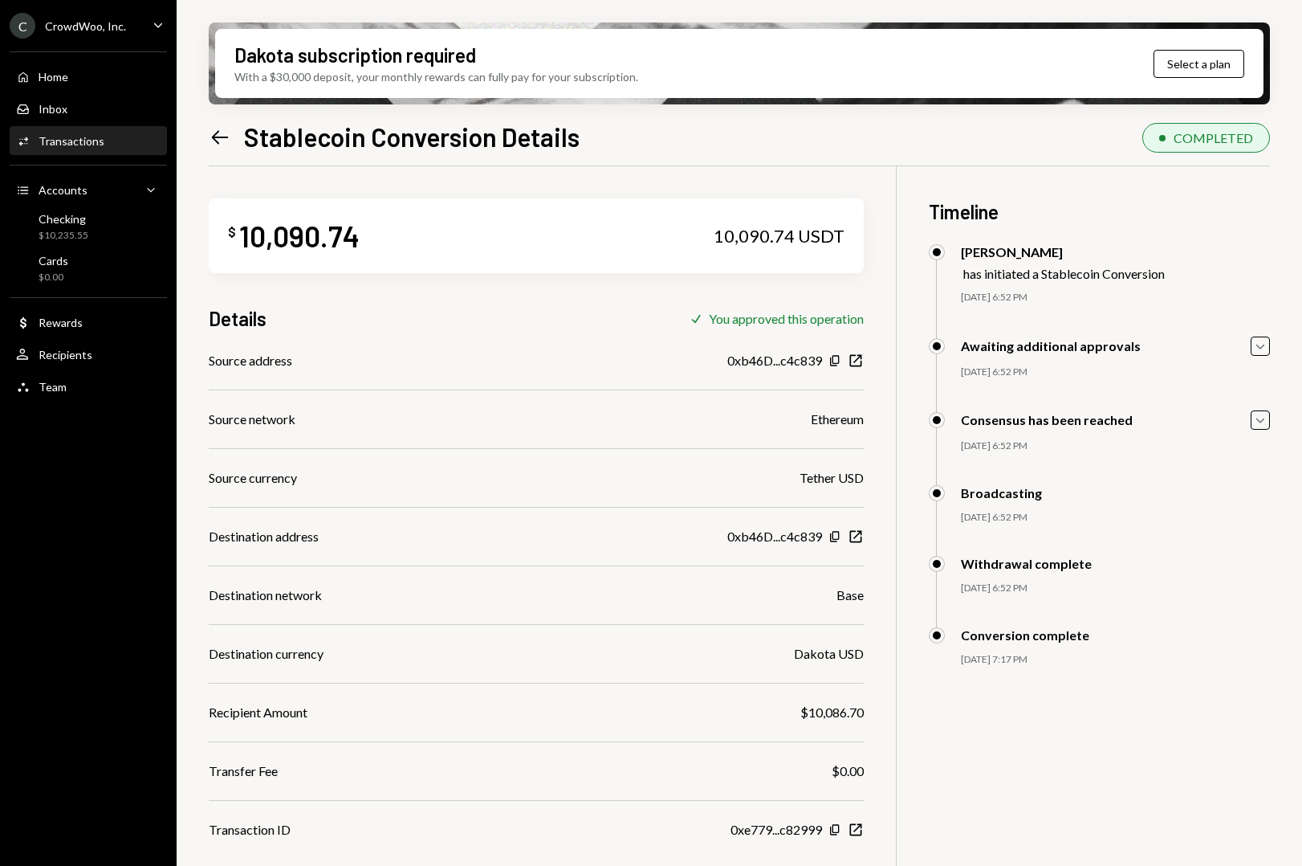
click at [218, 135] on icon "Left Arrow" at bounding box center [220, 137] width 22 height 22
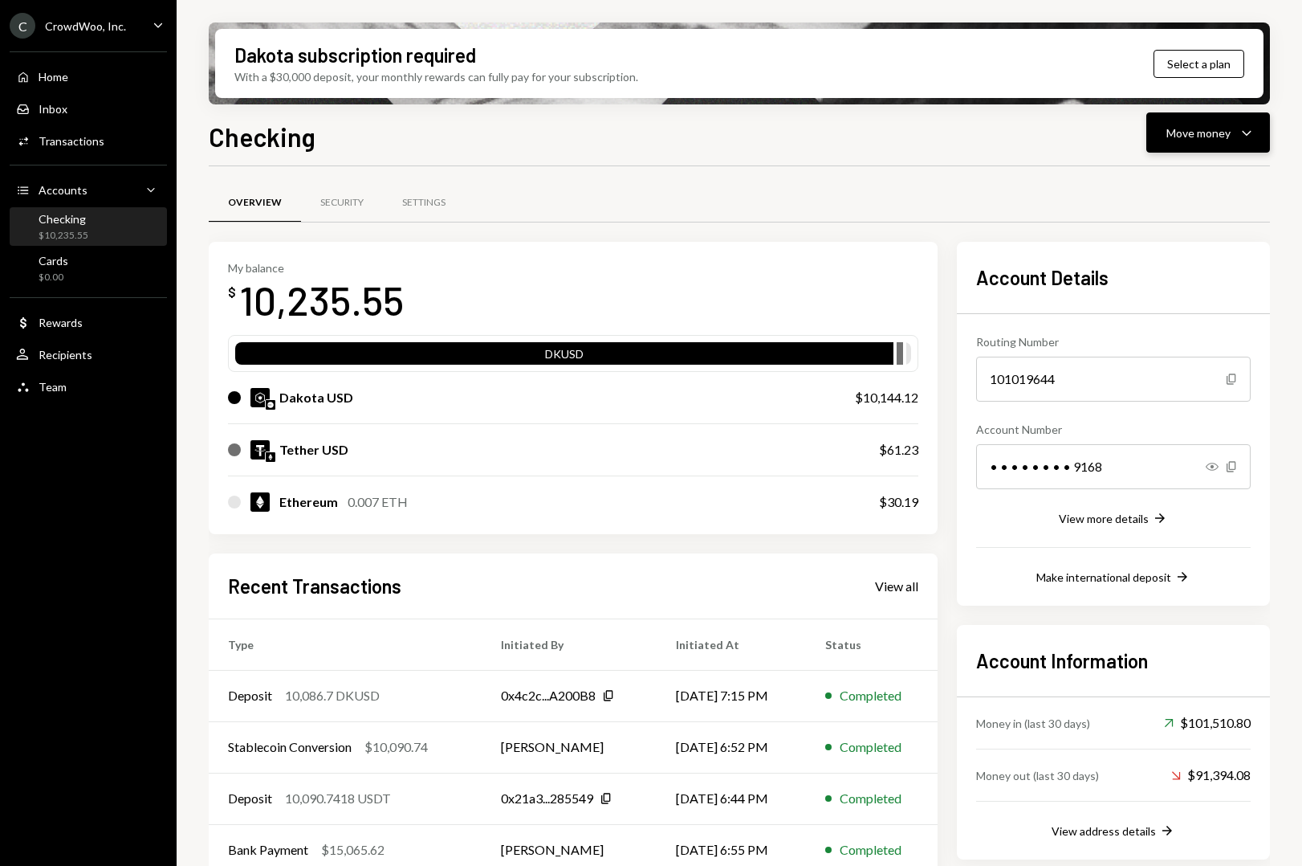
click at [1174, 143] on button "Move money Caret Down" at bounding box center [1209, 132] width 124 height 40
click at [1186, 186] on div "Send" at bounding box center [1195, 181] width 117 height 17
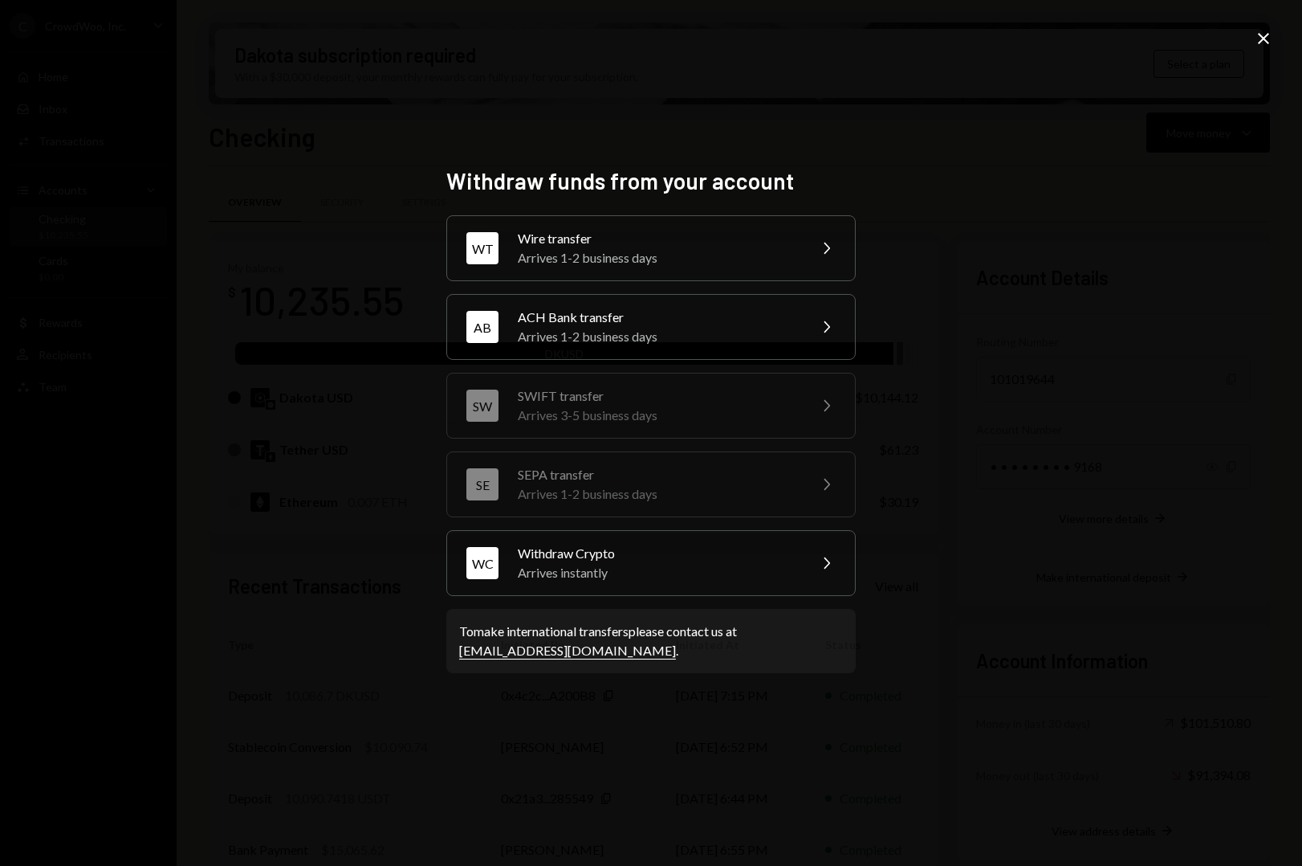
click at [670, 322] on div "ACH Bank transfer" at bounding box center [657, 317] width 279 height 19
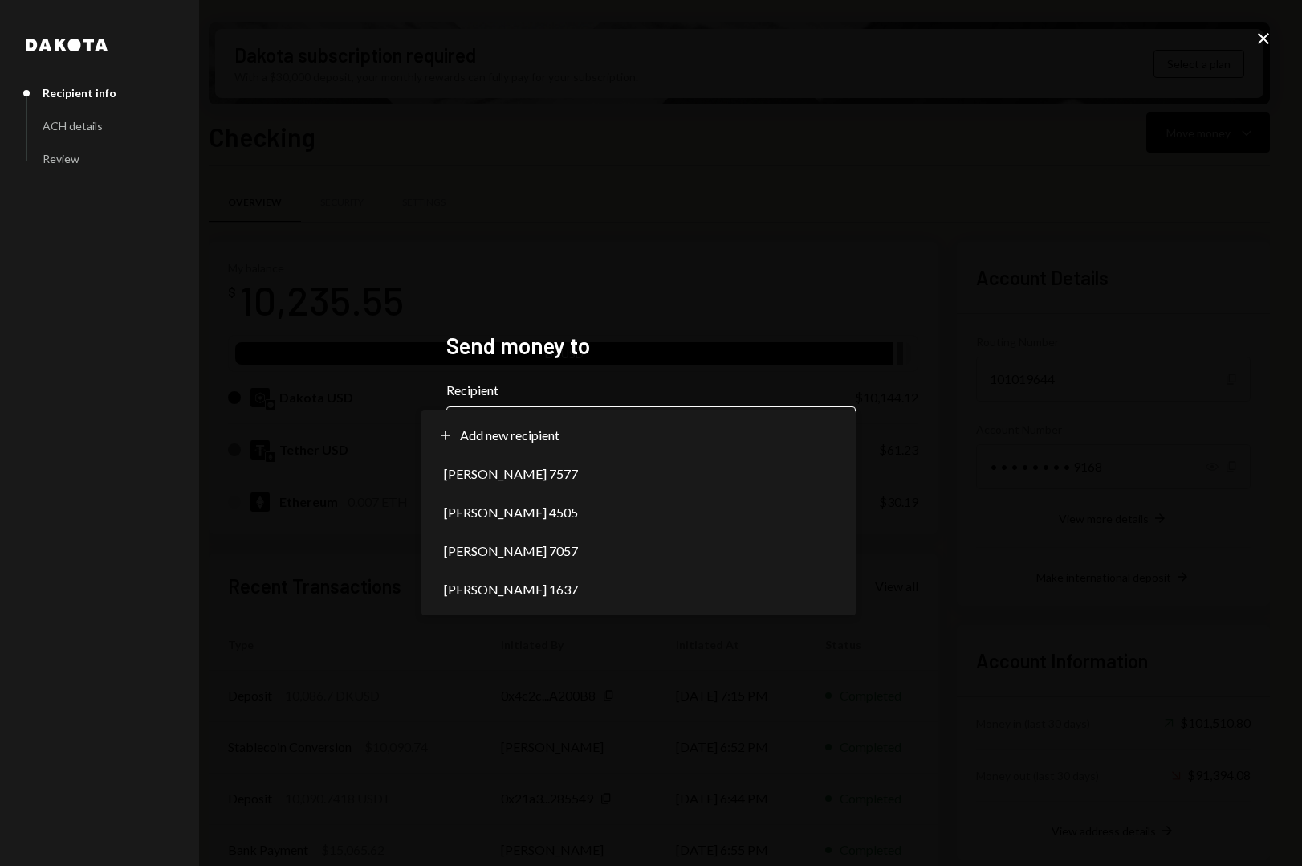
click at [649, 419] on body "C CrowdWoo, Inc. Caret Down Home Home Inbox Inbox Activities Transactions Accou…" at bounding box center [651, 433] width 1302 height 866
select select "**********"
drag, startPoint x: 612, startPoint y: 533, endPoint x: 653, endPoint y: 540, distance: 41.6
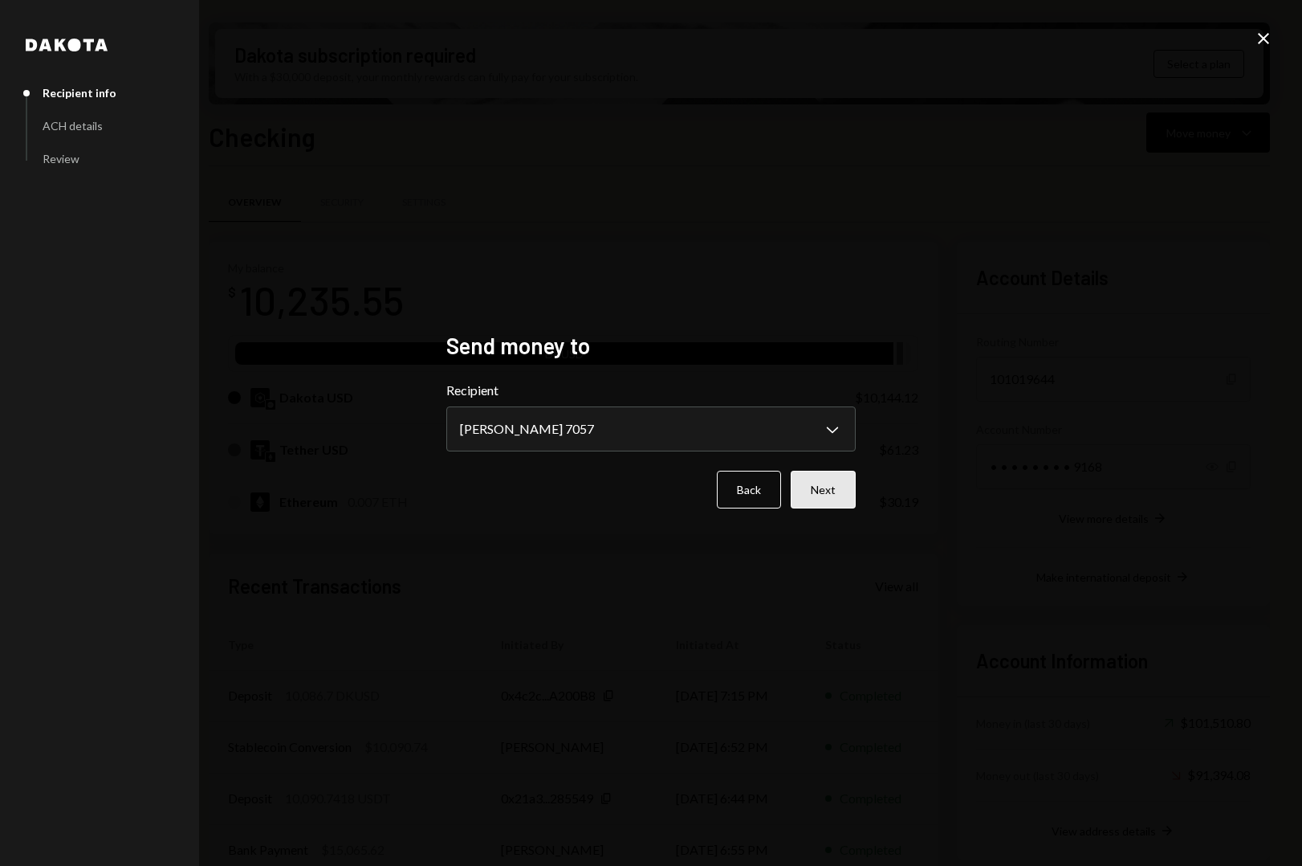
click at [854, 498] on button "Next" at bounding box center [823, 490] width 65 height 38
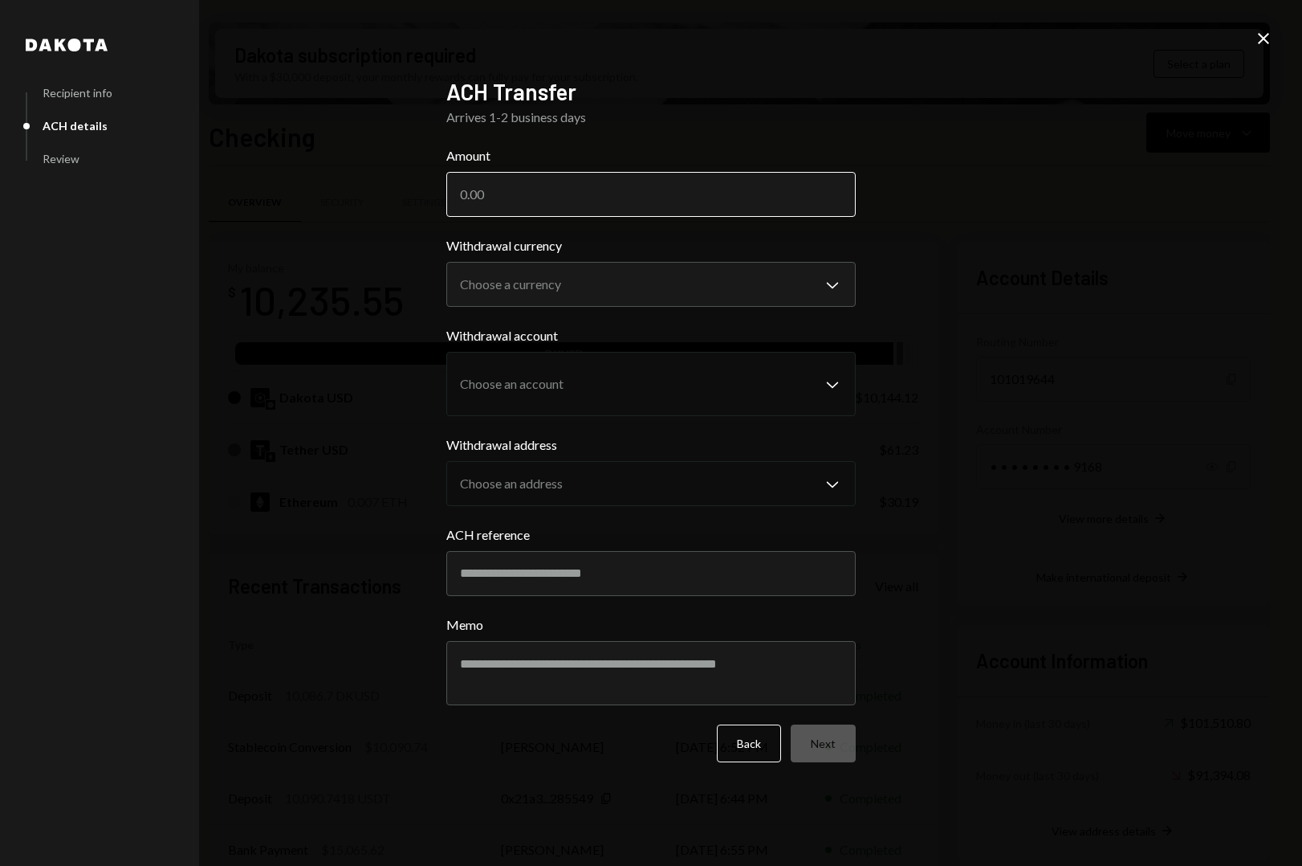
click at [646, 194] on input "Amount" at bounding box center [651, 194] width 410 height 45
type input "10086.7"
drag, startPoint x: 943, startPoint y: 232, endPoint x: 819, endPoint y: 279, distance: 132.1
click at [943, 232] on div "**********" at bounding box center [651, 433] width 1302 height 866
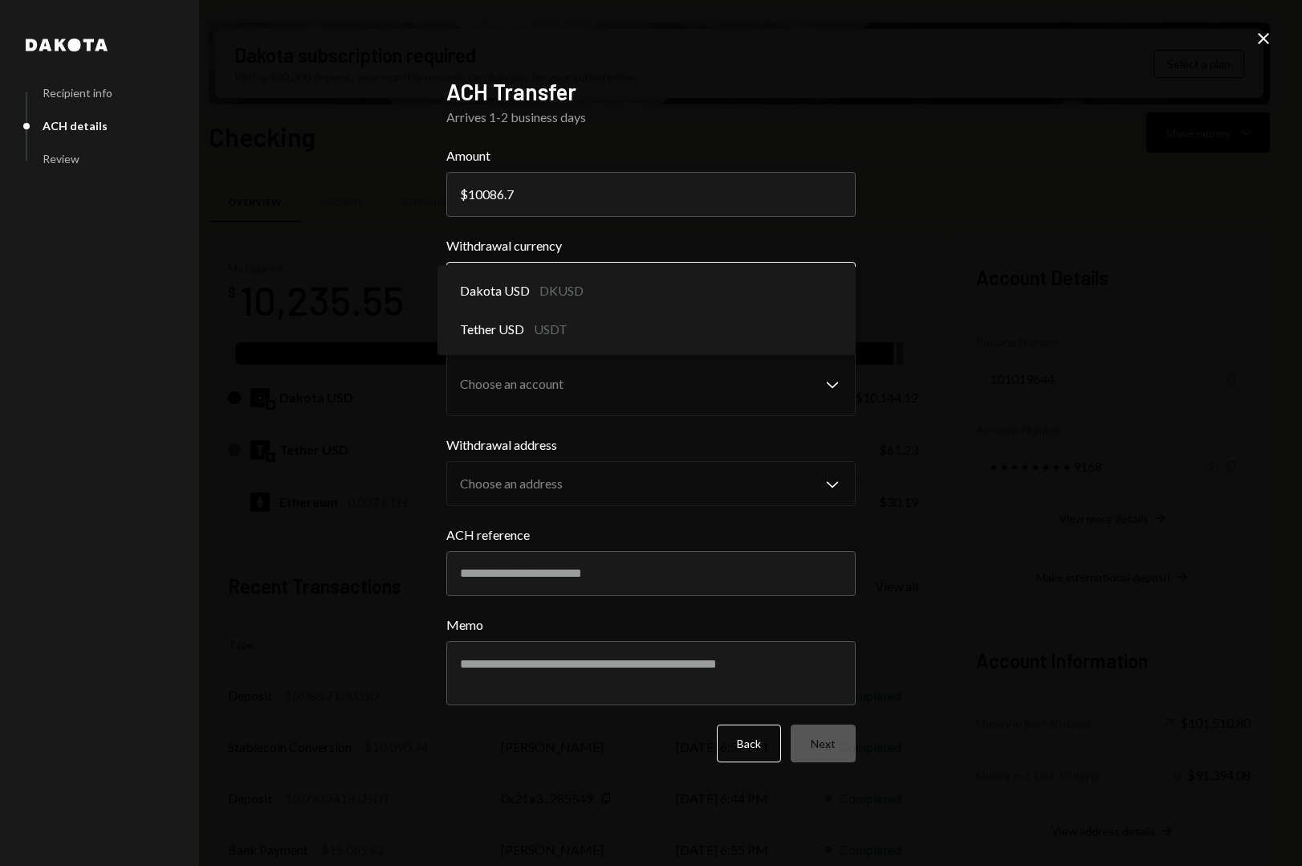
click at [719, 293] on body "C CrowdWoo, Inc. Caret Down Home Home Inbox Inbox Activities Transactions Accou…" at bounding box center [651, 433] width 1302 height 866
select select "*****"
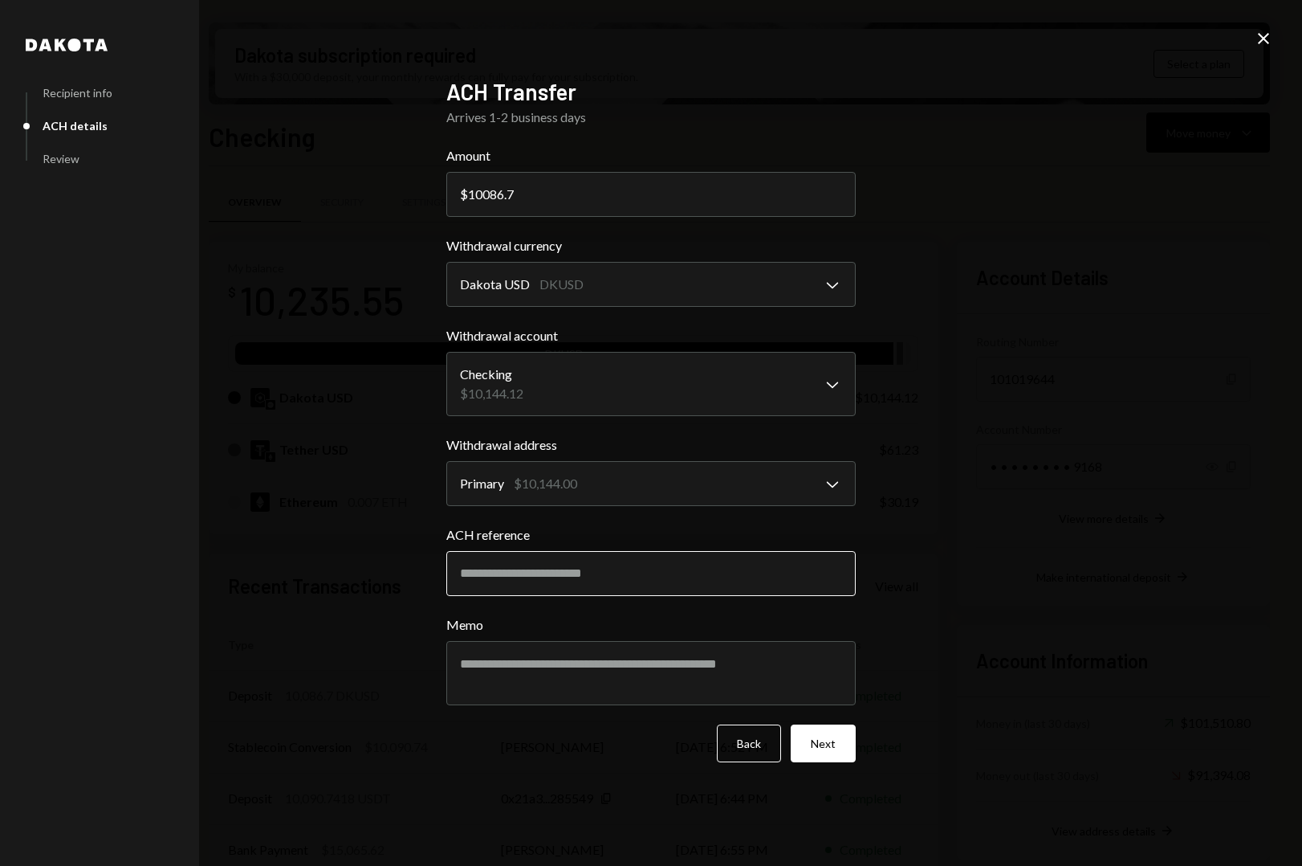
click at [630, 570] on input "ACH reference" at bounding box center [651, 573] width 410 height 45
type input "******"
click at [815, 744] on button "Next" at bounding box center [823, 743] width 65 height 38
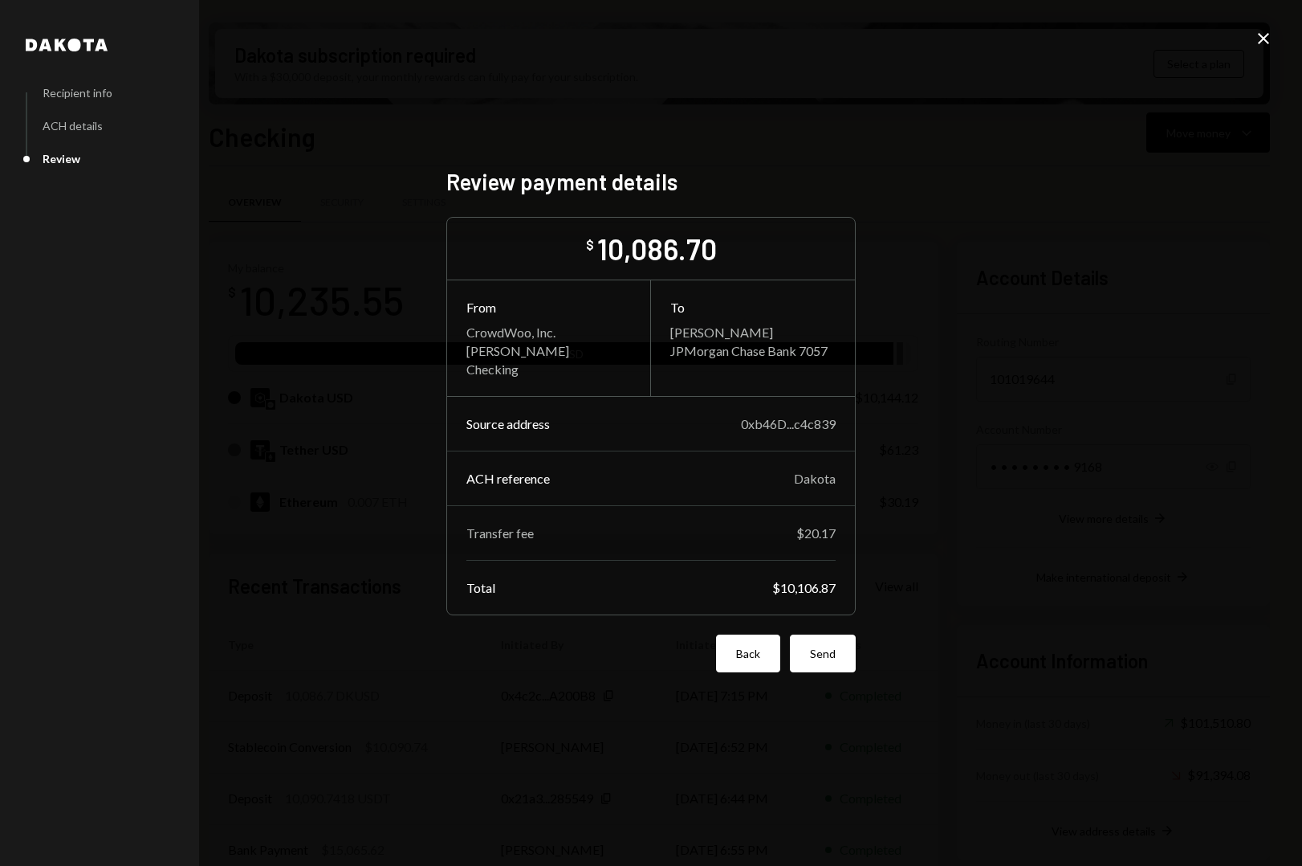
click at [732, 650] on button "Back" at bounding box center [748, 653] width 64 height 38
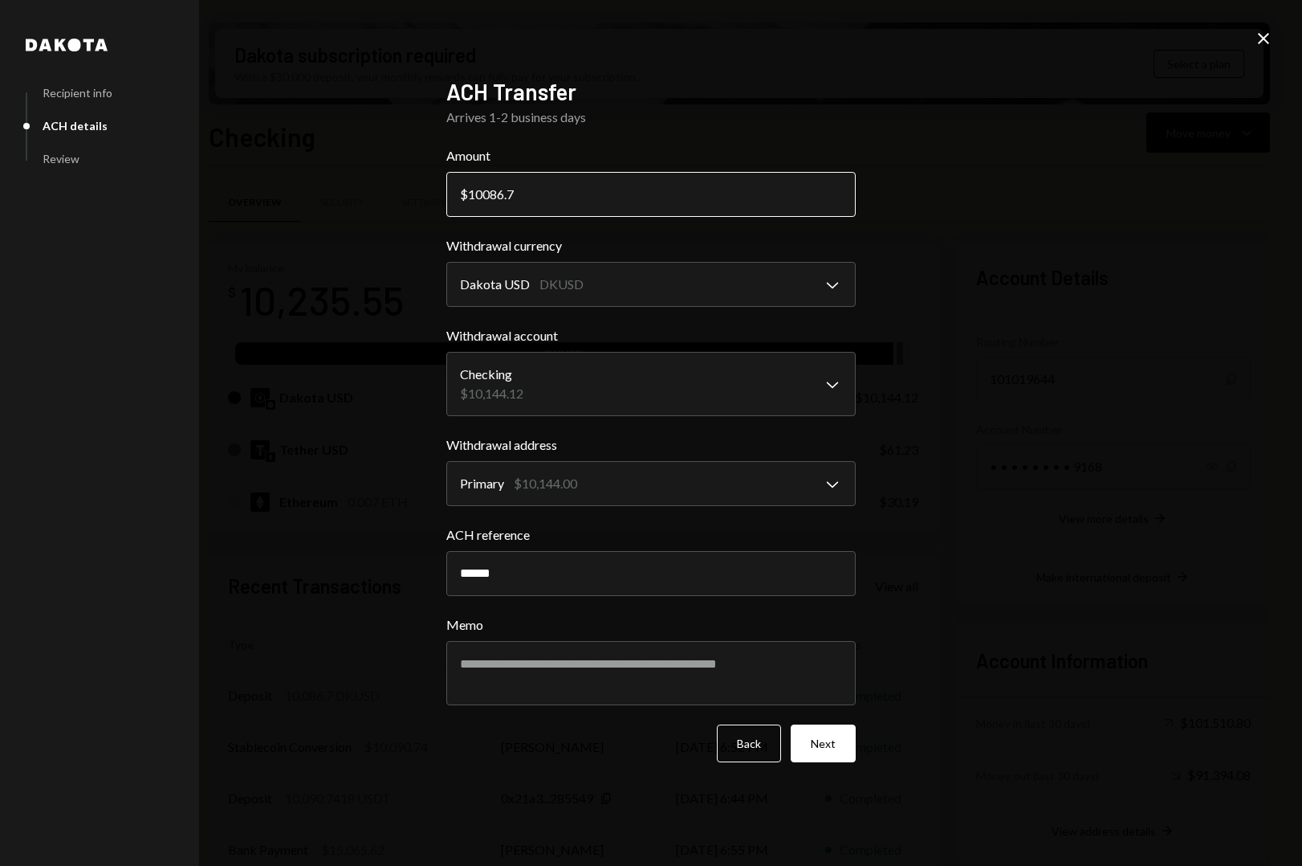
click at [543, 195] on input "10086.7" at bounding box center [651, 194] width 410 height 45
drag, startPoint x: 478, startPoint y: 187, endPoint x: 454, endPoint y: 186, distance: 23.3
click at [454, 186] on input "10086.7" at bounding box center [651, 194] width 410 height 45
type input "1066.53"
drag, startPoint x: 947, startPoint y: 535, endPoint x: 925, endPoint y: 568, distance: 39.4
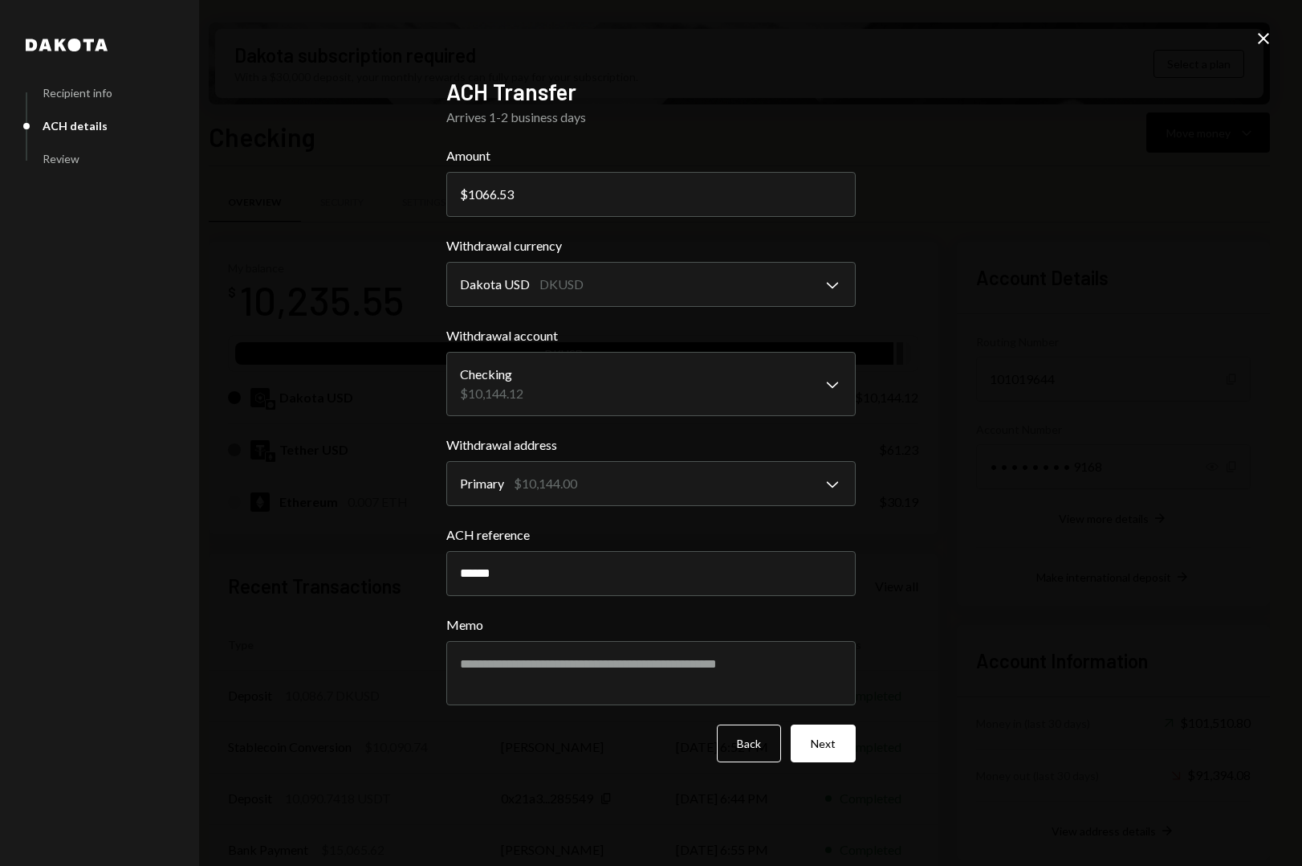
click at [945, 536] on div "**********" at bounding box center [651, 433] width 1302 height 866
click at [825, 742] on button "Next" at bounding box center [823, 743] width 65 height 38
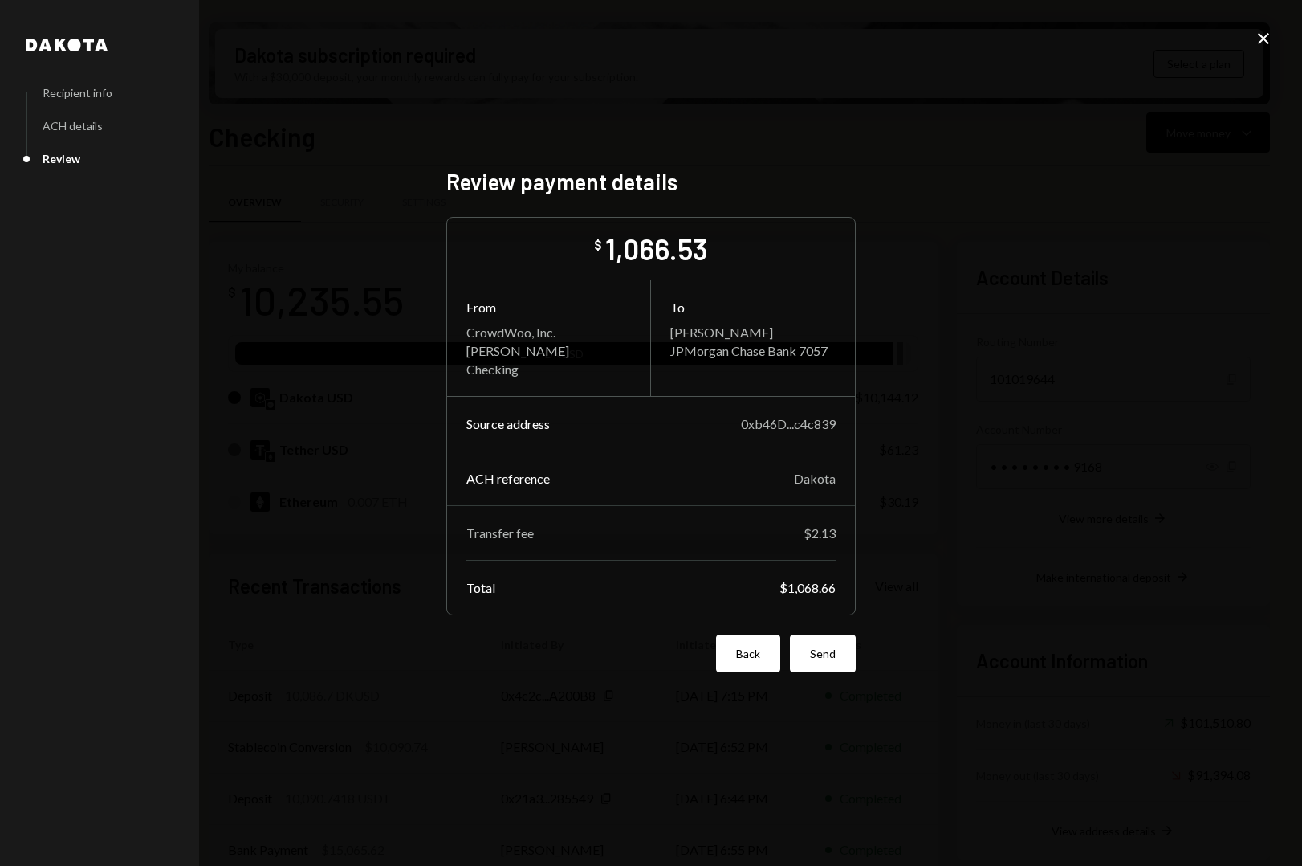
click at [730, 660] on button "Back" at bounding box center [748, 653] width 64 height 38
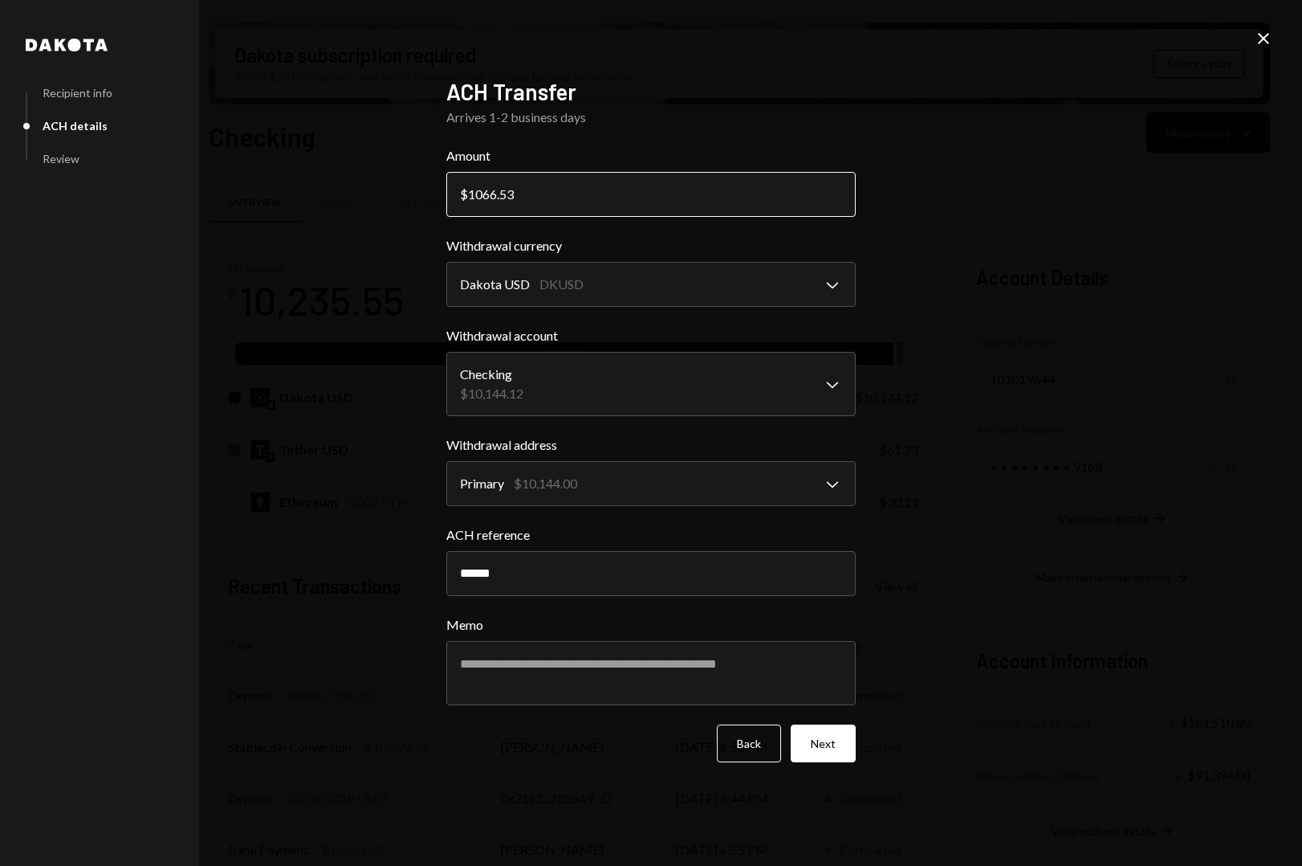
click at [475, 194] on input "1066.53" at bounding box center [651, 194] width 410 height 45
type input "10066.53"
click at [817, 754] on button "Next" at bounding box center [823, 743] width 65 height 38
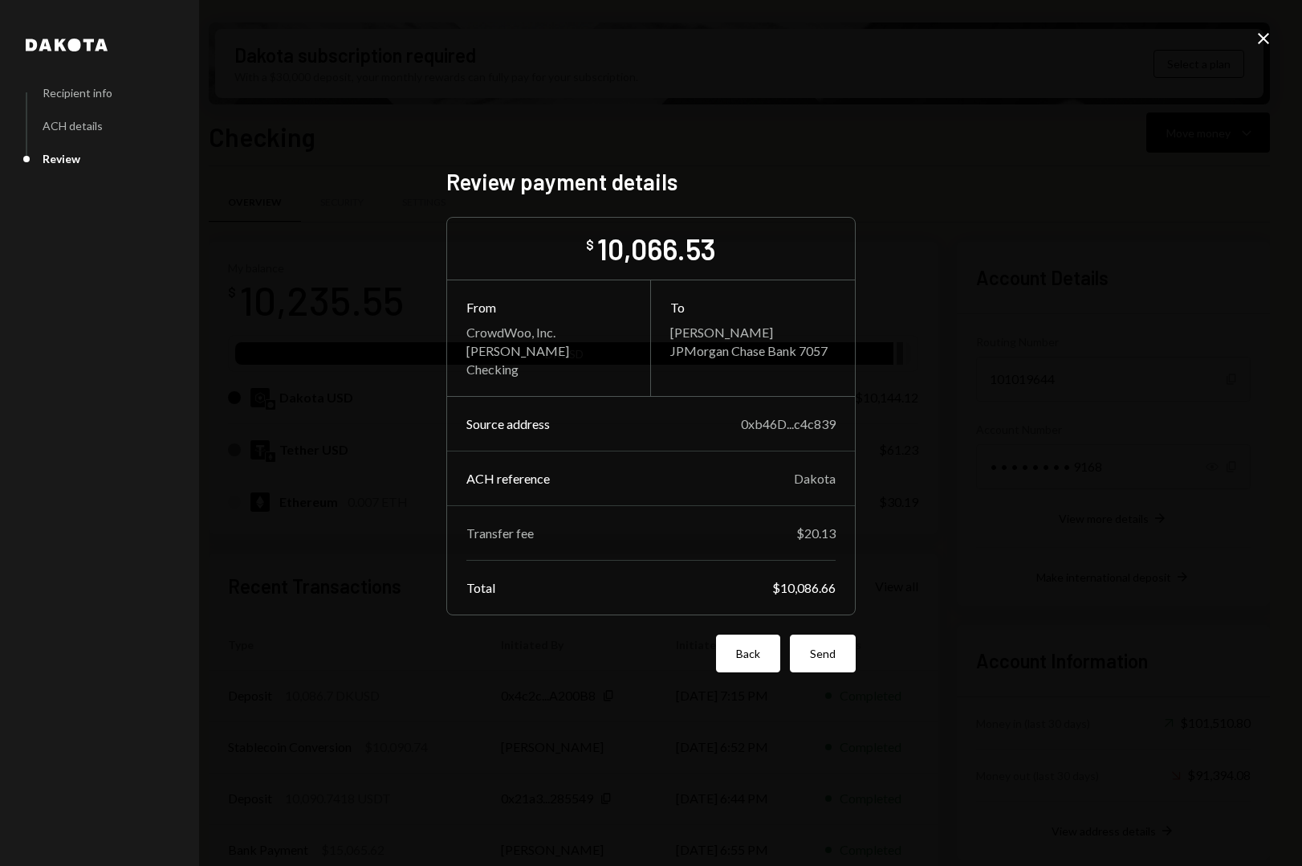
click at [740, 653] on button "Back" at bounding box center [748, 653] width 64 height 38
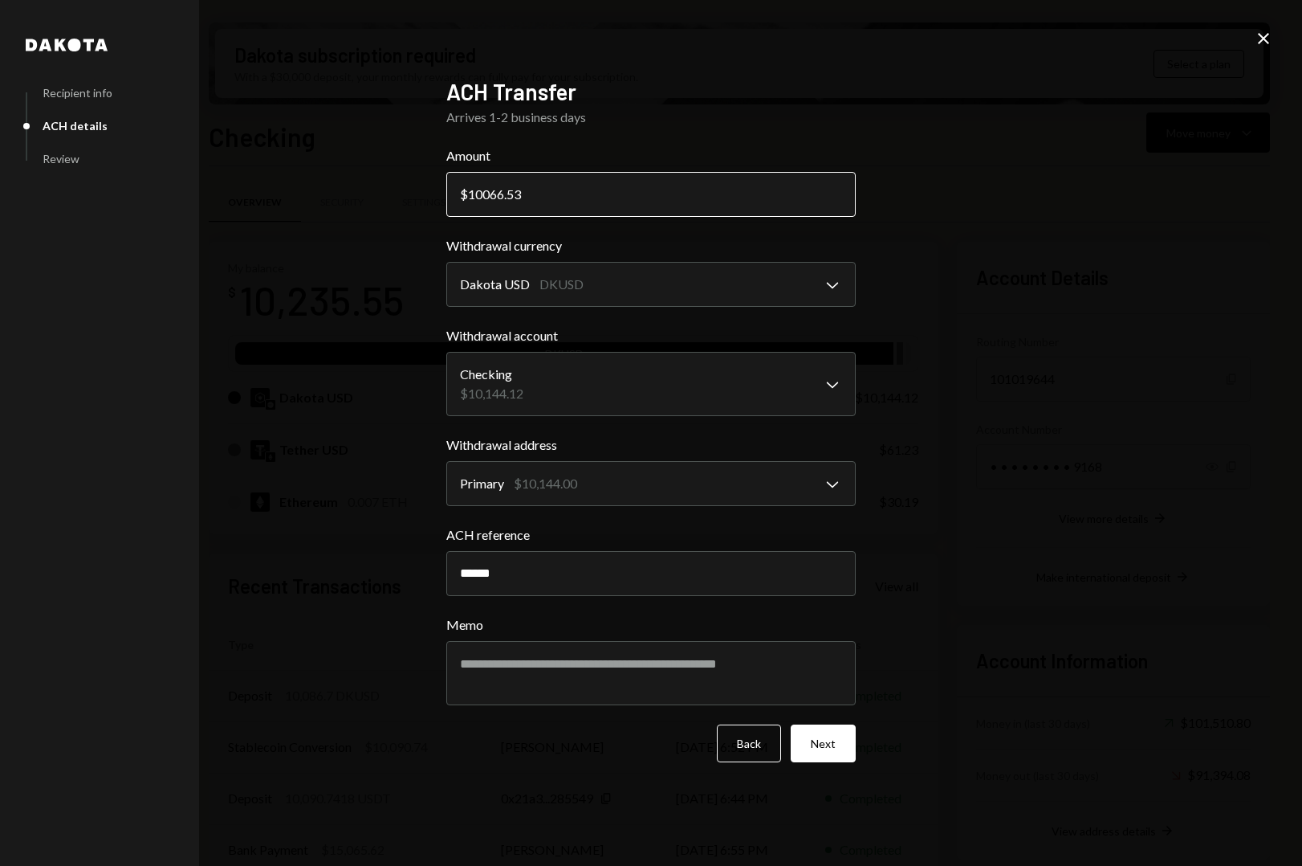
click at [583, 199] on input "10066.53" at bounding box center [651, 194] width 410 height 45
type input "10066.57"
click at [805, 742] on button "Next" at bounding box center [823, 743] width 65 height 38
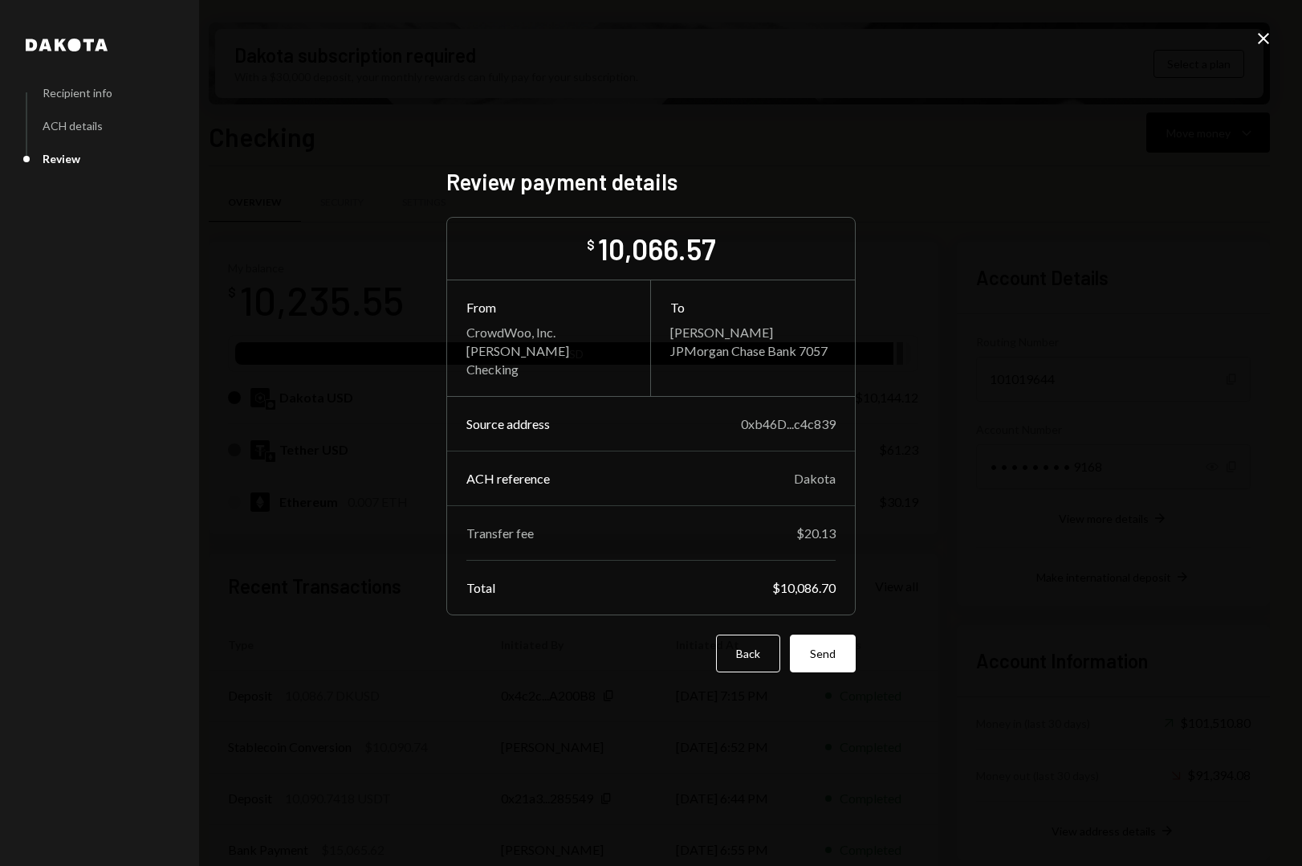
click at [956, 480] on div "Dakota Recipient info ACH details Review Review payment details $ 10,066.57 Fro…" at bounding box center [651, 433] width 1302 height 866
click at [829, 658] on button "Send" at bounding box center [823, 653] width 66 height 38
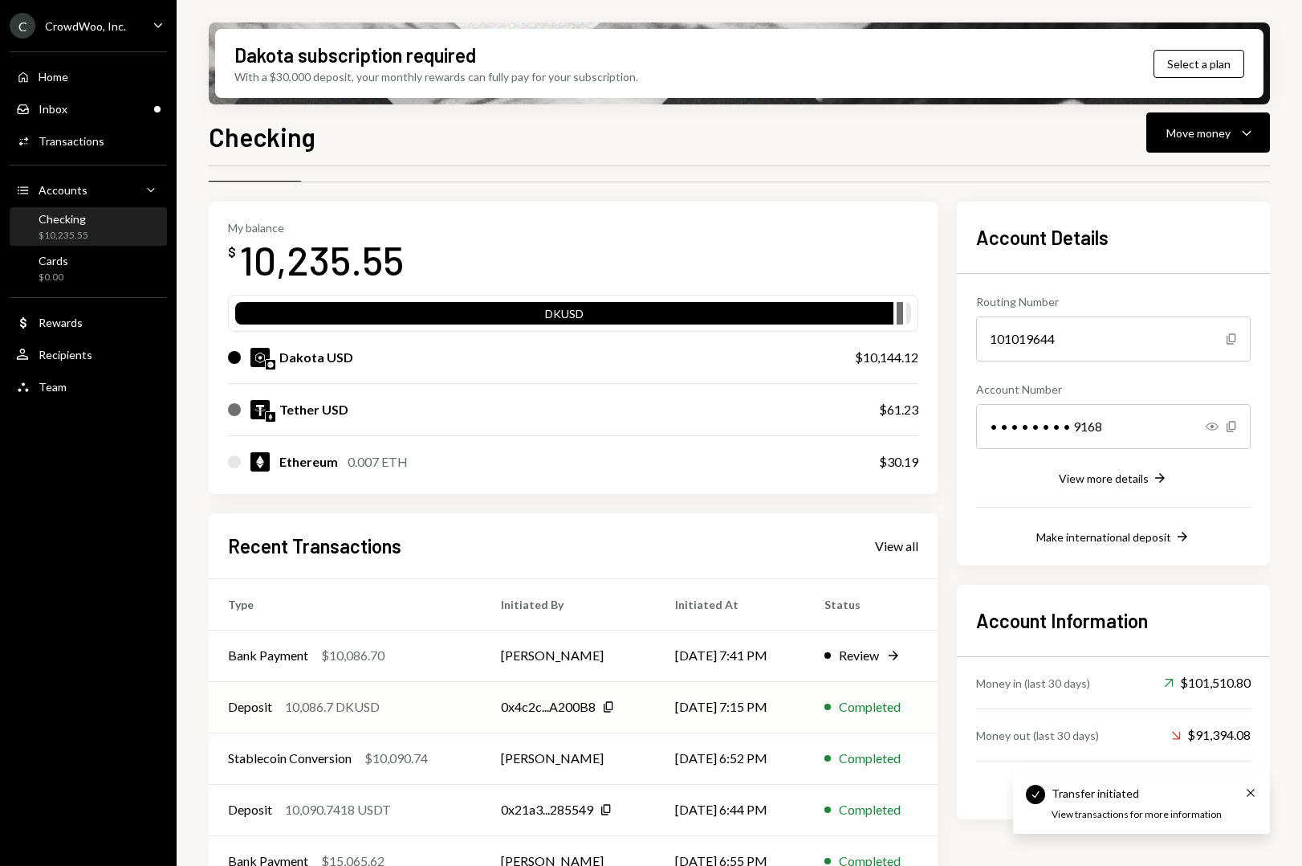
scroll to position [75, 0]
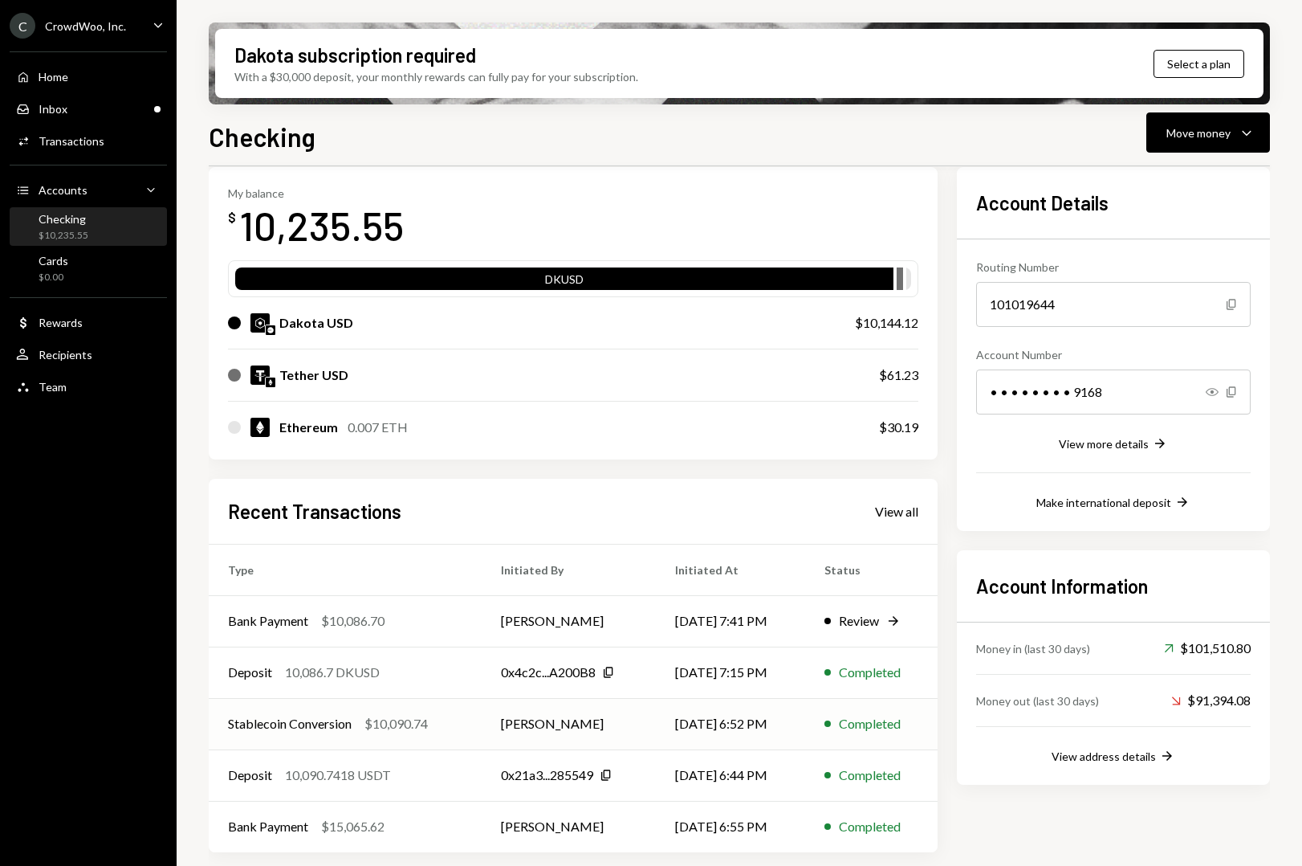
click at [380, 718] on div "$10,090.74" at bounding box center [396, 723] width 63 height 19
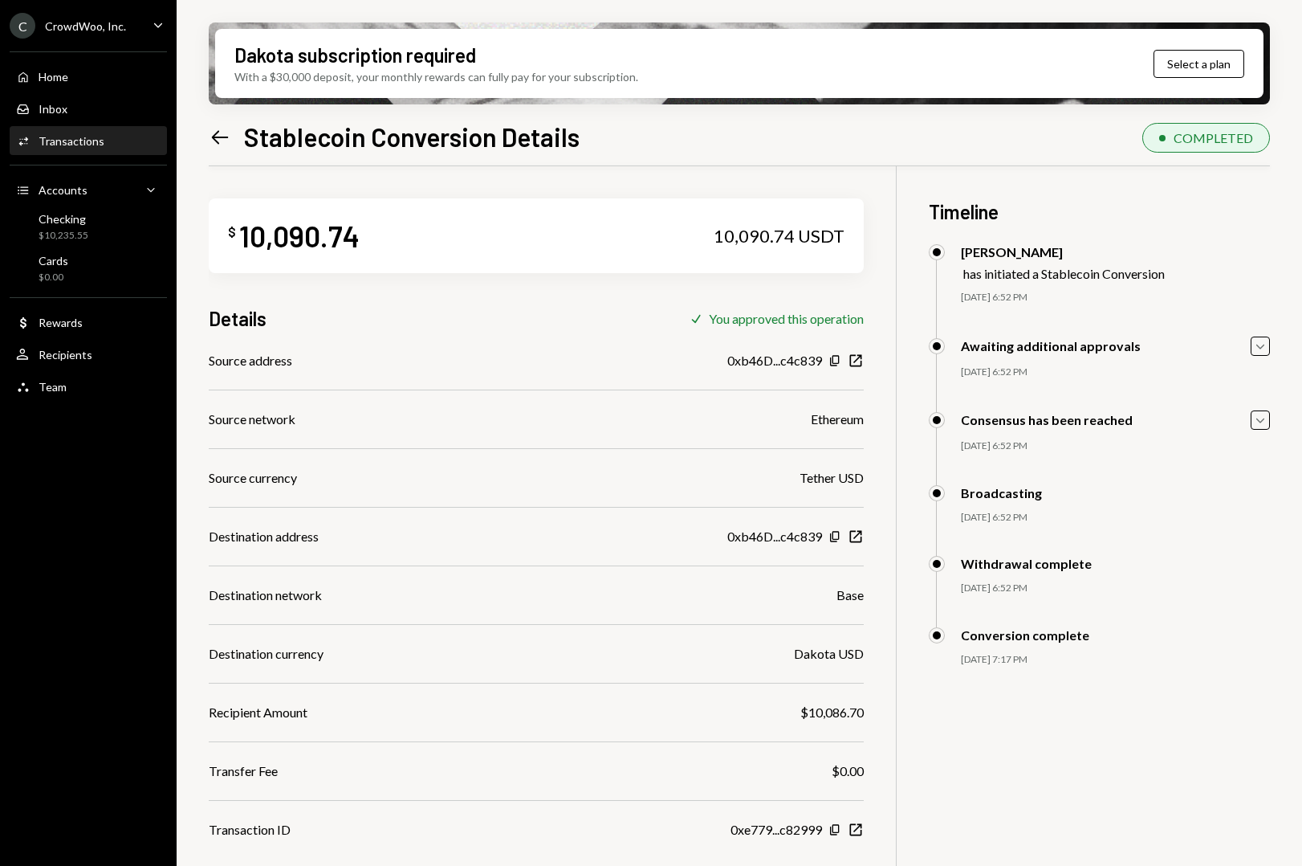
scroll to position [93, 0]
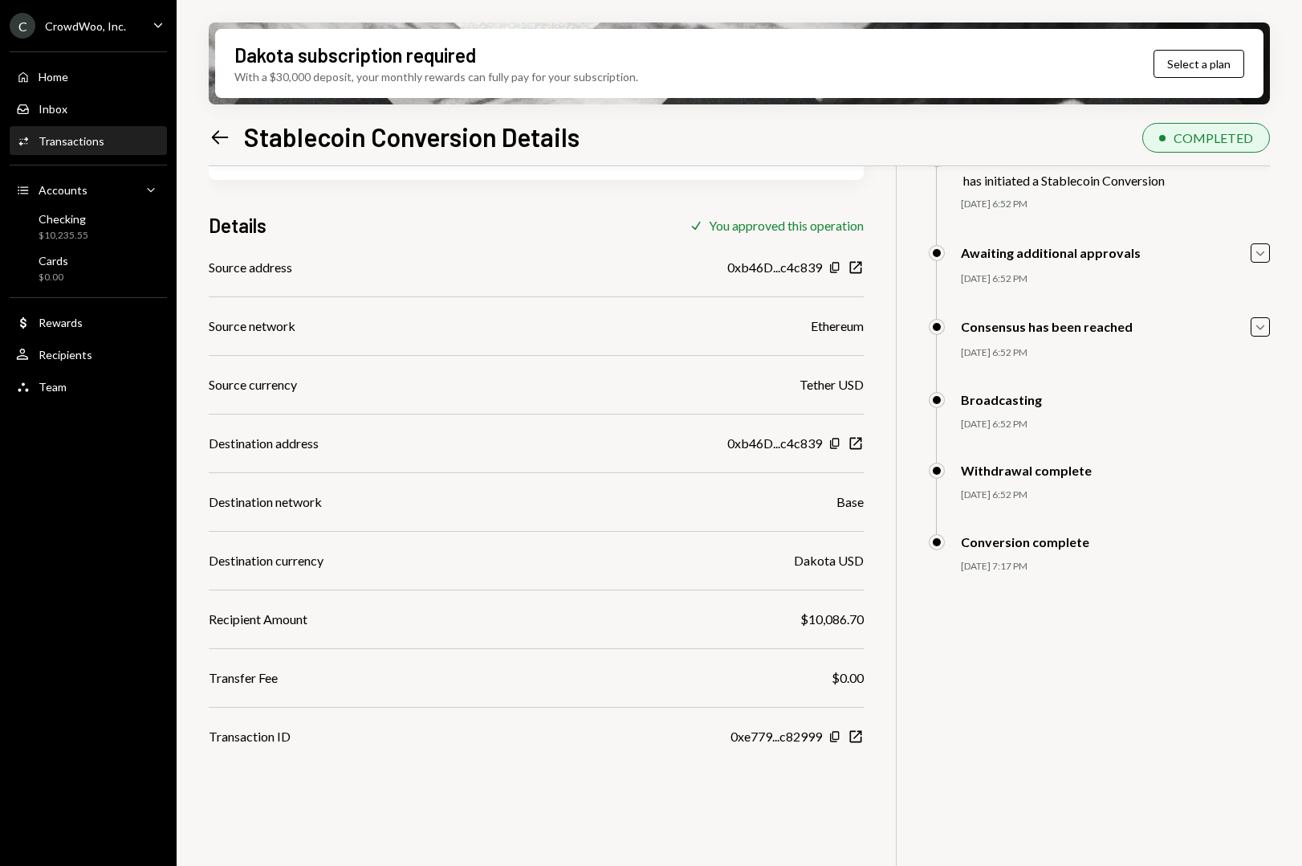
click at [226, 139] on icon "Left Arrow" at bounding box center [220, 137] width 22 height 22
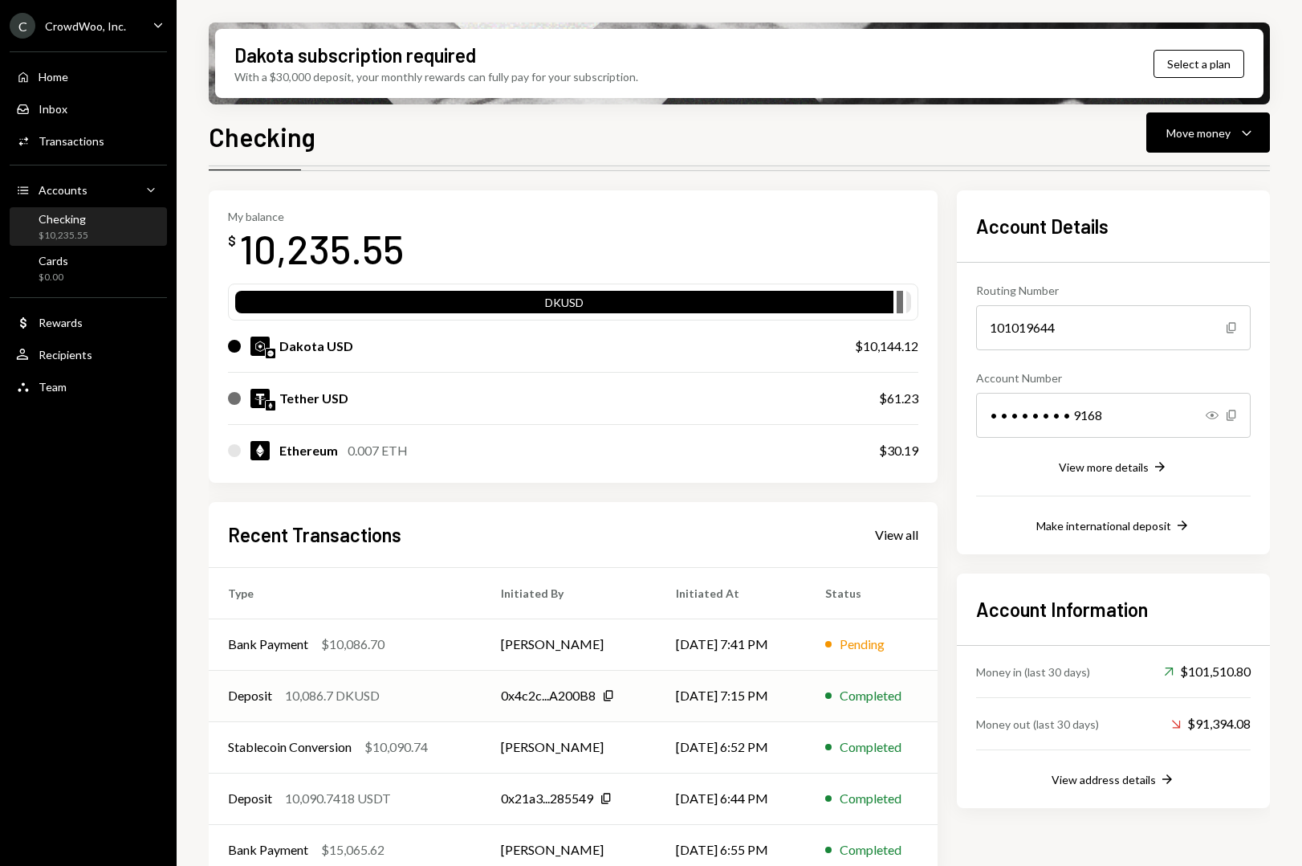
scroll to position [61, 0]
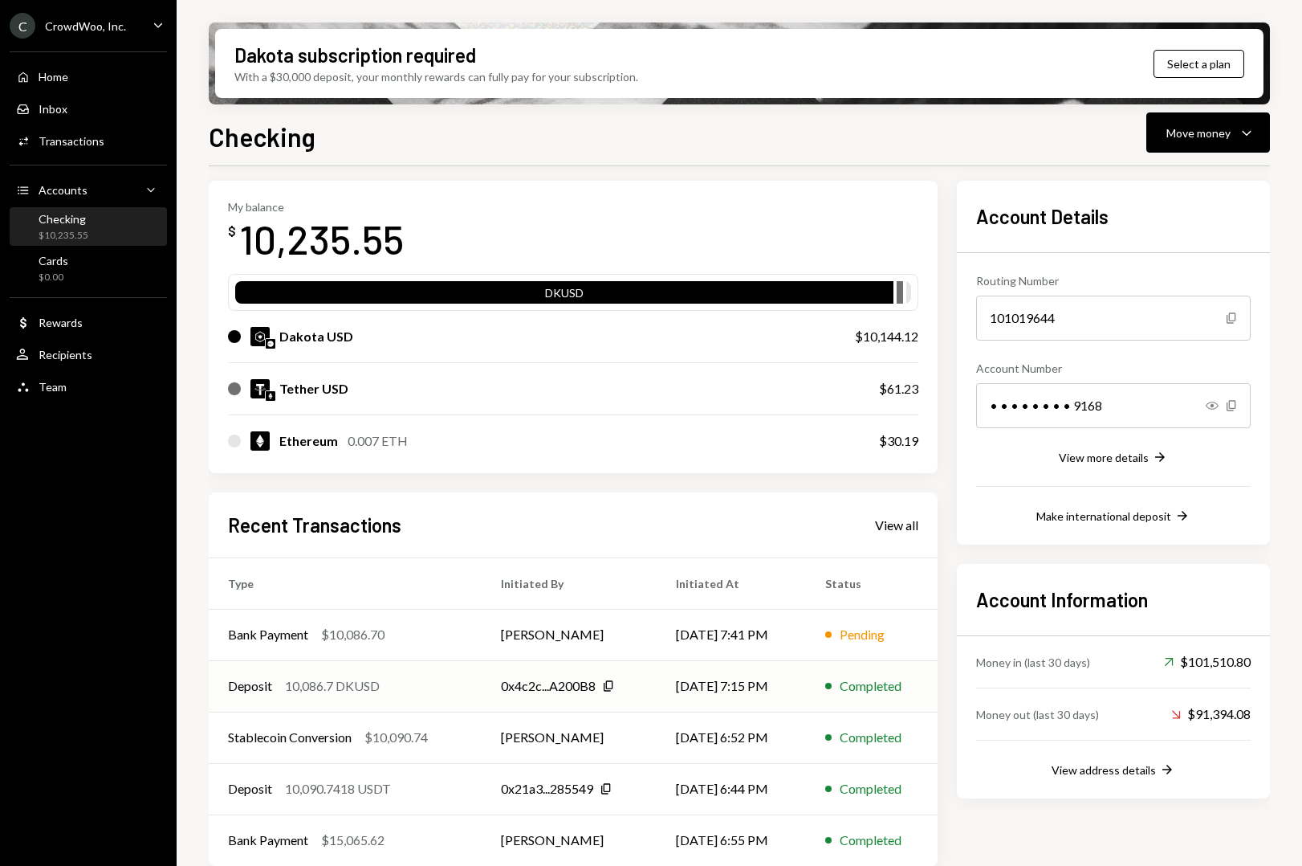
click at [410, 693] on div "Deposit 10,086.7 DKUSD" at bounding box center [345, 685] width 234 height 19
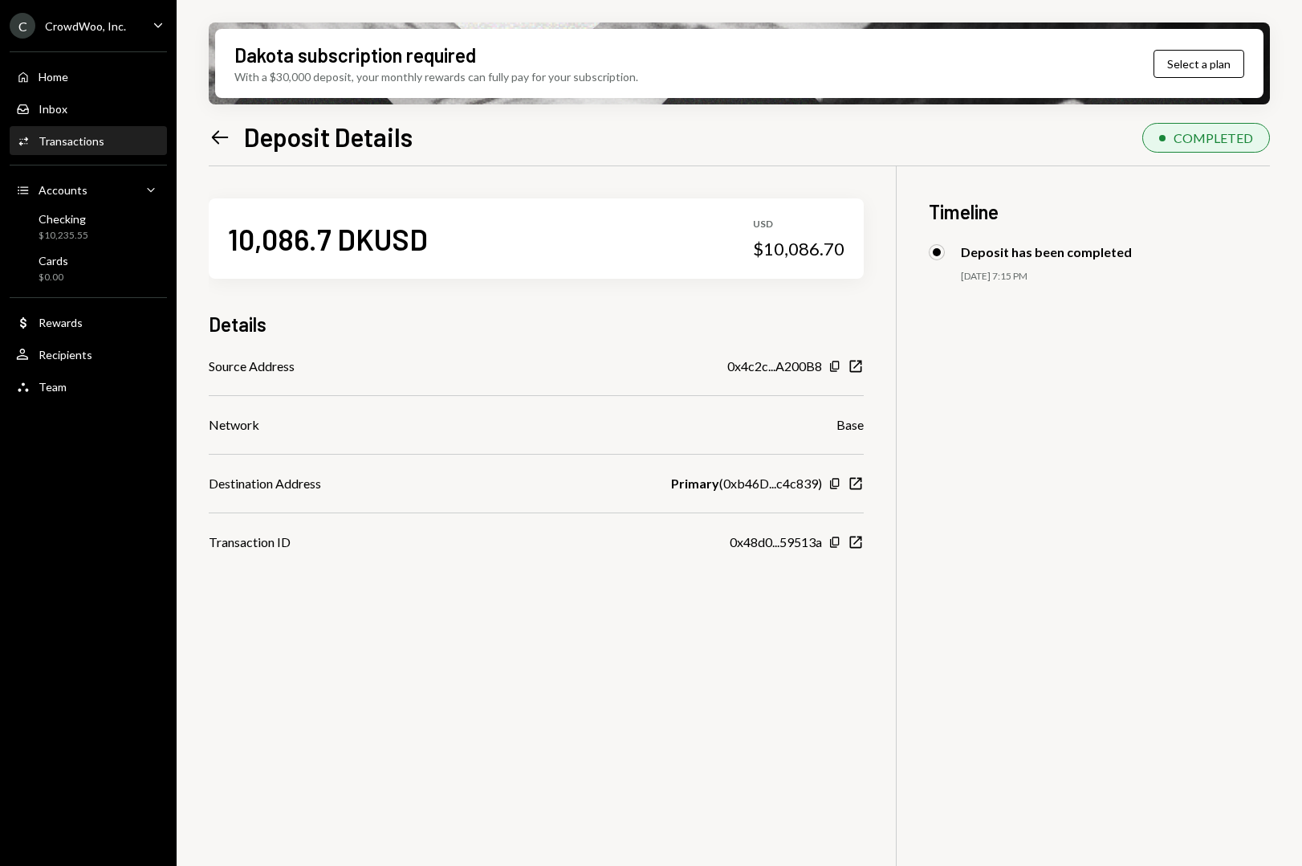
click at [211, 136] on icon "Left Arrow" at bounding box center [220, 137] width 22 height 22
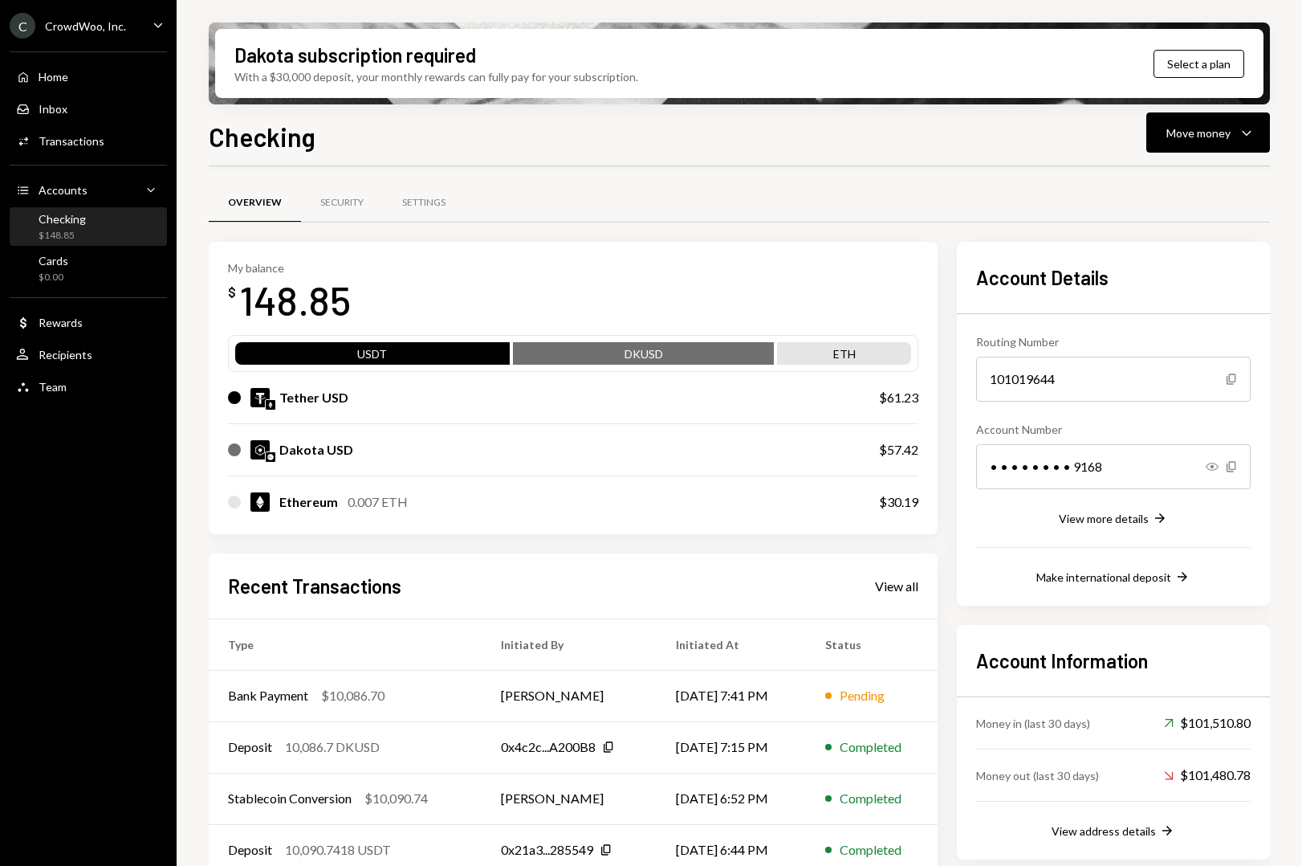
scroll to position [75, 0]
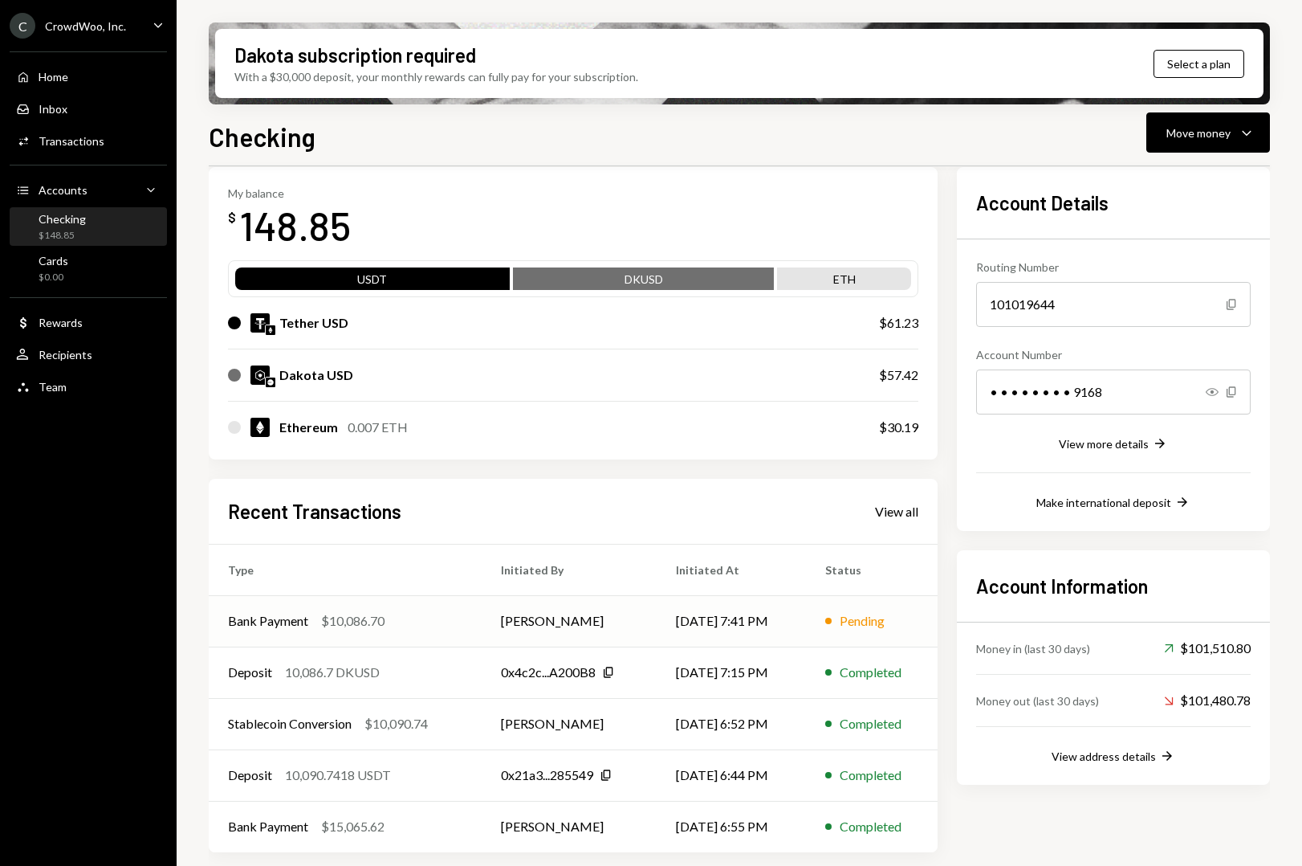
click at [397, 627] on div "Bank Payment $10,086.70" at bounding box center [345, 620] width 234 height 19
